Goal: Task Accomplishment & Management: Use online tool/utility

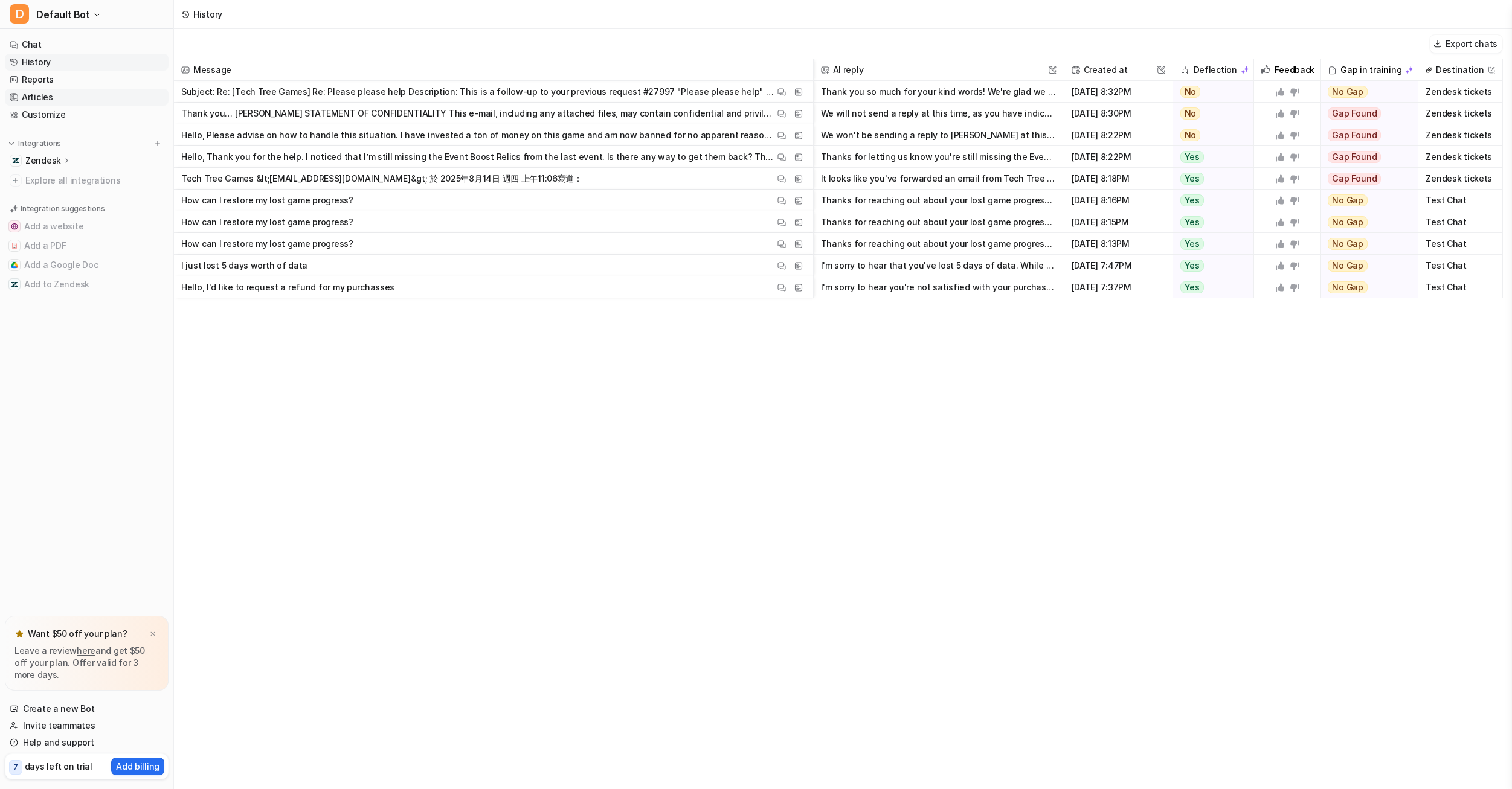
click at [56, 97] on link "Articles" at bounding box center [86, 97] width 163 height 17
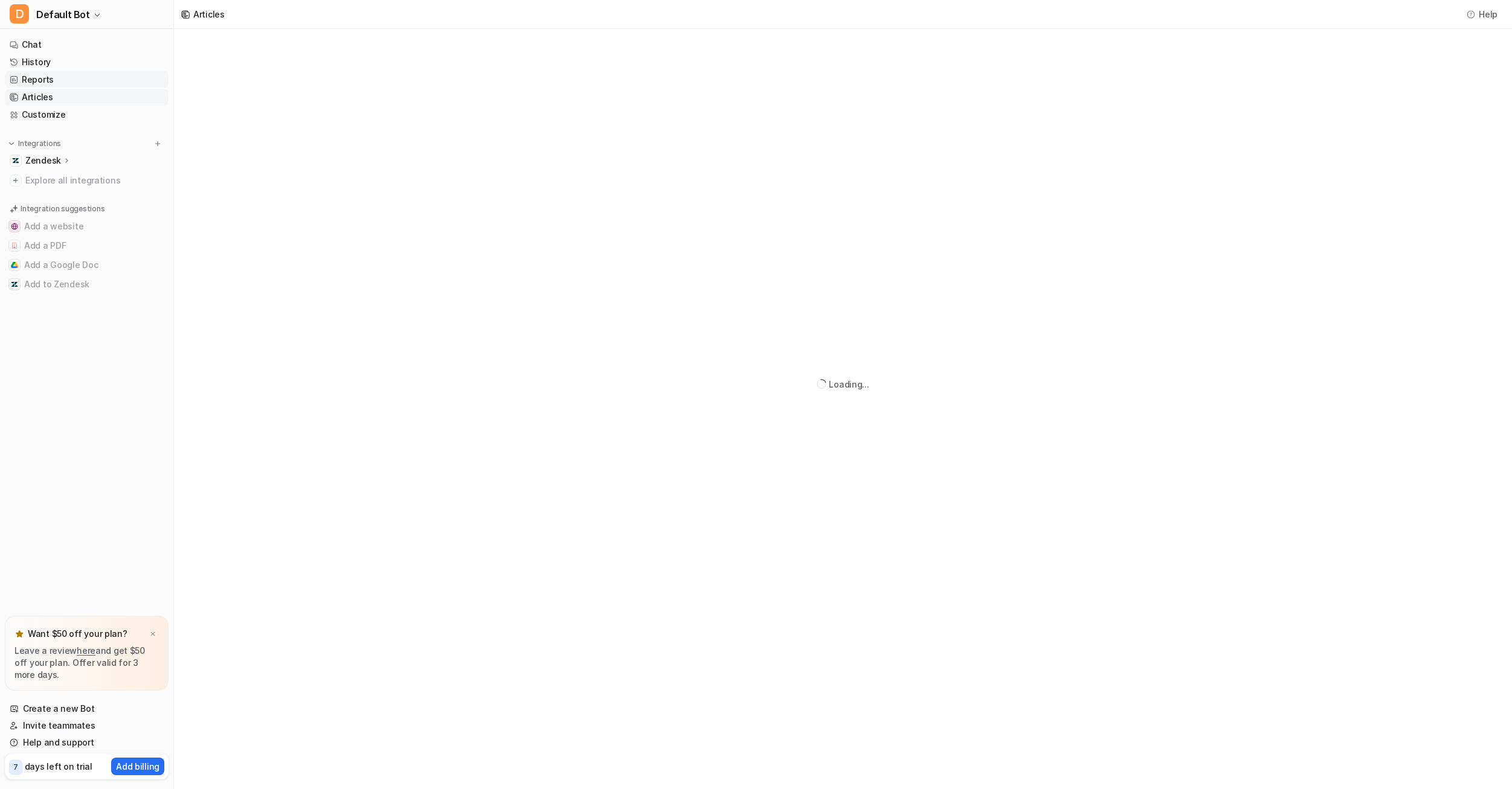
click at [54, 82] on link "Reports" at bounding box center [86, 80] width 163 height 17
click at [63, 158] on icon at bounding box center [67, 160] width 8 height 9
click at [67, 197] on link "Sources" at bounding box center [93, 195] width 151 height 17
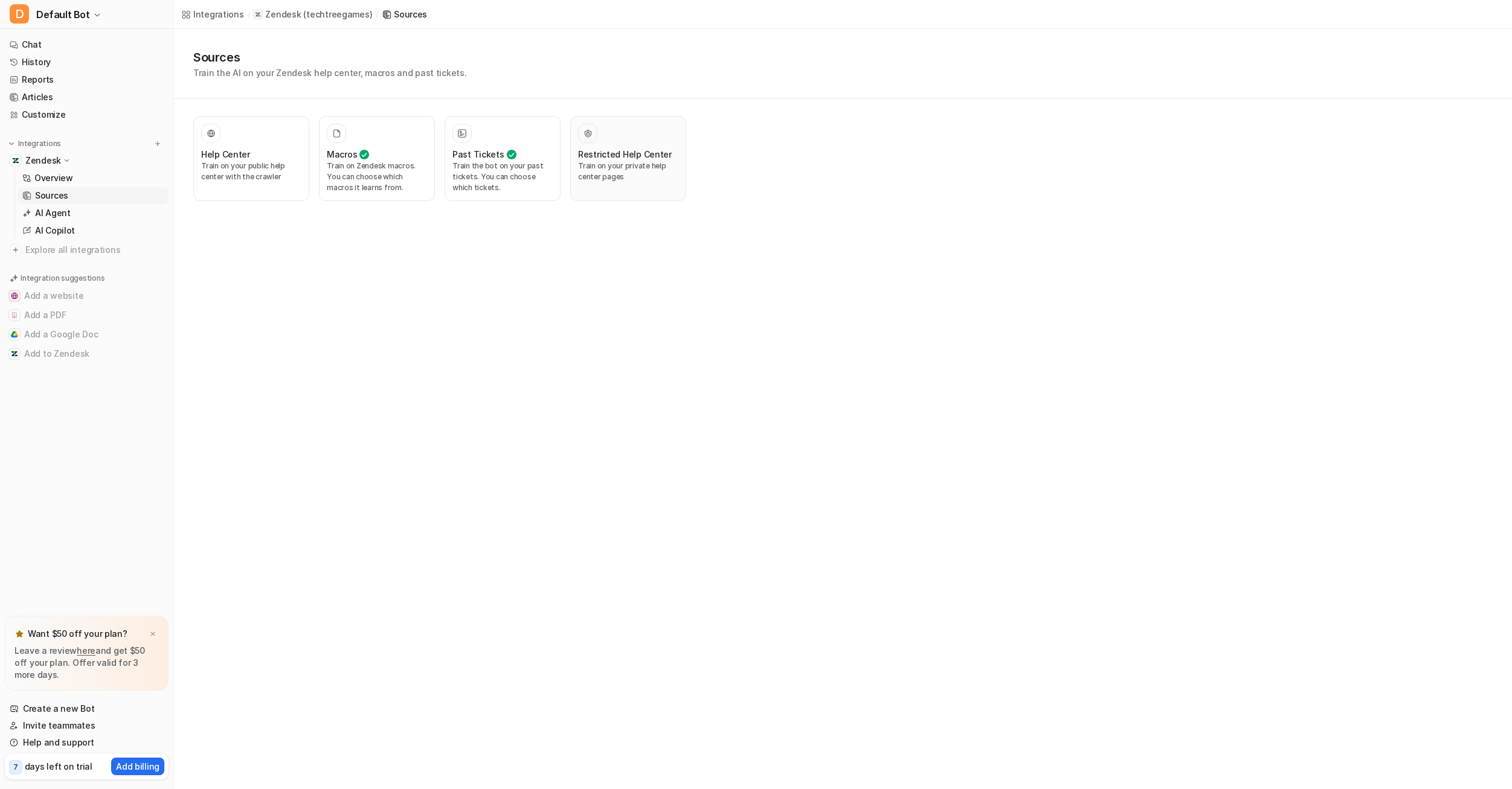
click at [643, 168] on p "Train on your private help center pages" at bounding box center [628, 172] width 100 height 22
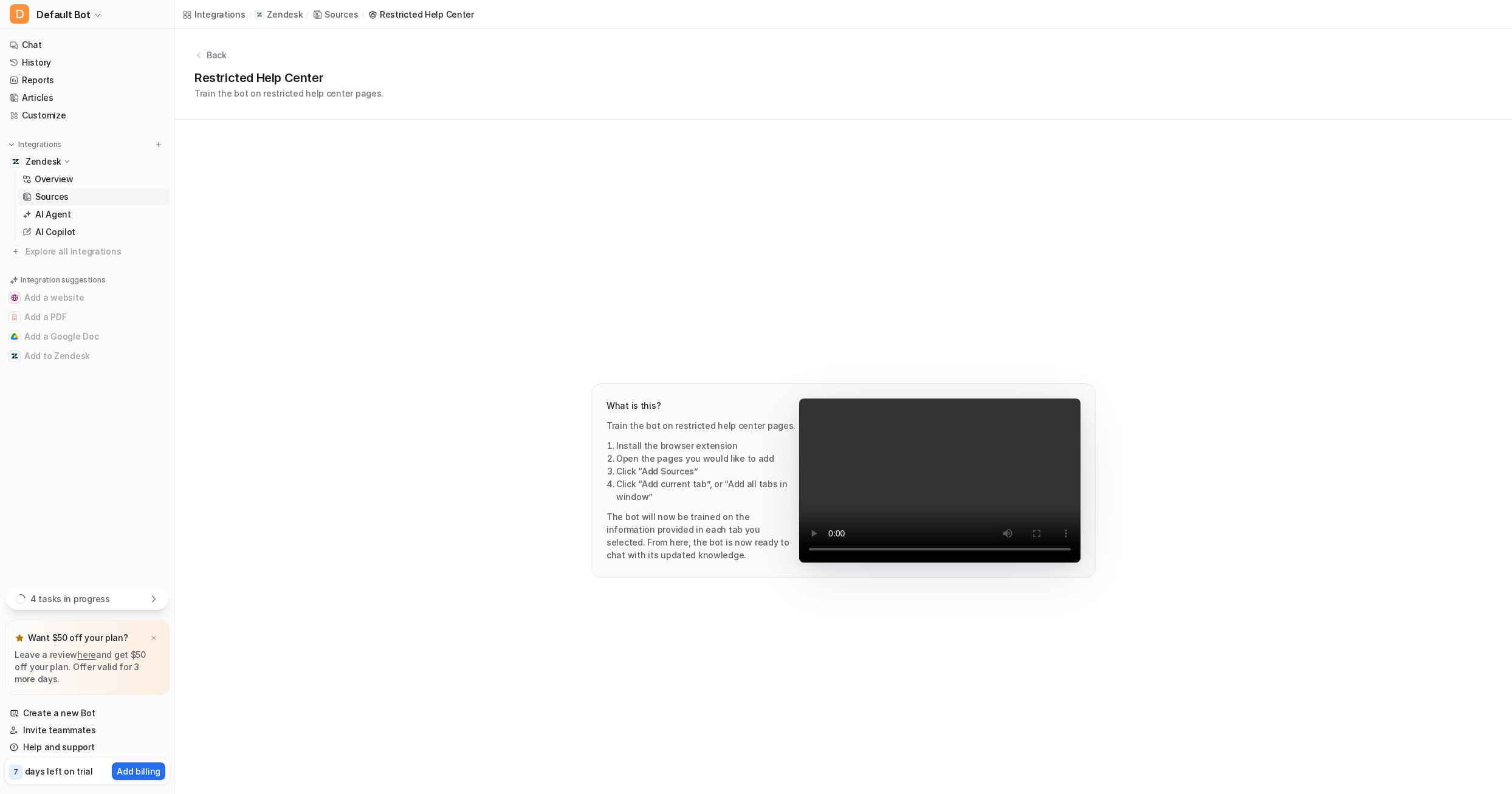
click at [50, 193] on p "Sources" at bounding box center [51, 197] width 34 height 12
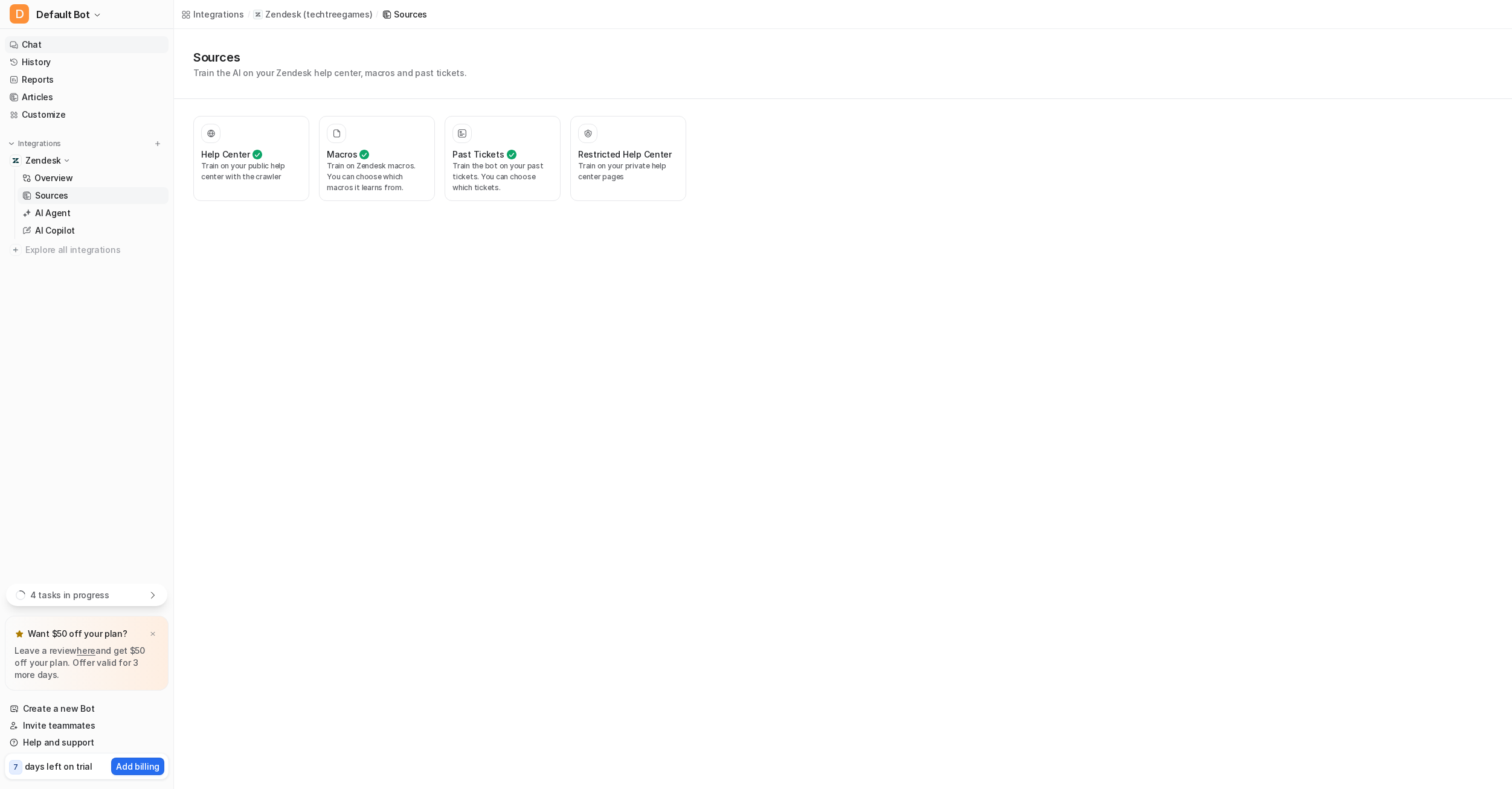
click at [35, 40] on link "Chat" at bounding box center [86, 44] width 163 height 17
click at [51, 52] on link "Chat" at bounding box center [86, 44] width 163 height 17
click at [66, 67] on link "History" at bounding box center [86, 62] width 163 height 17
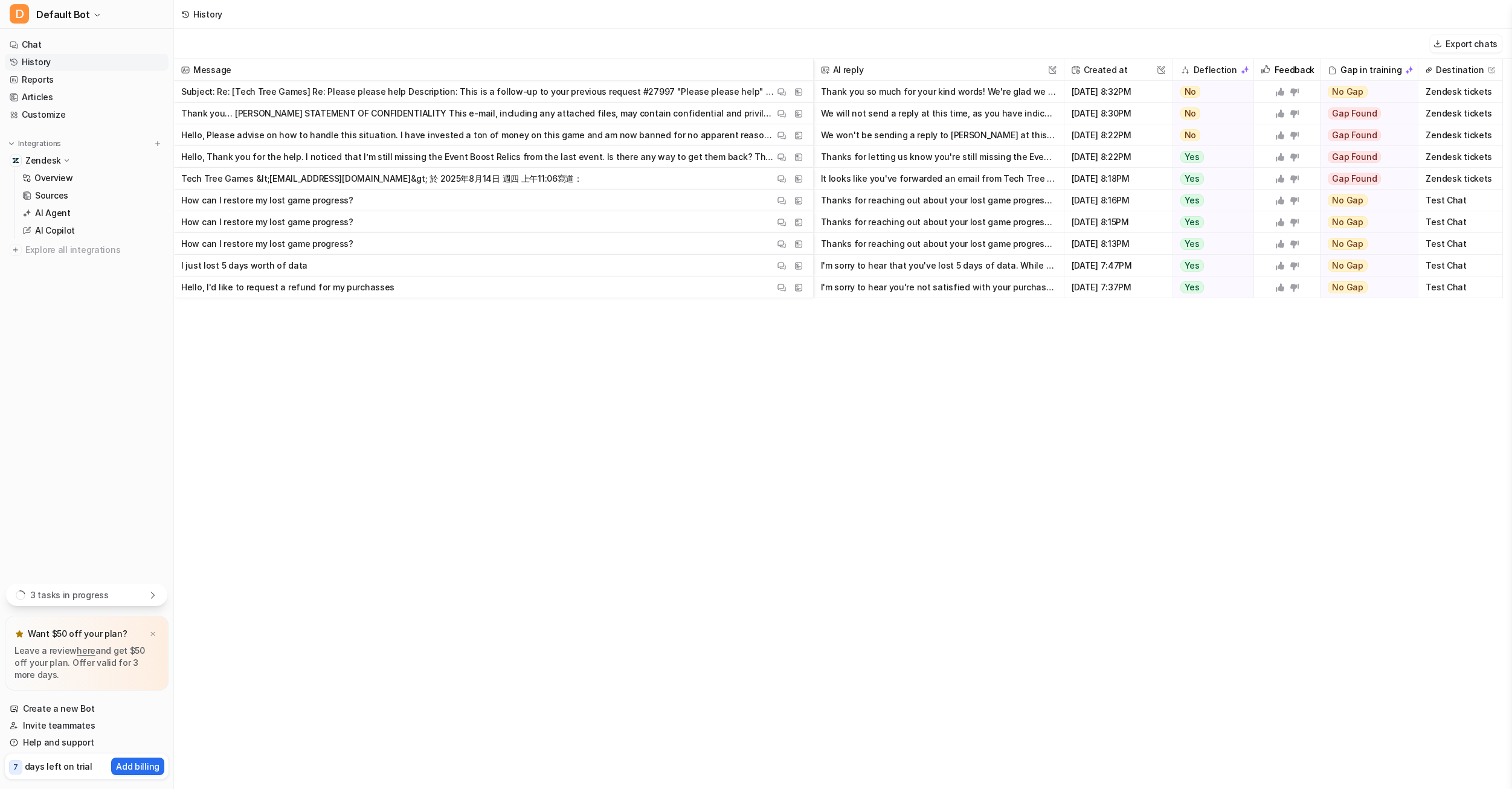
click at [144, 594] on div "3 tasks in progress" at bounding box center [86, 595] width 161 height 22
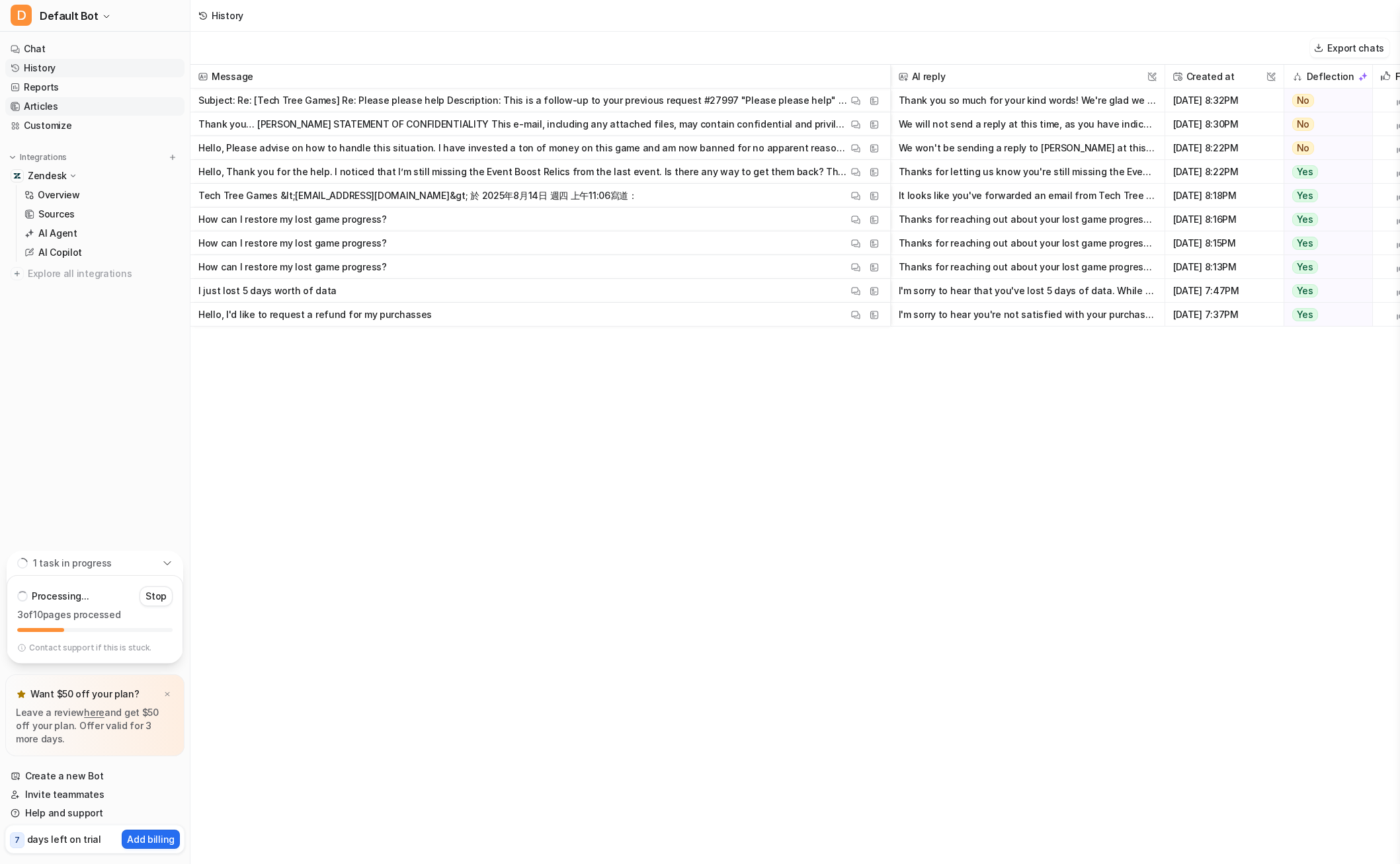
click at [72, 106] on link "Articles" at bounding box center [95, 106] width 179 height 19
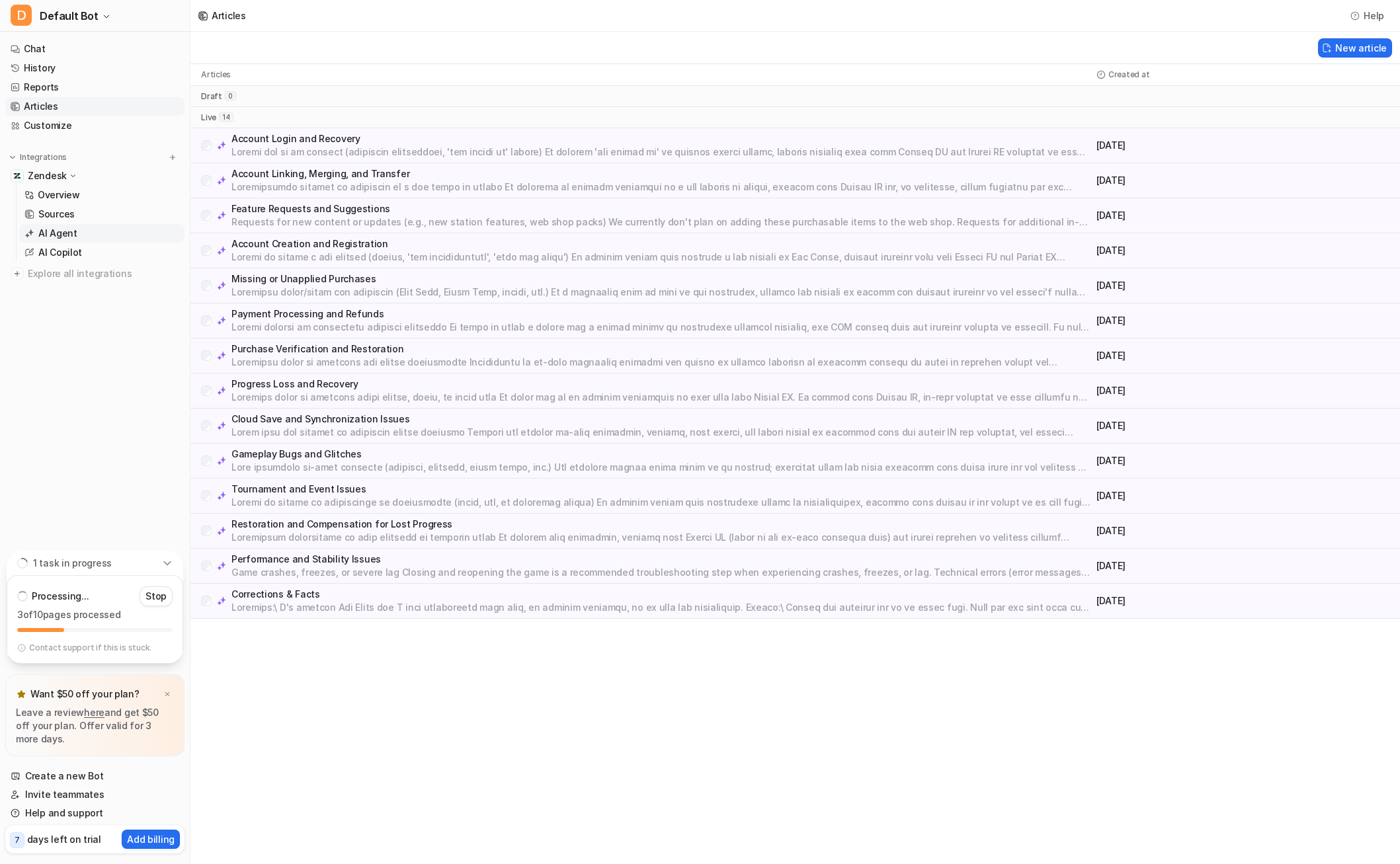
click at [76, 230] on link "AI Agent" at bounding box center [102, 233] width 165 height 19
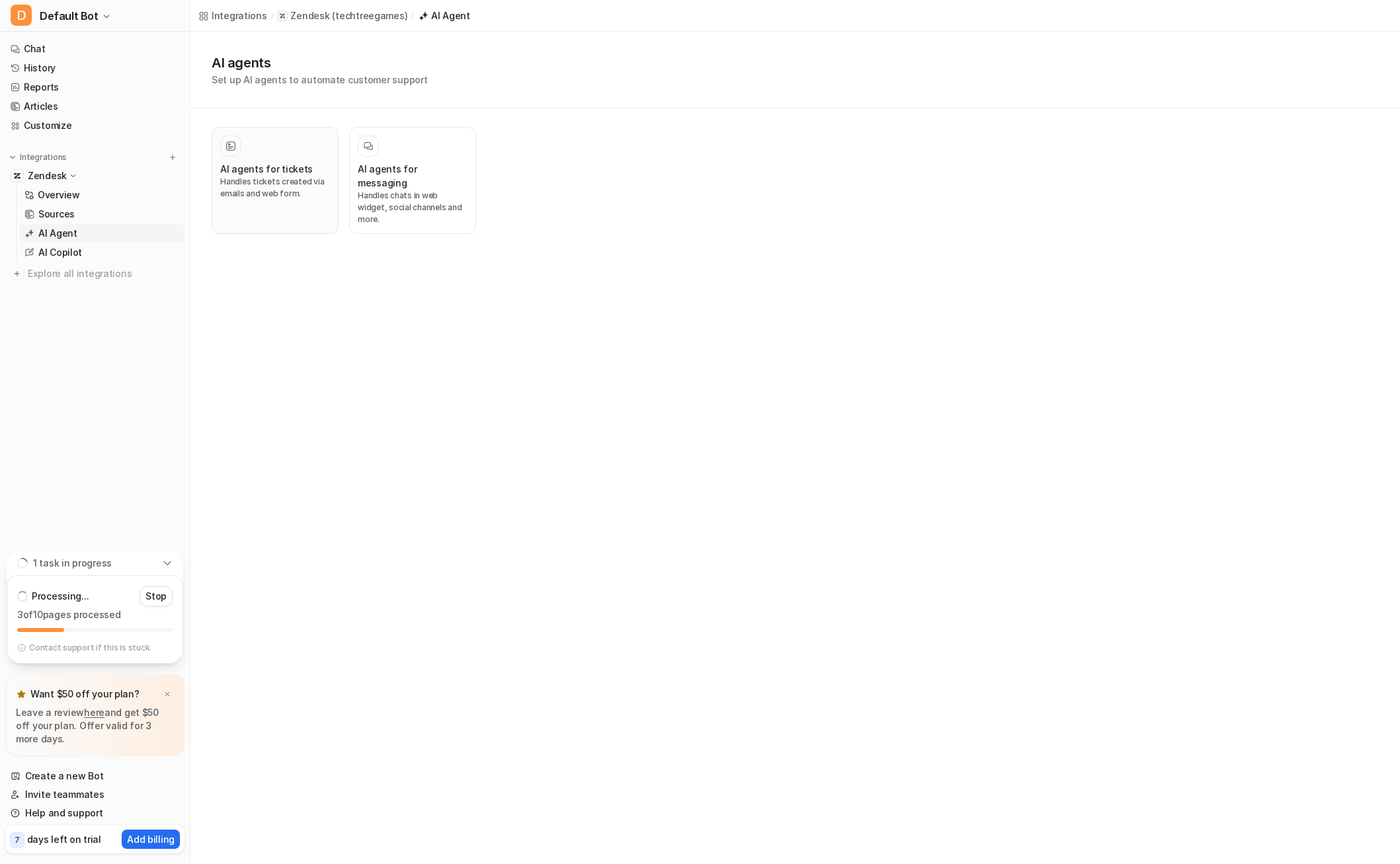
click at [250, 192] on p "Handles tickets created via emails and web form." at bounding box center [274, 188] width 110 height 24
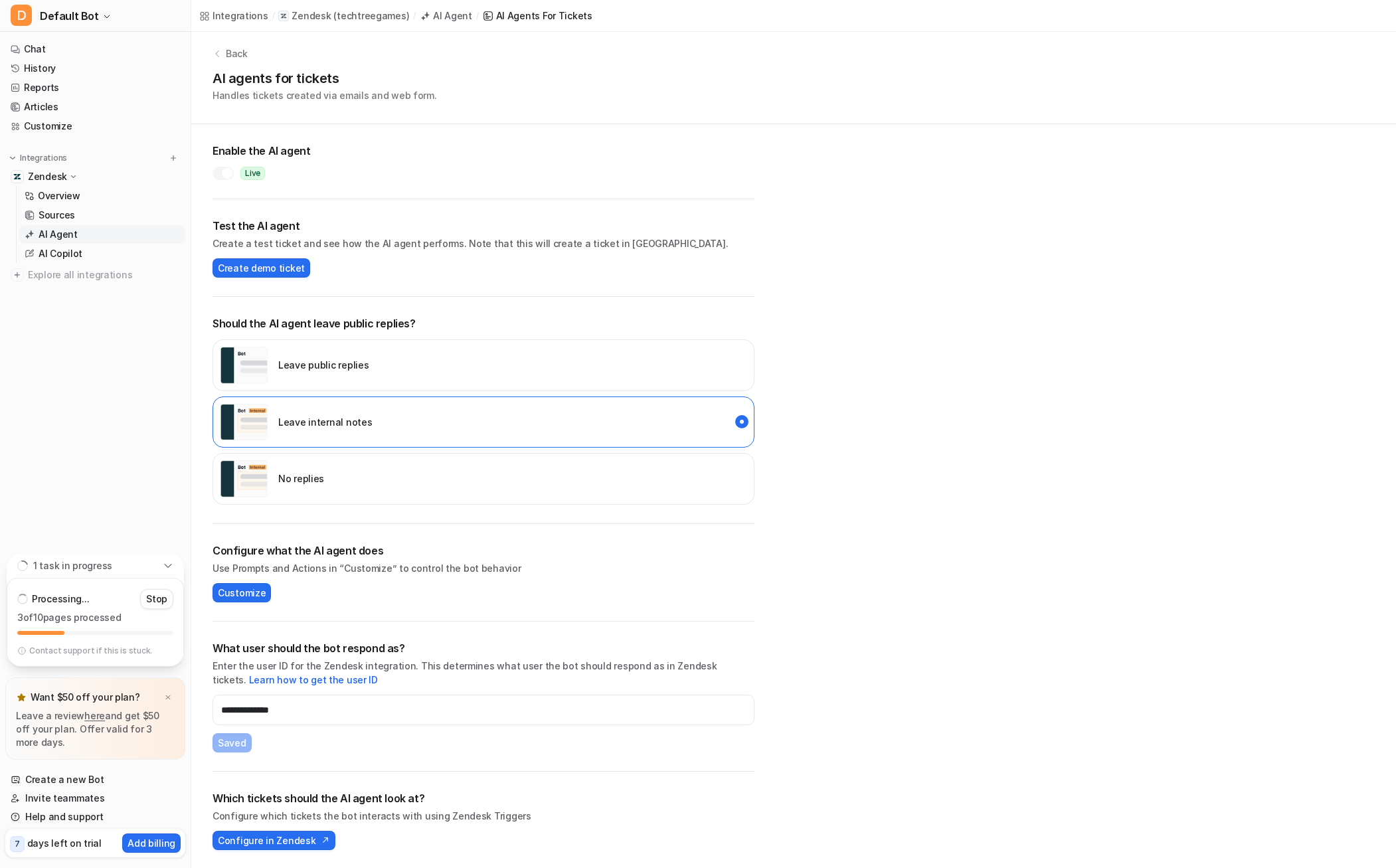
scroll to position [7, 0]
click at [288, 838] on span "Configure in Zendesk" at bounding box center [267, 840] width 97 height 14
click at [90, 821] on link "Help and support" at bounding box center [95, 817] width 180 height 19
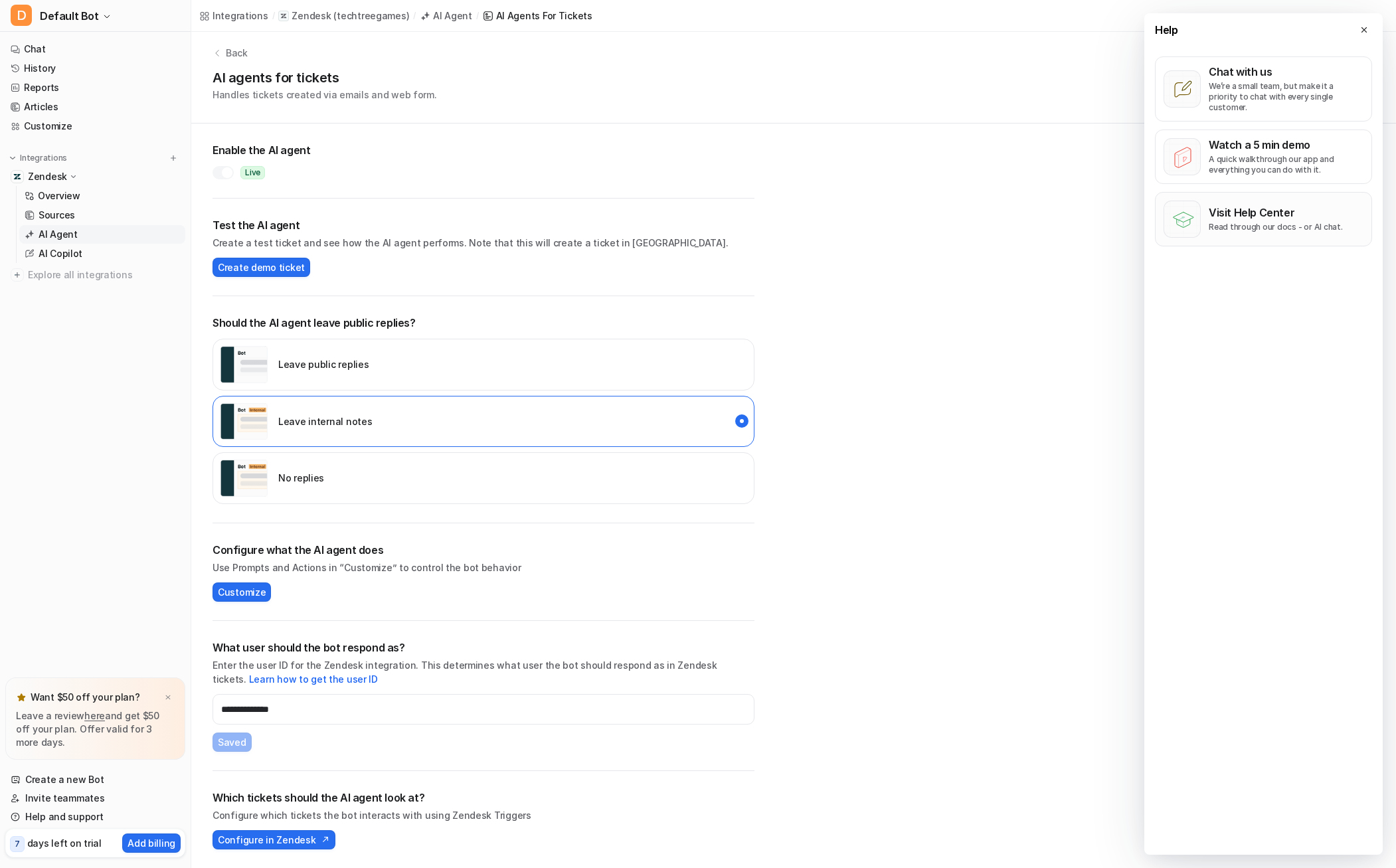
drag, startPoint x: 1239, startPoint y: 204, endPoint x: 1180, endPoint y: 204, distance: 59.0
drag, startPoint x: 1180, startPoint y: 204, endPoint x: 1226, endPoint y: 576, distance: 374.8
click at [1228, 666] on div "Help Chat with us We’re a small team, but make it a priority to chat with every…" at bounding box center [1263, 434] width 238 height 842
click at [1227, 206] on p "Visit Help Center" at bounding box center [1275, 213] width 134 height 13
click at [67, 80] on link "Reports" at bounding box center [95, 88] width 180 height 19
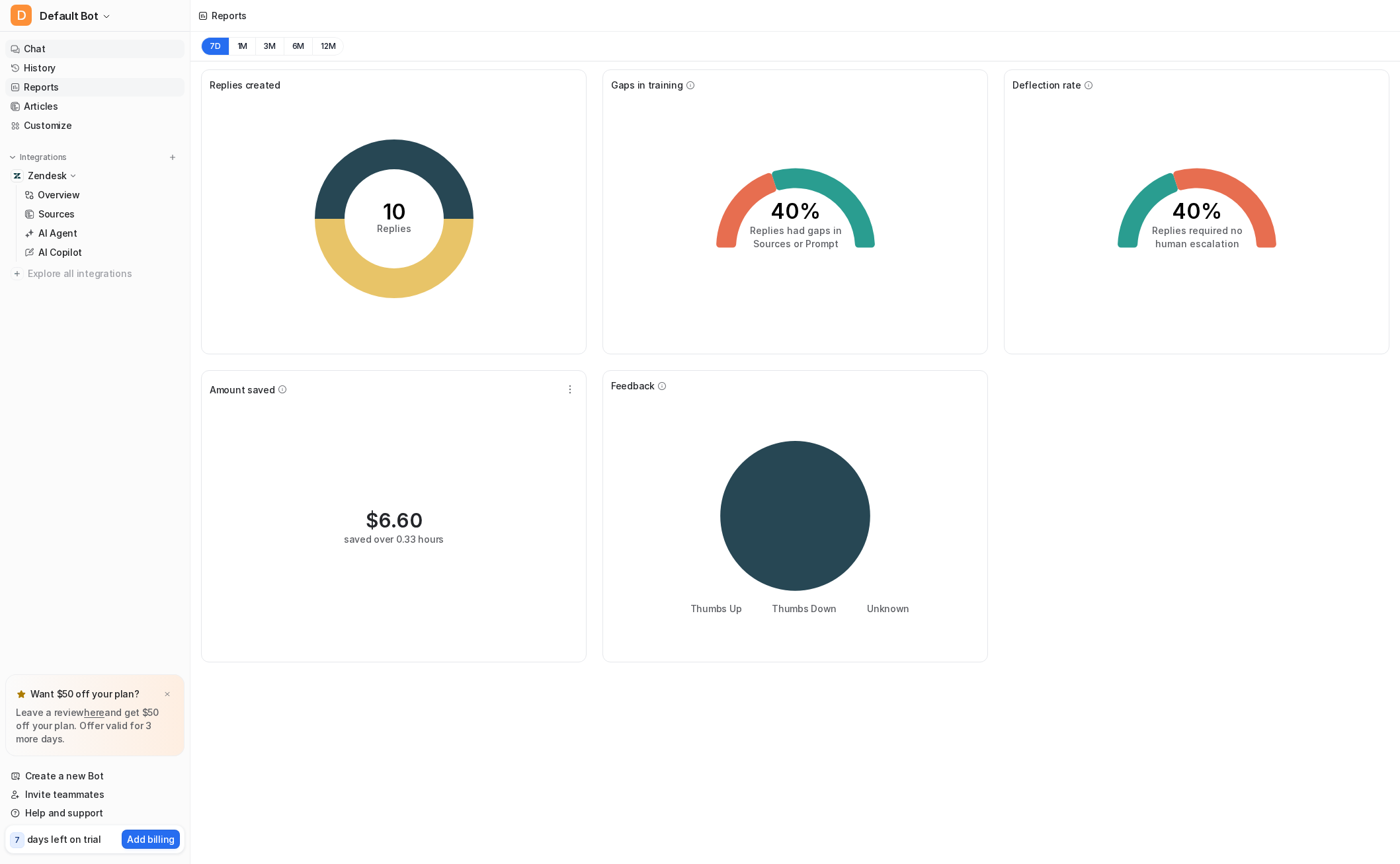
click at [89, 55] on link "Chat" at bounding box center [95, 48] width 179 height 19
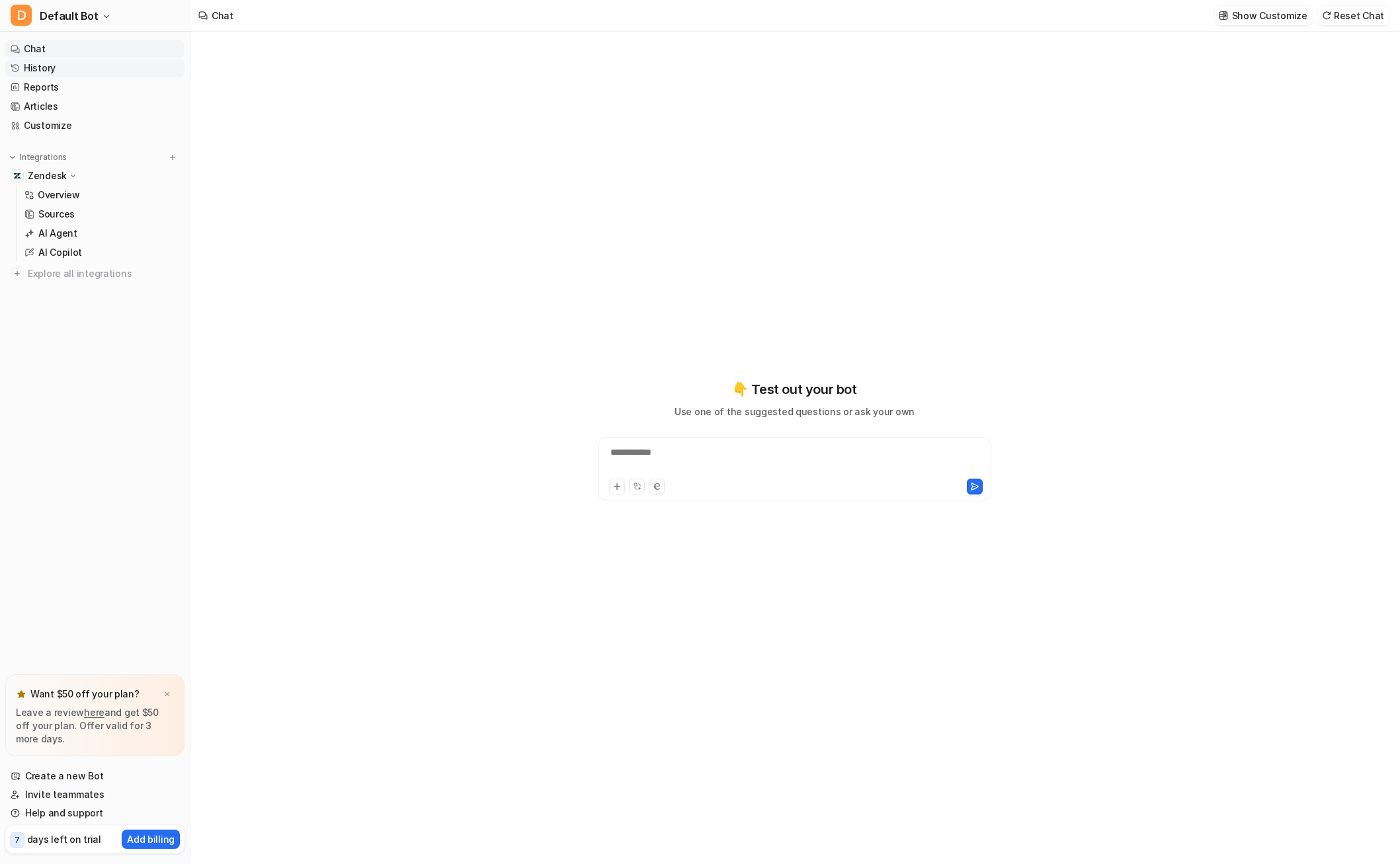
click at [89, 63] on link "History" at bounding box center [95, 68] width 179 height 19
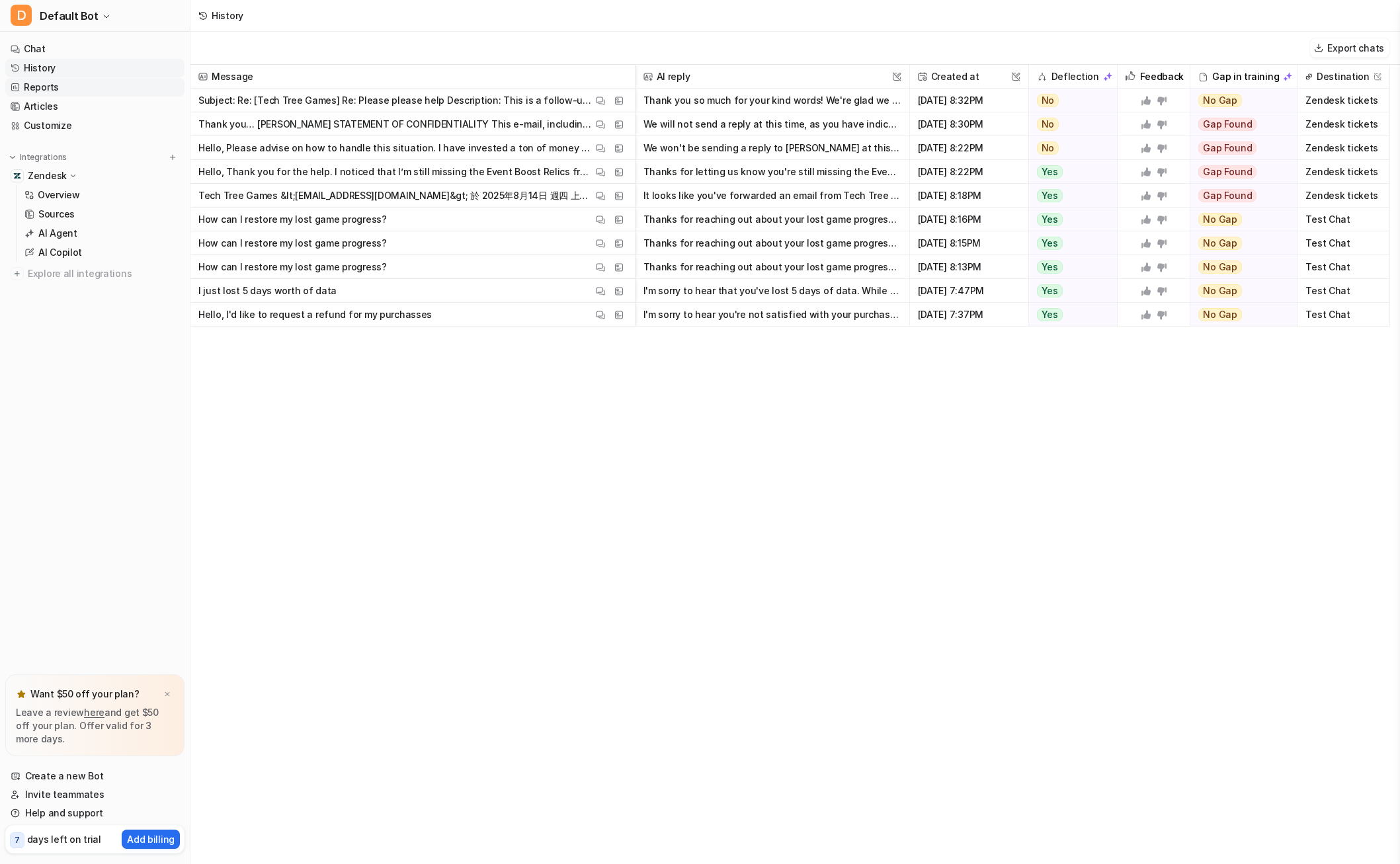
click at [90, 91] on link "Reports" at bounding box center [95, 87] width 179 height 19
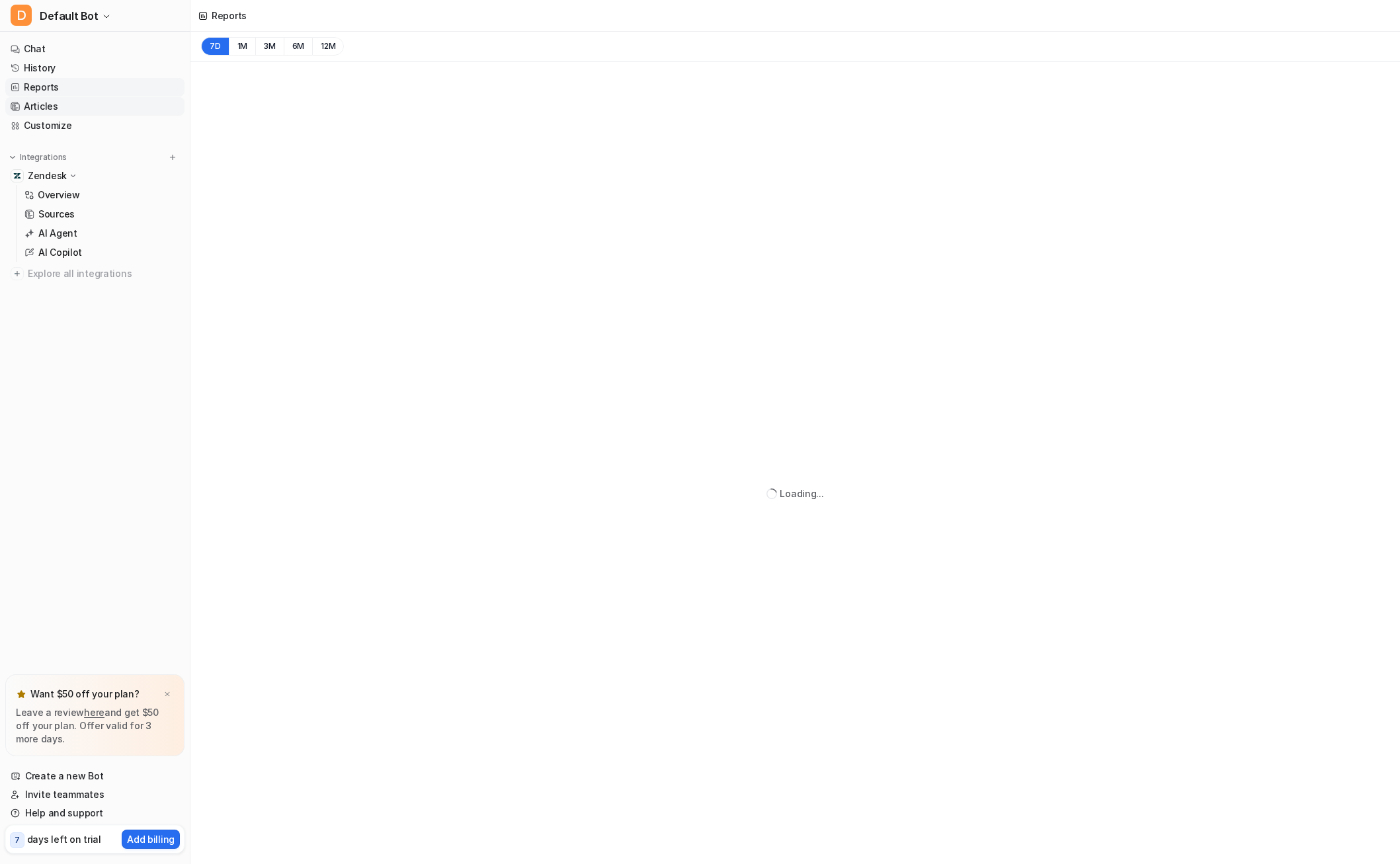
click at [74, 106] on link "Articles" at bounding box center [95, 106] width 179 height 19
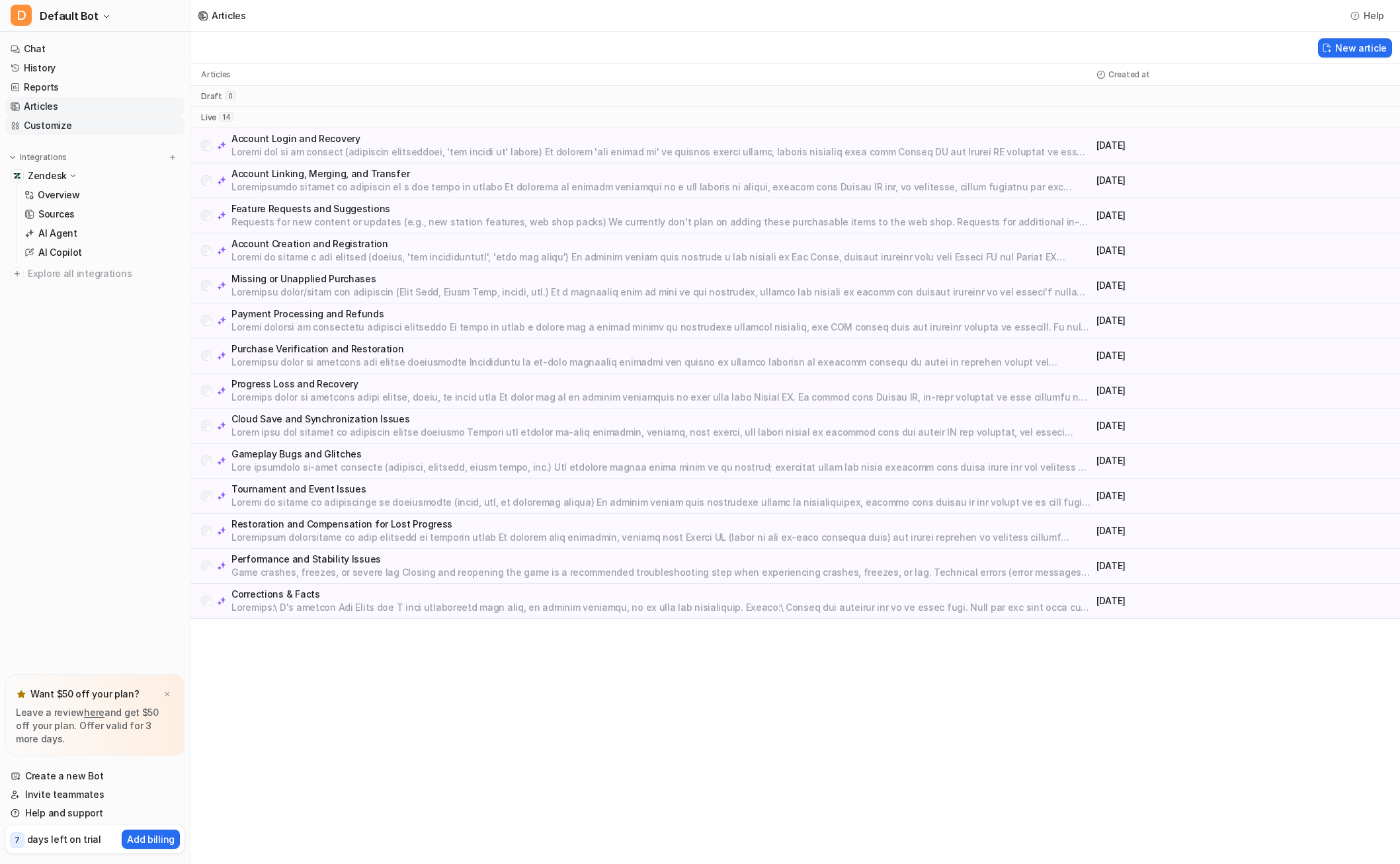
click at [67, 132] on link "Customize" at bounding box center [95, 125] width 179 height 19
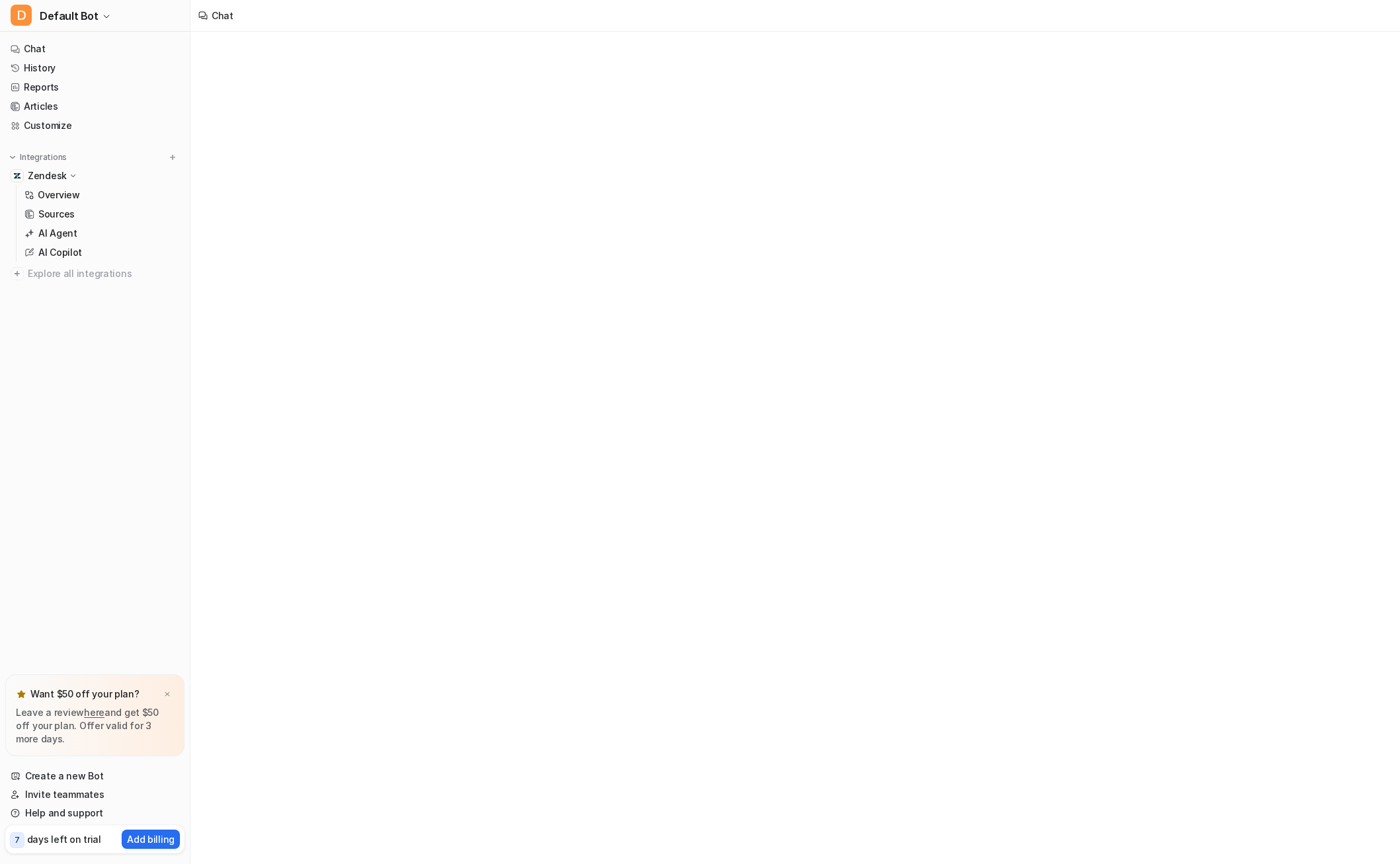
click at [58, 180] on p "Zendesk" at bounding box center [47, 176] width 39 height 13
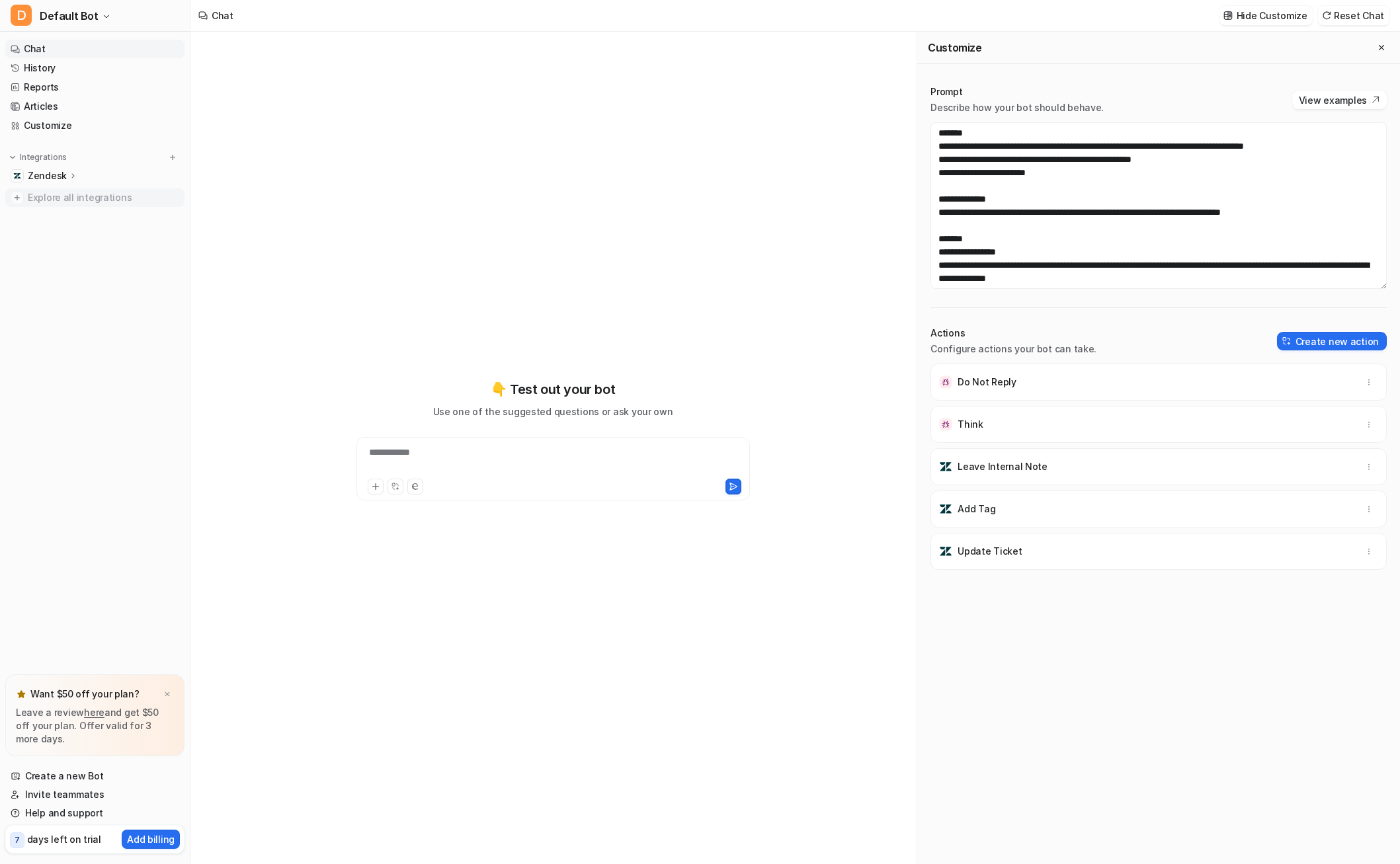
click at [62, 203] on span "Explore all integrations" at bounding box center [103, 198] width 151 height 21
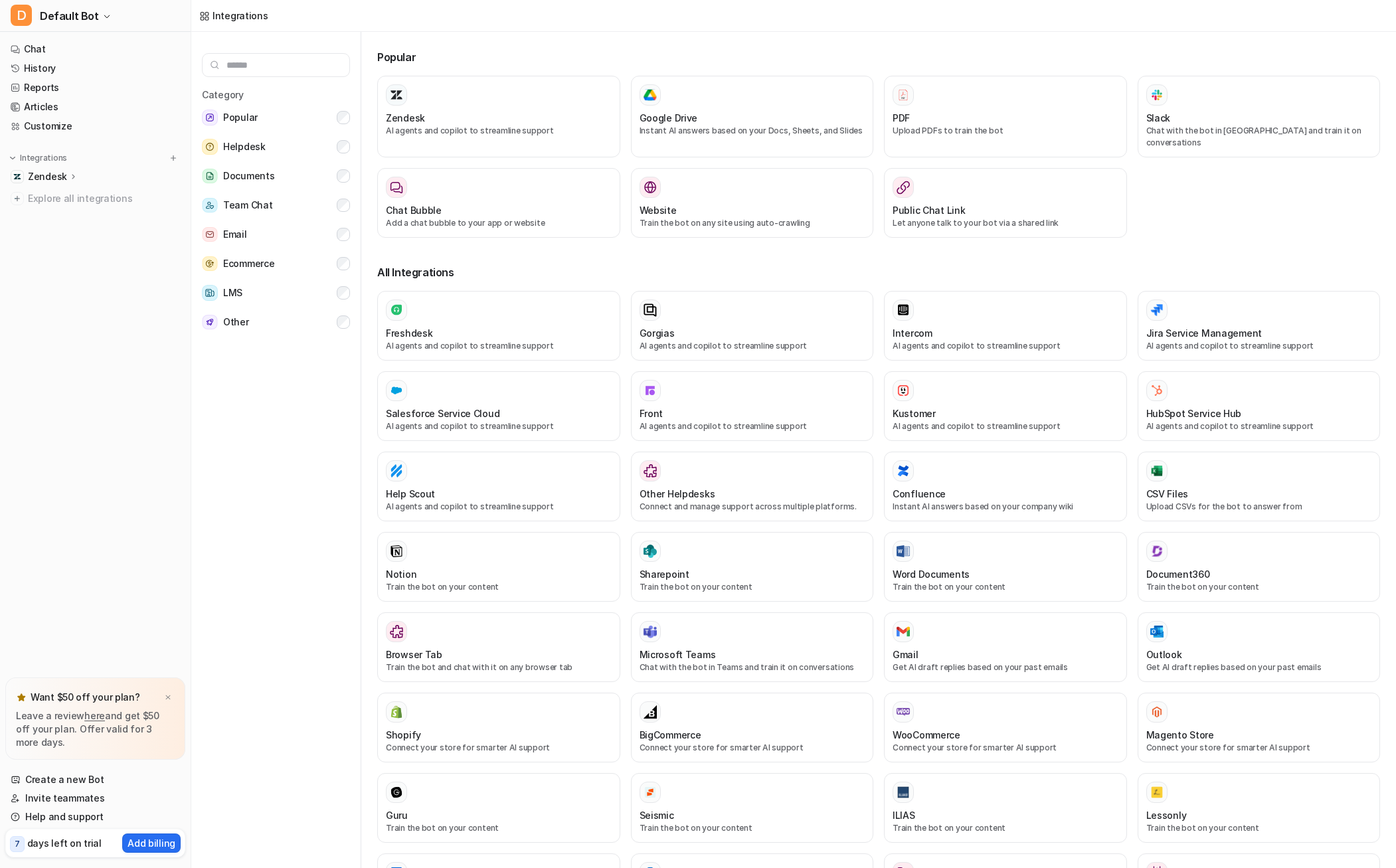
click at [65, 174] on div "Zendesk" at bounding box center [52, 177] width 50 height 13
click at [73, 215] on link "Sources" at bounding box center [103, 215] width 166 height 19
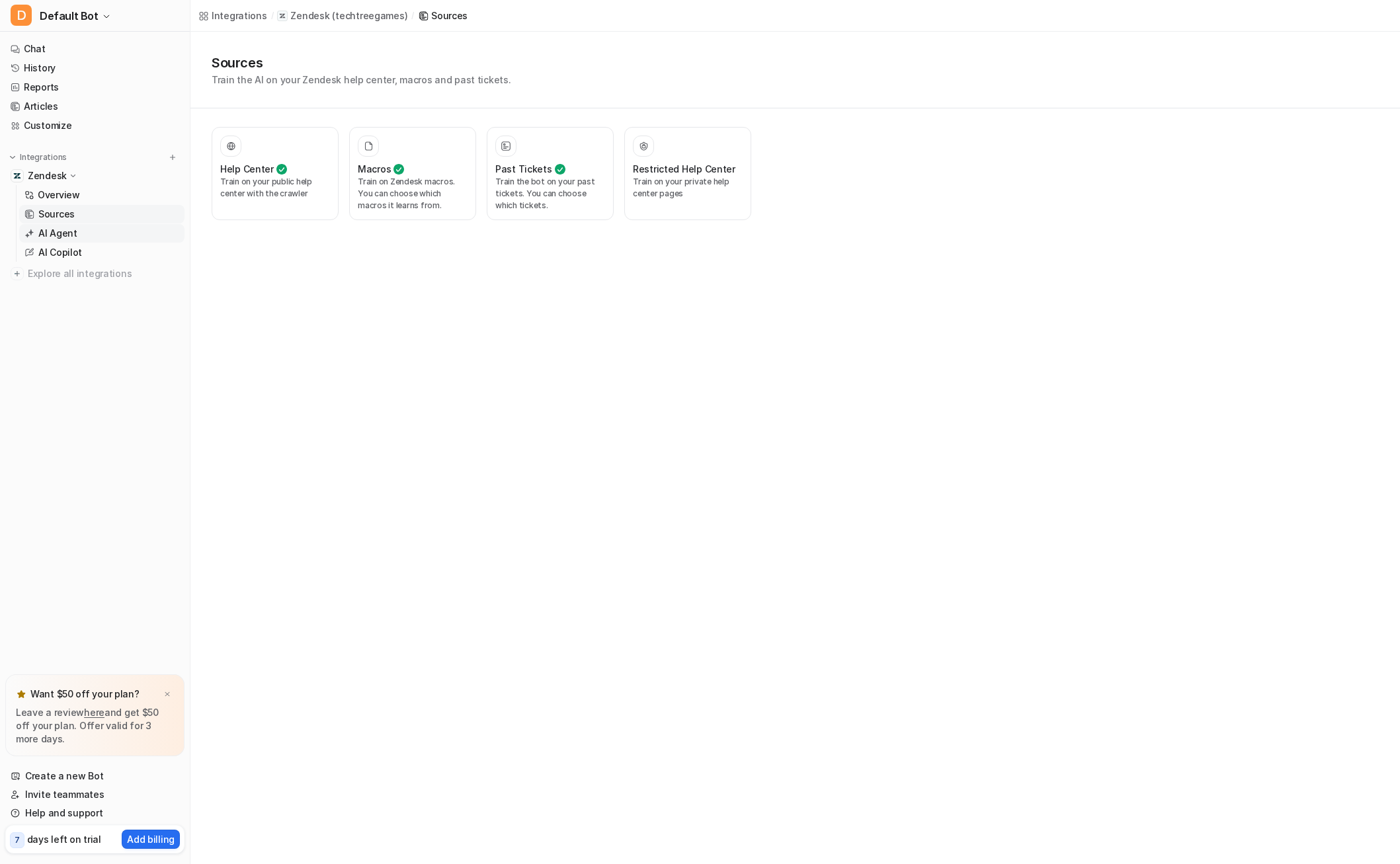
click at [86, 226] on link "AI Agent" at bounding box center [102, 233] width 165 height 19
click at [224, 163] on h3 "AI agents for tickets" at bounding box center [266, 168] width 92 height 14
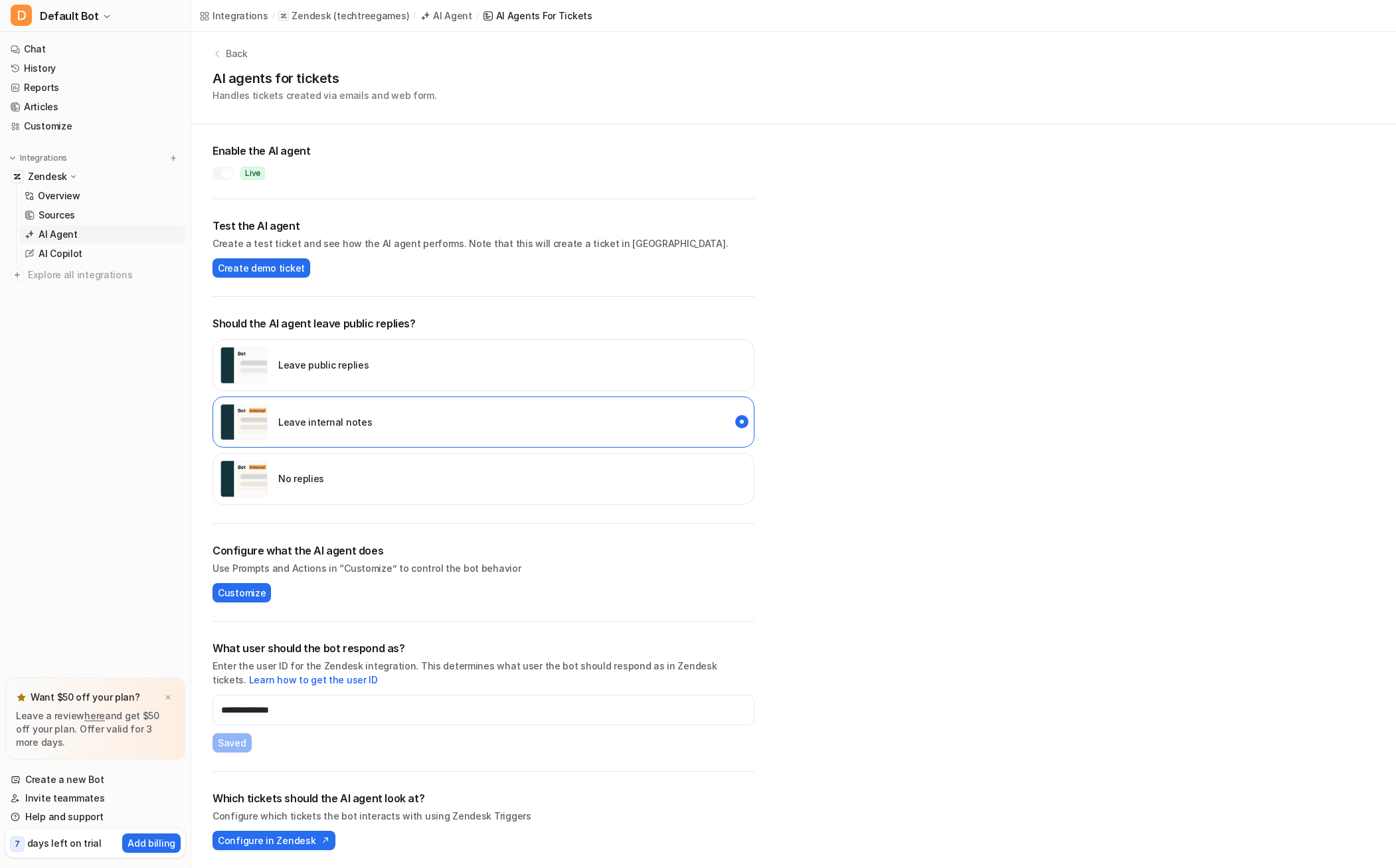
scroll to position [7, 0]
click at [71, 43] on link "Chat" at bounding box center [95, 49] width 180 height 19
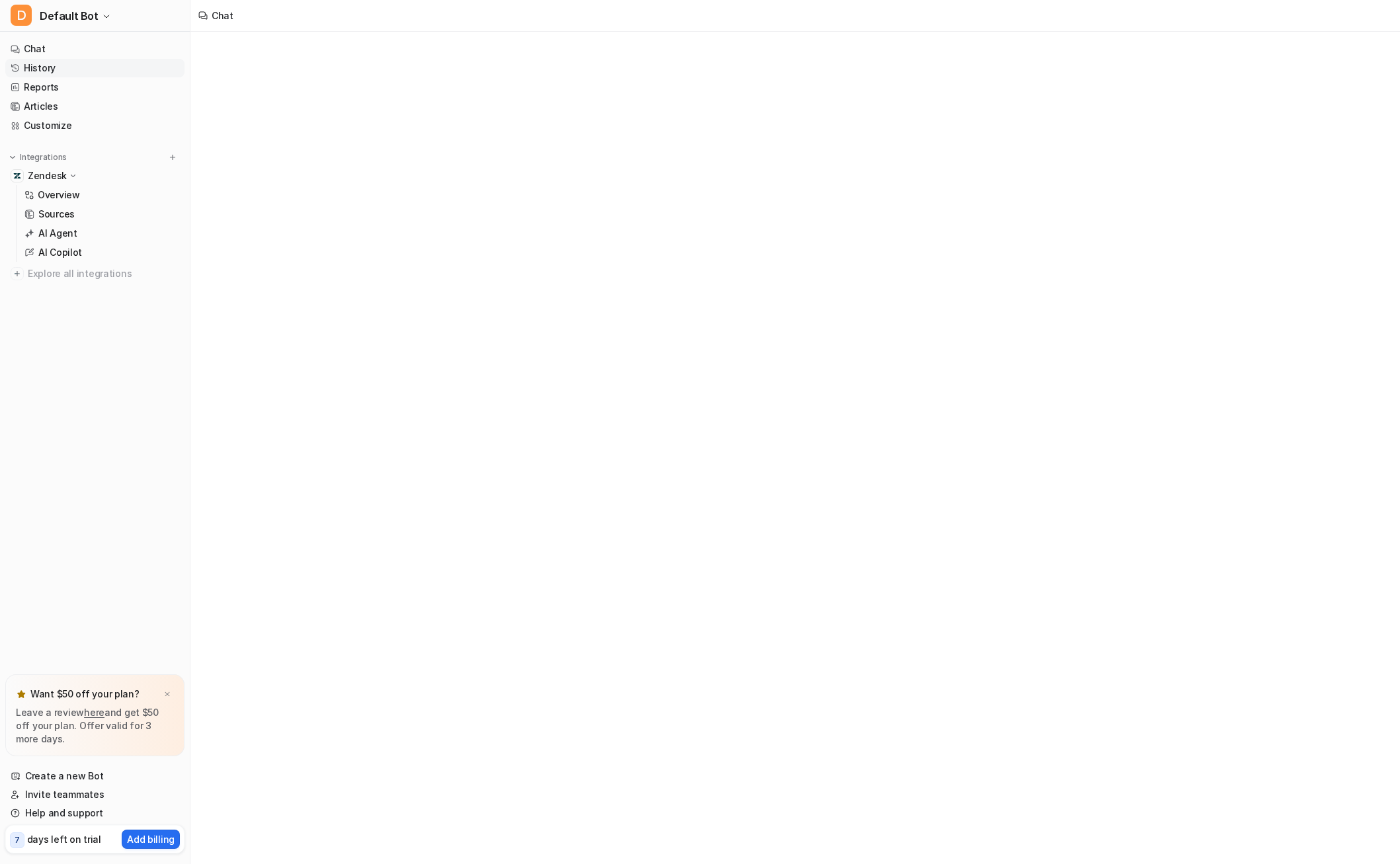
click at [79, 66] on link "History" at bounding box center [95, 68] width 179 height 19
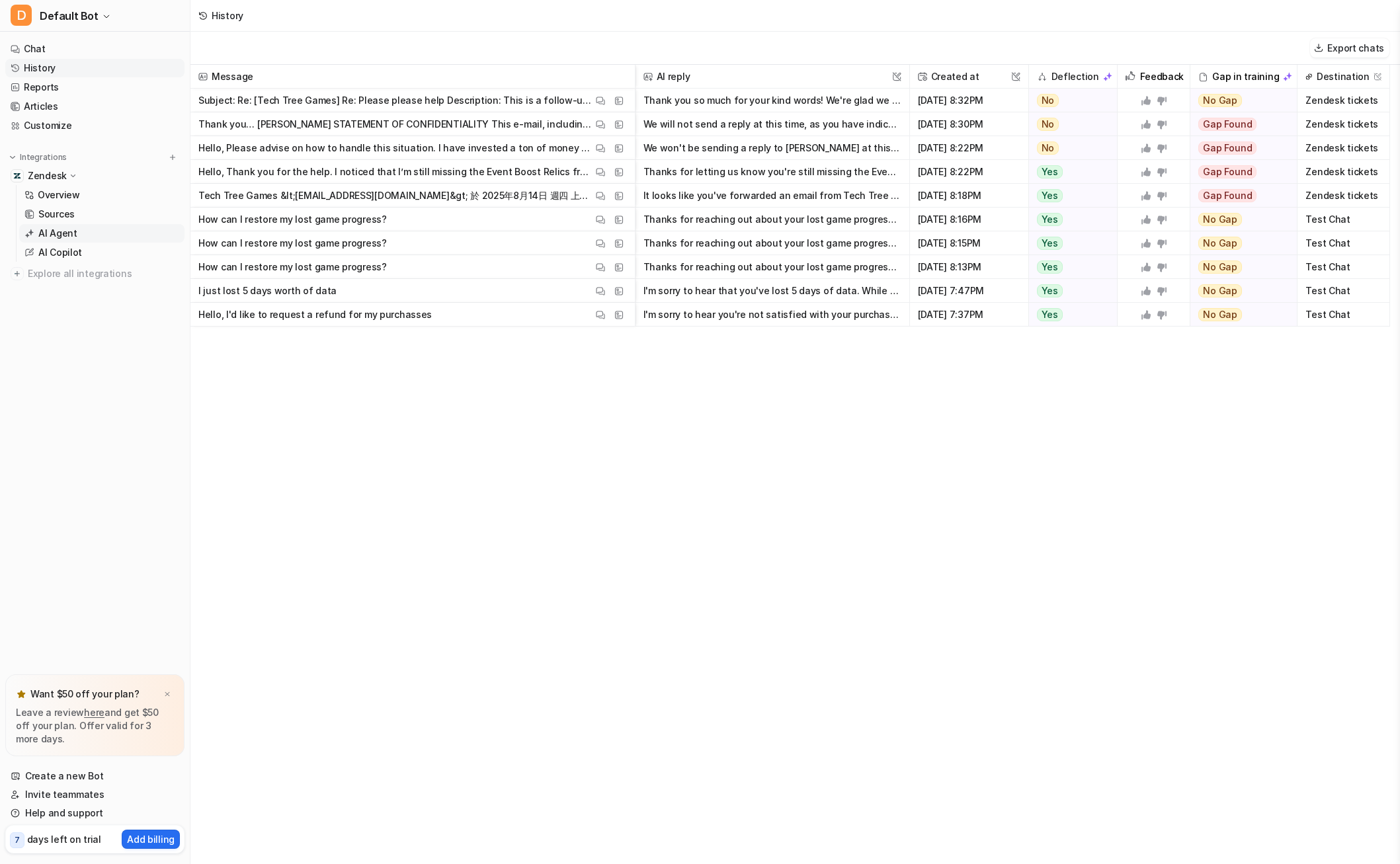
click at [58, 238] on p "AI Agent" at bounding box center [57, 233] width 39 height 13
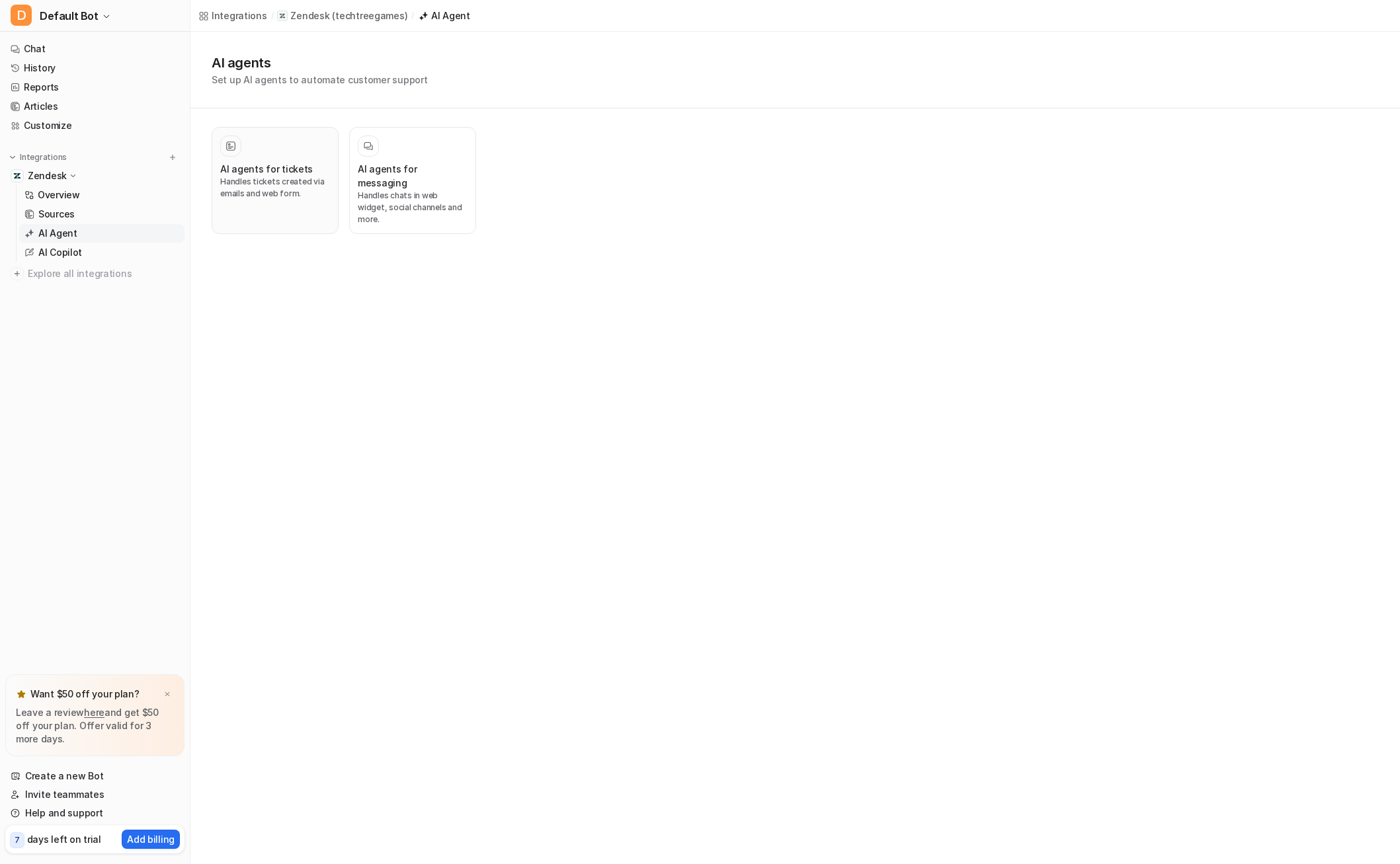
click at [266, 201] on button "AI agents for tickets Handles tickets created via emails and web form." at bounding box center [275, 180] width 127 height 107
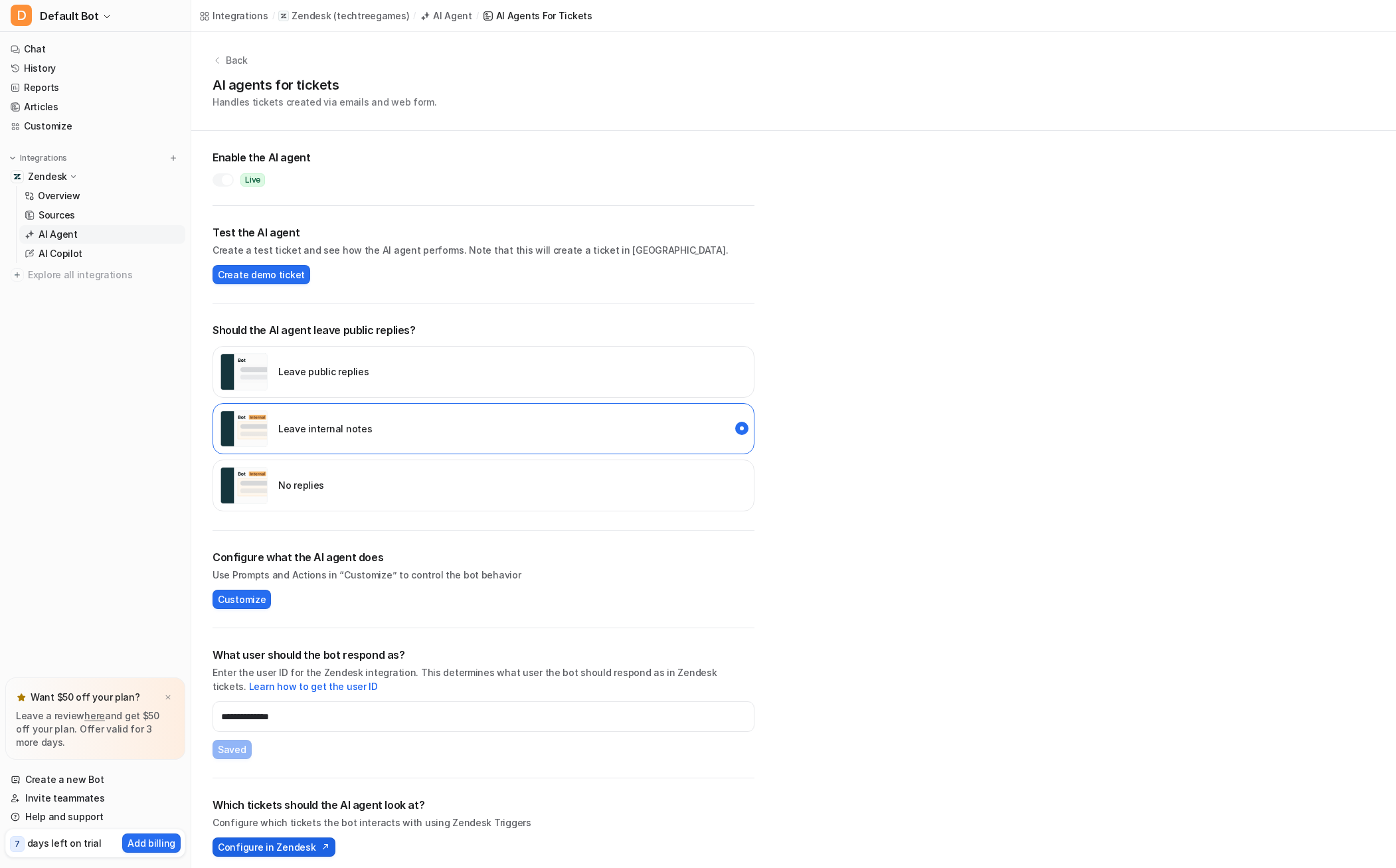
click at [288, 838] on button "Configure in Zendesk" at bounding box center [274, 848] width 123 height 19
click at [122, 49] on link "Chat" at bounding box center [95, 49] width 180 height 19
click at [26, 54] on link "Chat" at bounding box center [95, 49] width 180 height 19
click at [41, 58] on ul "Chat History Reports Articles Customize" at bounding box center [95, 88] width 180 height 96
click at [44, 59] on link "History" at bounding box center [95, 68] width 180 height 19
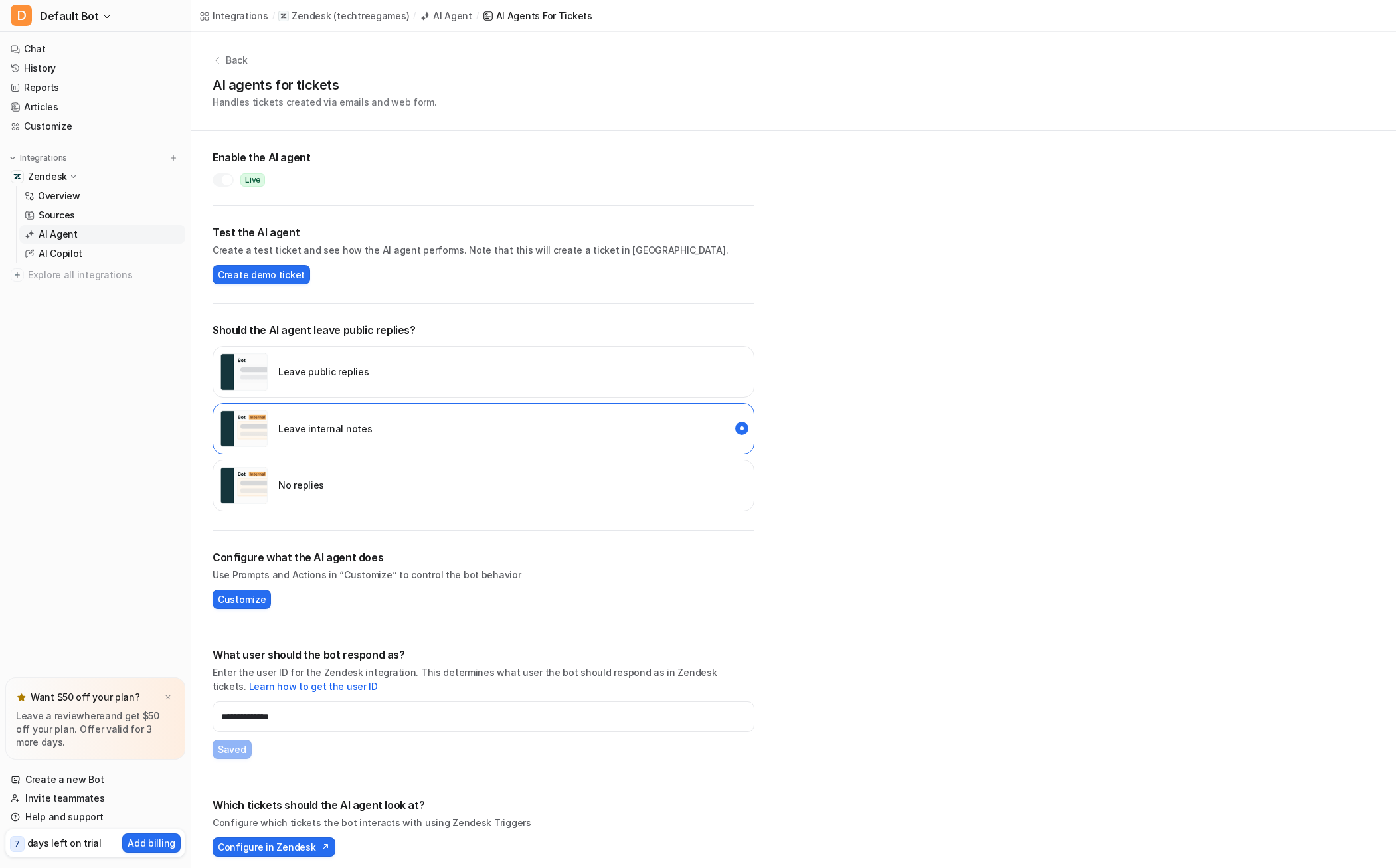
click at [32, 39] on nav "Chat History Reports Articles Customize Integrations Zendesk Overview Sources A…" at bounding box center [95, 356] width 191 height 643
click at [37, 44] on link "Chat" at bounding box center [95, 49] width 180 height 19
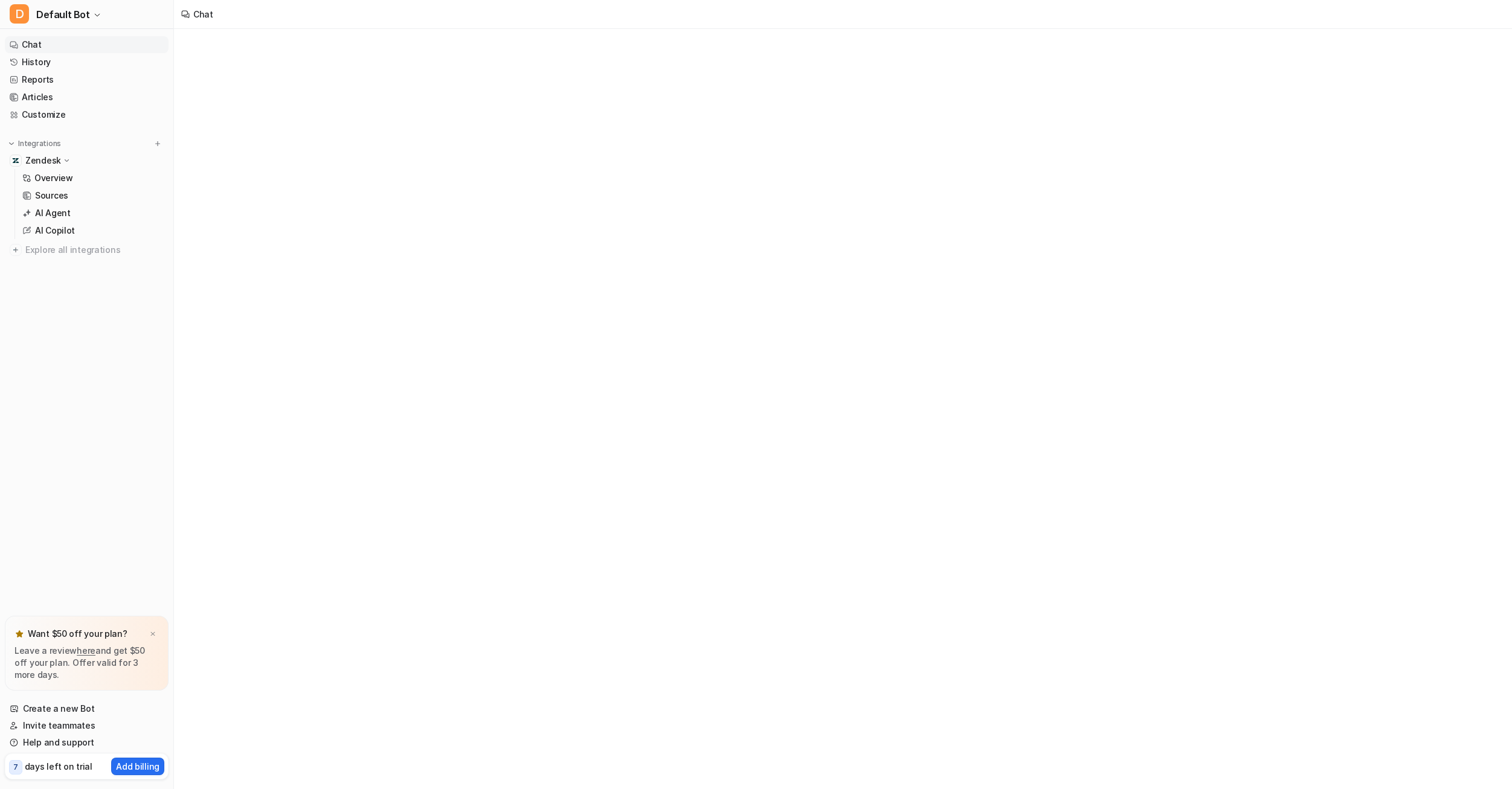
click at [37, 43] on link "Chat" at bounding box center [86, 44] width 163 height 17
click at [40, 56] on link "History" at bounding box center [86, 62] width 163 height 17
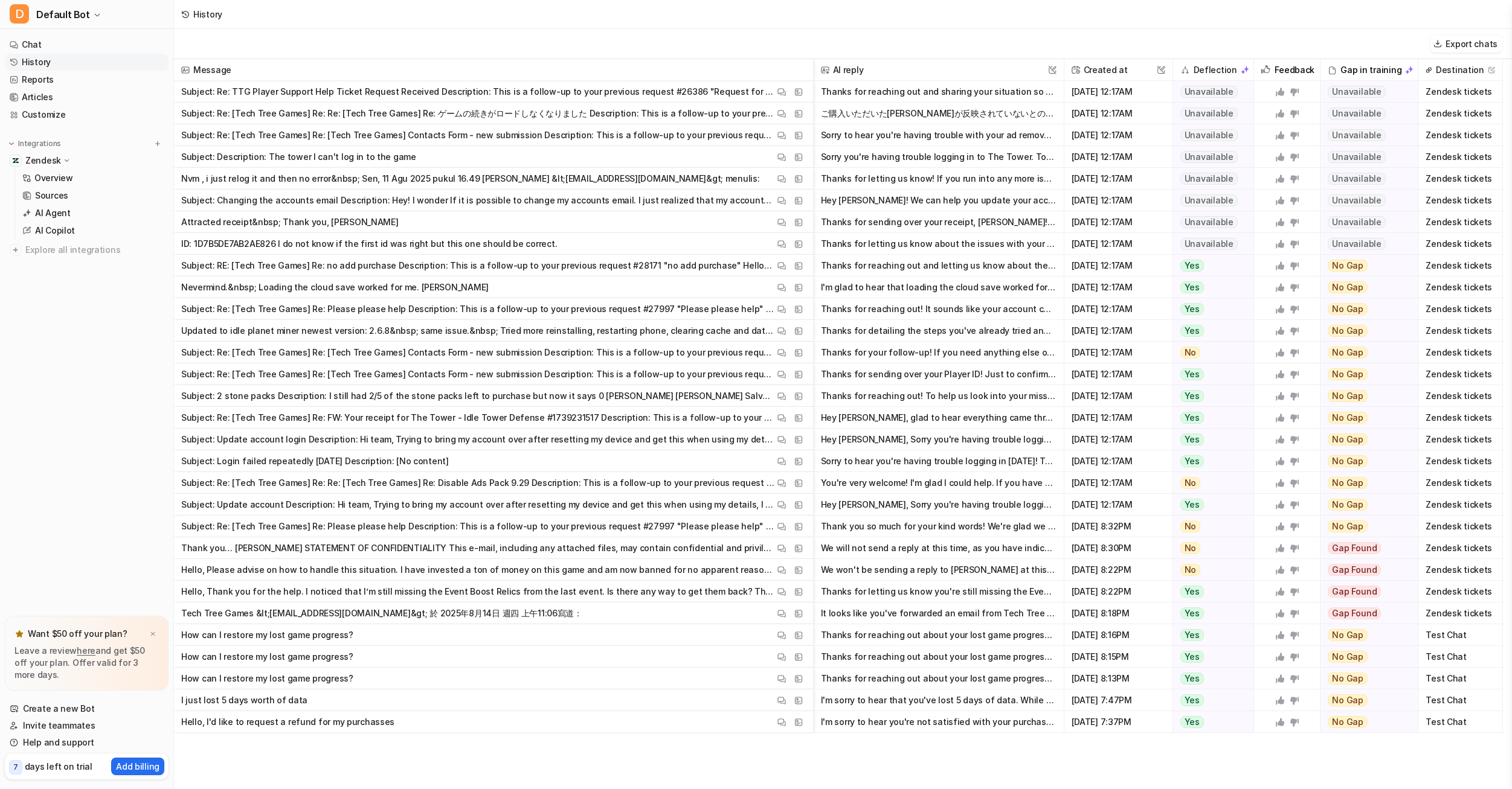
click at [883, 88] on button "Thanks for reaching out and sharing your situation so openly. We understand how…" at bounding box center [939, 92] width 236 height 22
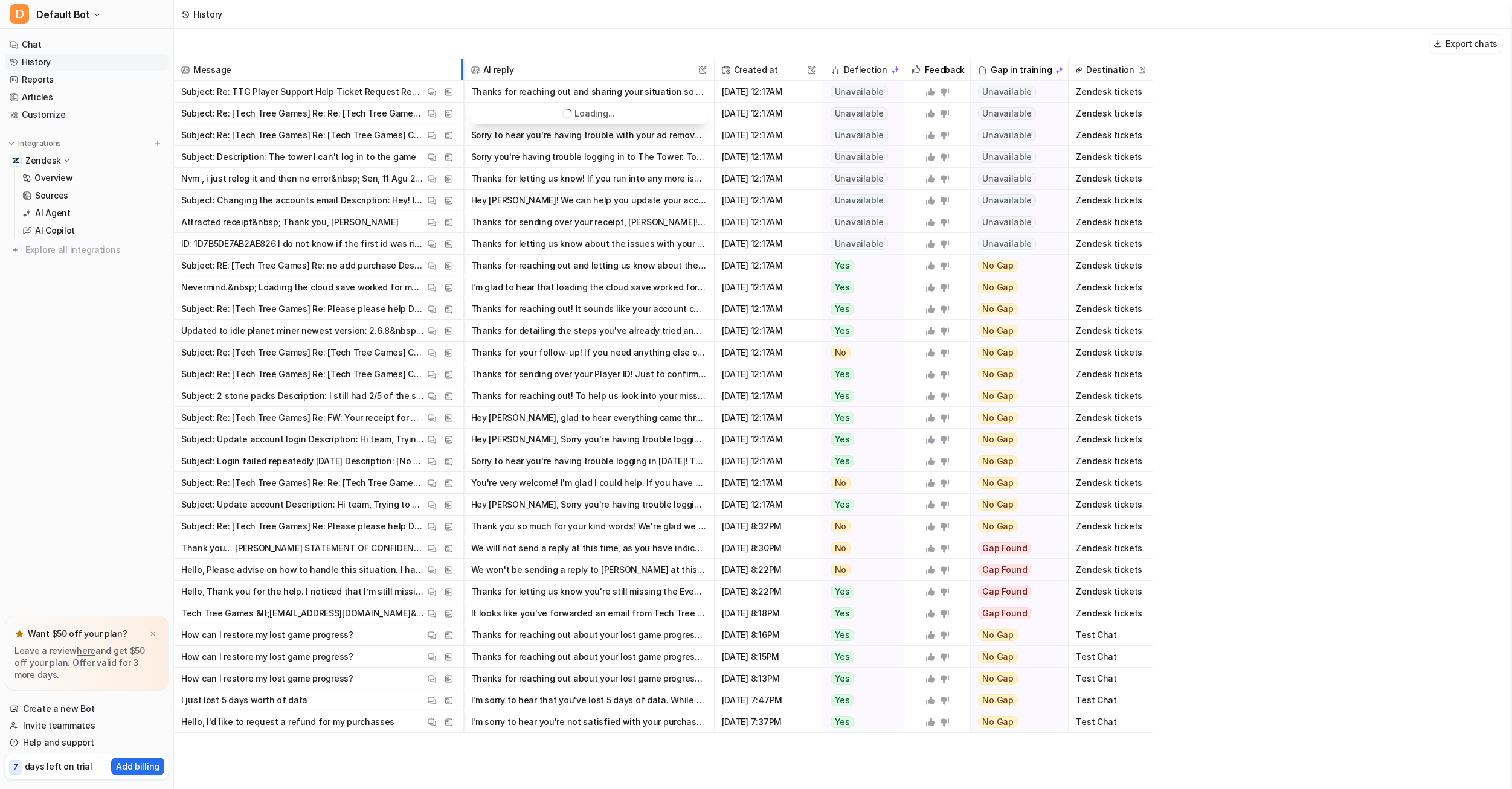
click at [462, 80] on div at bounding box center [460, 69] width 6 height 21
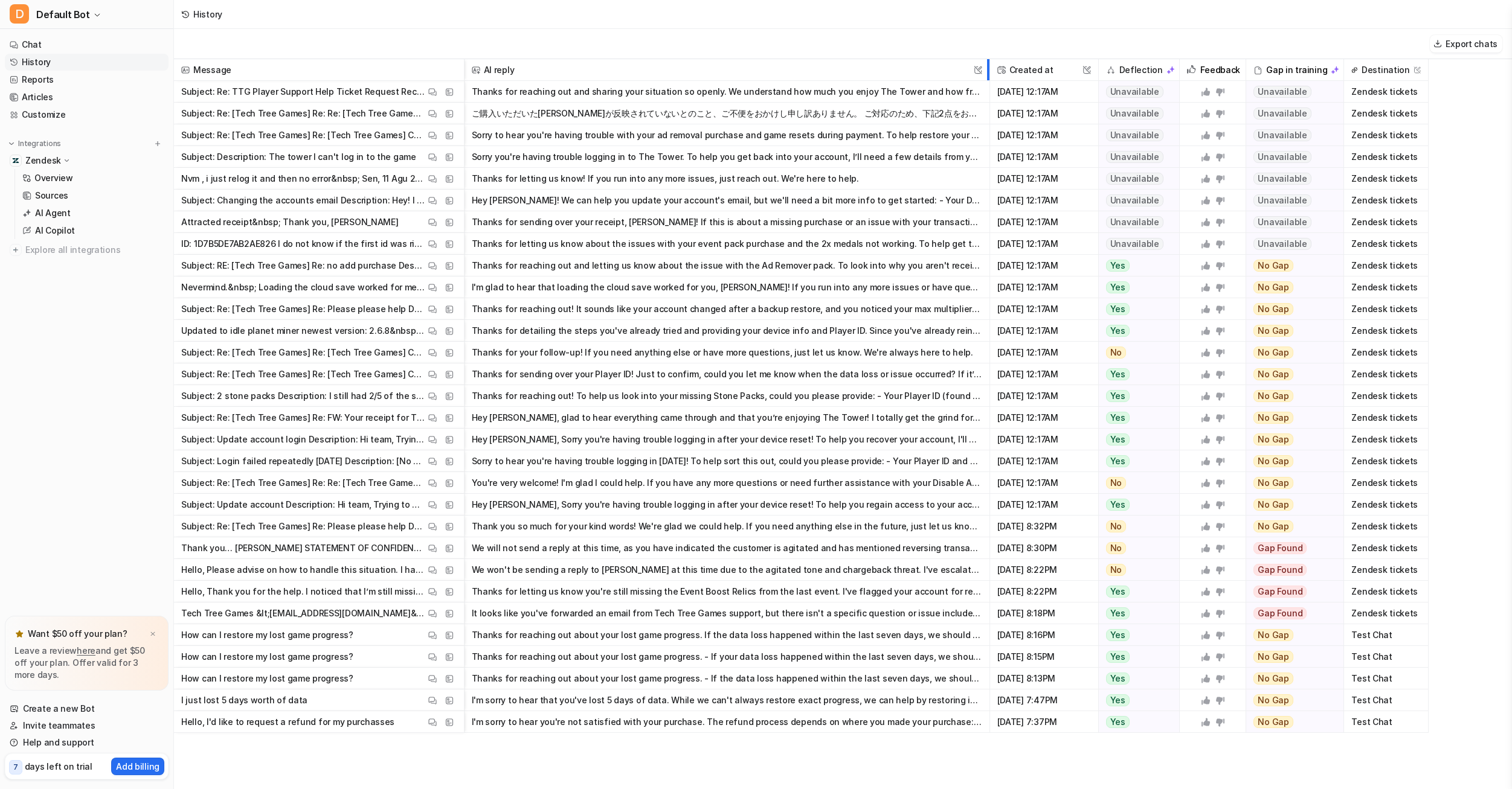
click at [986, 80] on div at bounding box center [986, 69] width 6 height 21
click at [531, 199] on button "Hey [PERSON_NAME]! We can help you update your account's email, but we'll need …" at bounding box center [727, 201] width 511 height 22
click at [1163, 201] on div "Unavailable" at bounding box center [1139, 200] width 81 height 21
click at [977, 202] on button "Hey [PERSON_NAME]! We can help you update your account's email, but we'll need …" at bounding box center [727, 201] width 511 height 22
click at [195, 200] on p "Subject: Changing the accounts email Description: Hey! I wonder If it is possib…" at bounding box center [303, 201] width 244 height 22
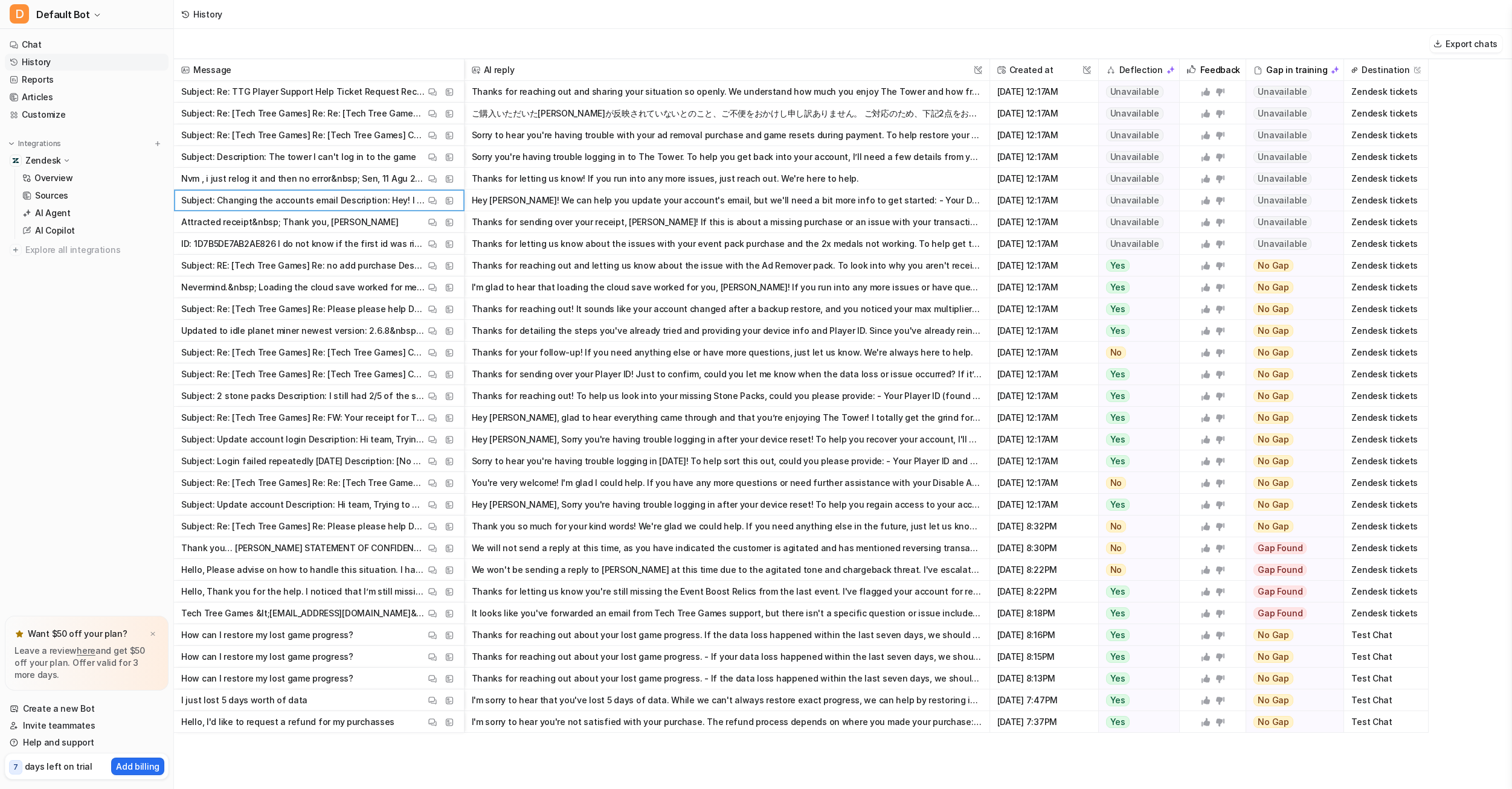
click at [605, 206] on button "Hey [PERSON_NAME]! We can help you update your account's email, but we'll need …" at bounding box center [727, 201] width 511 height 22
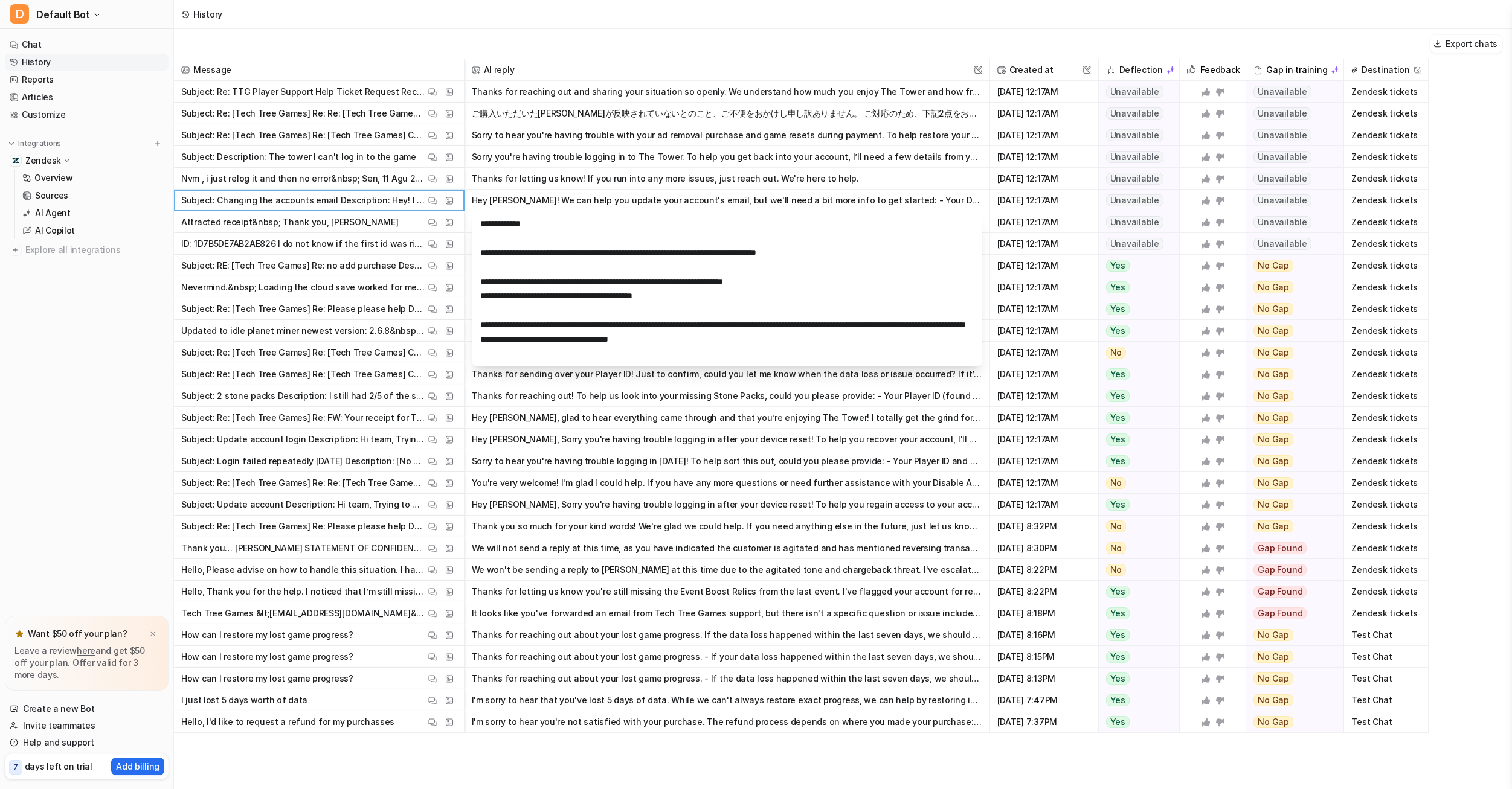
click at [1220, 198] on icon at bounding box center [1220, 201] width 8 height 8
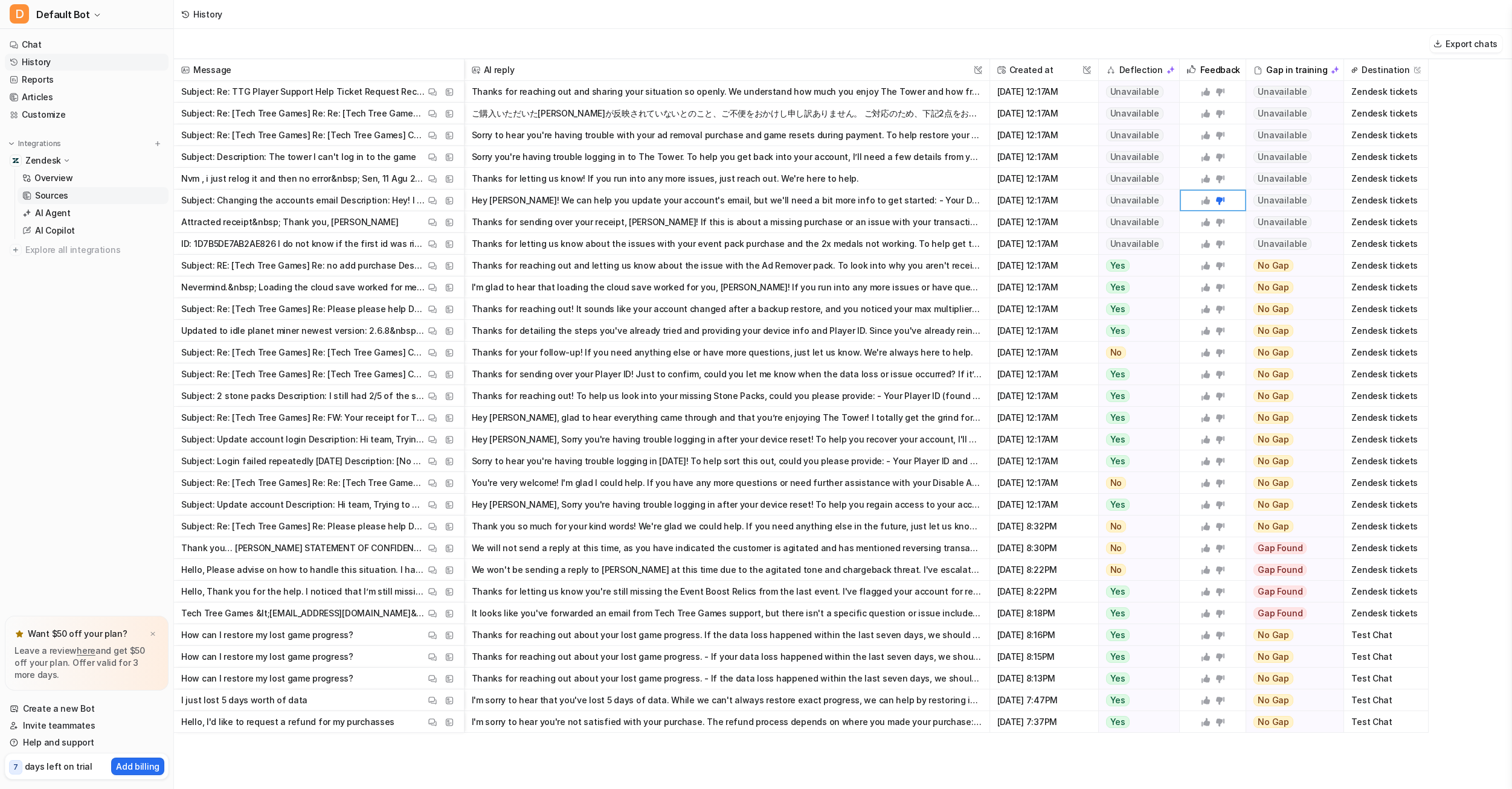
click at [67, 195] on link "Sources" at bounding box center [93, 195] width 151 height 17
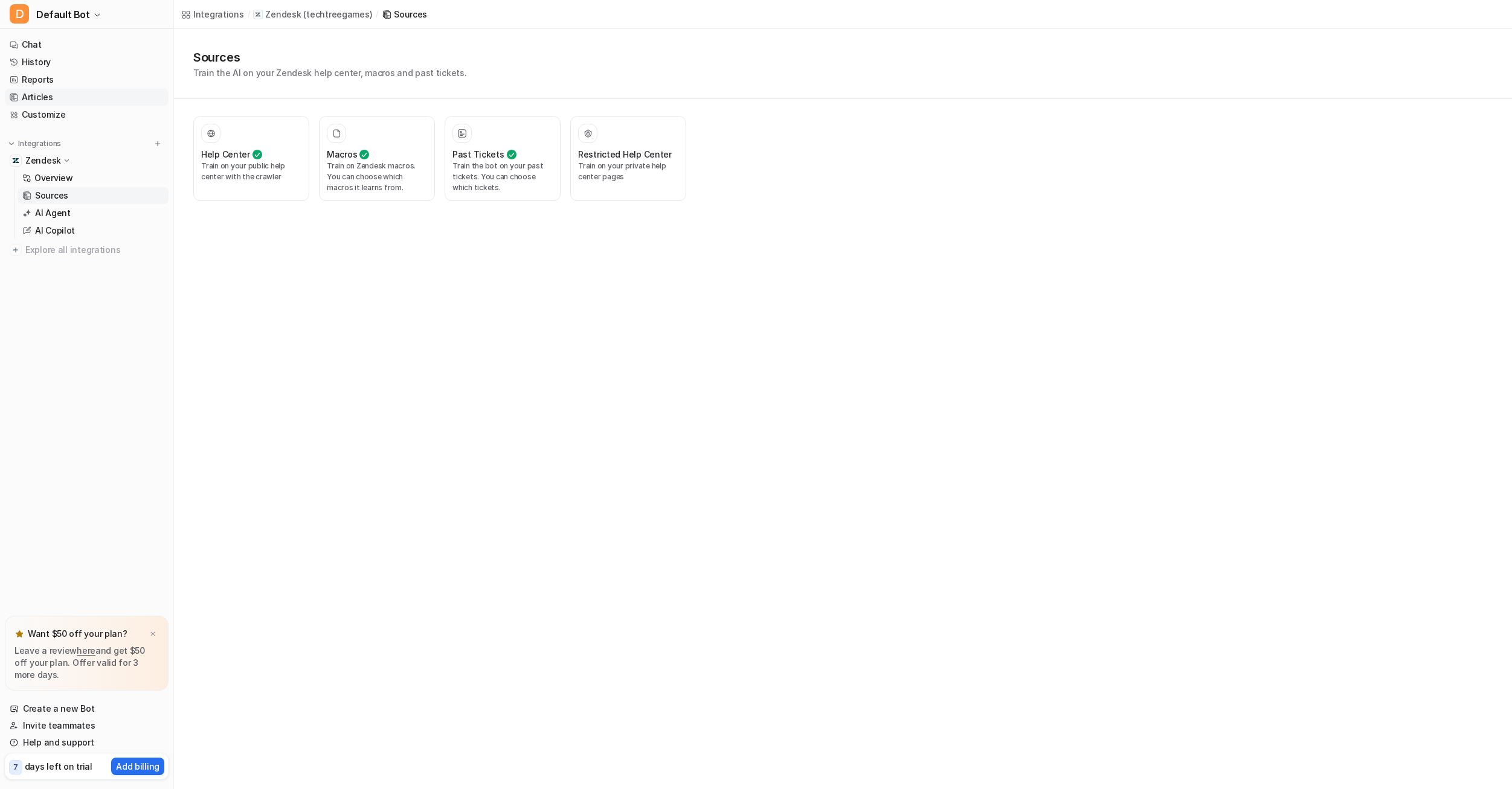
click at [61, 91] on link "Articles" at bounding box center [86, 97] width 163 height 17
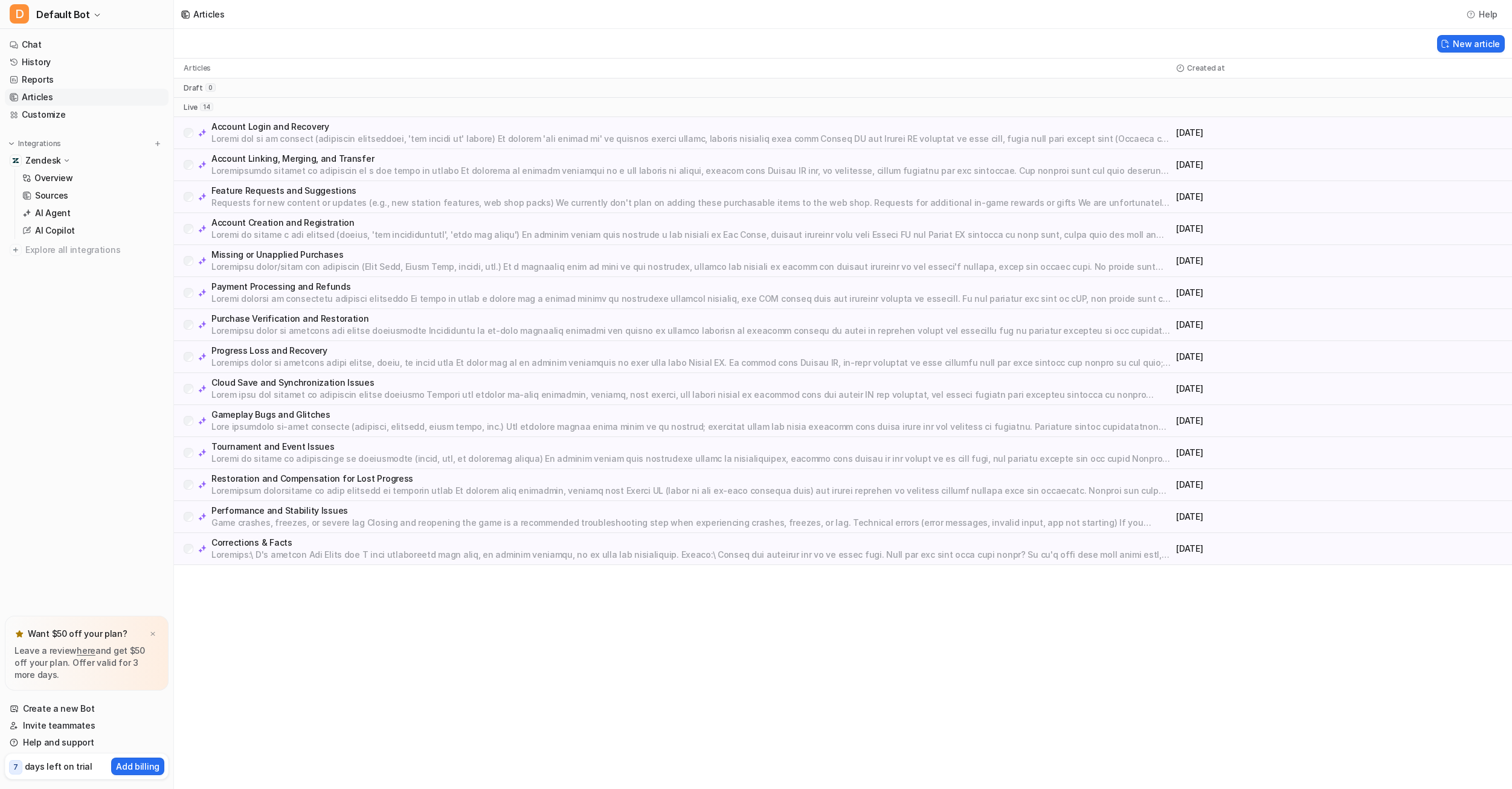
click at [394, 162] on p "Account Linking, Merging, and Transfer" at bounding box center [691, 159] width 960 height 12
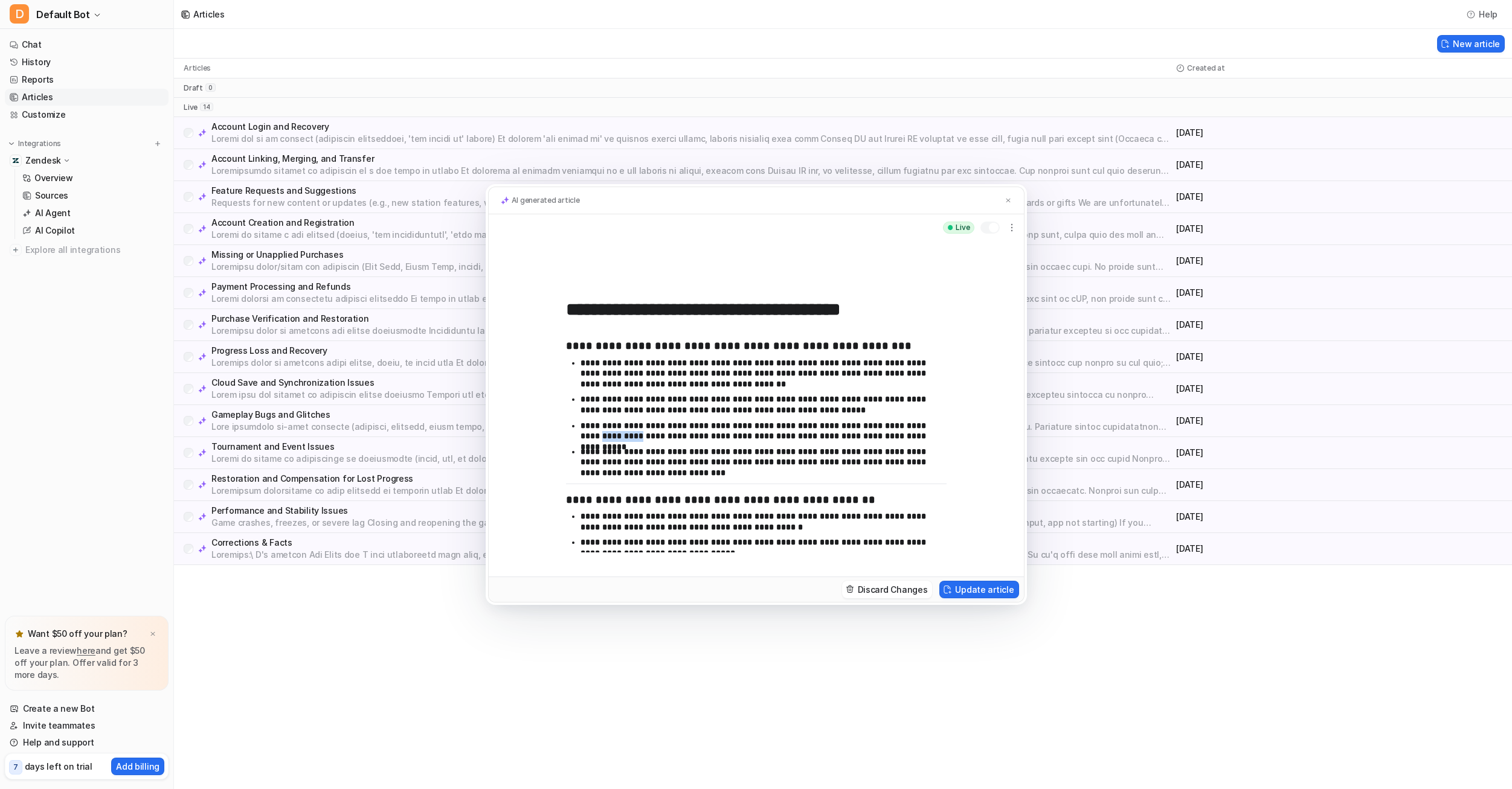
drag, startPoint x: 614, startPoint y: 433, endPoint x: 576, endPoint y: 434, distance: 38.0
click at [576, 433] on ul "**********" at bounding box center [756, 421] width 381 height 125
click at [977, 592] on button "Update article" at bounding box center [979, 590] width 79 height 18
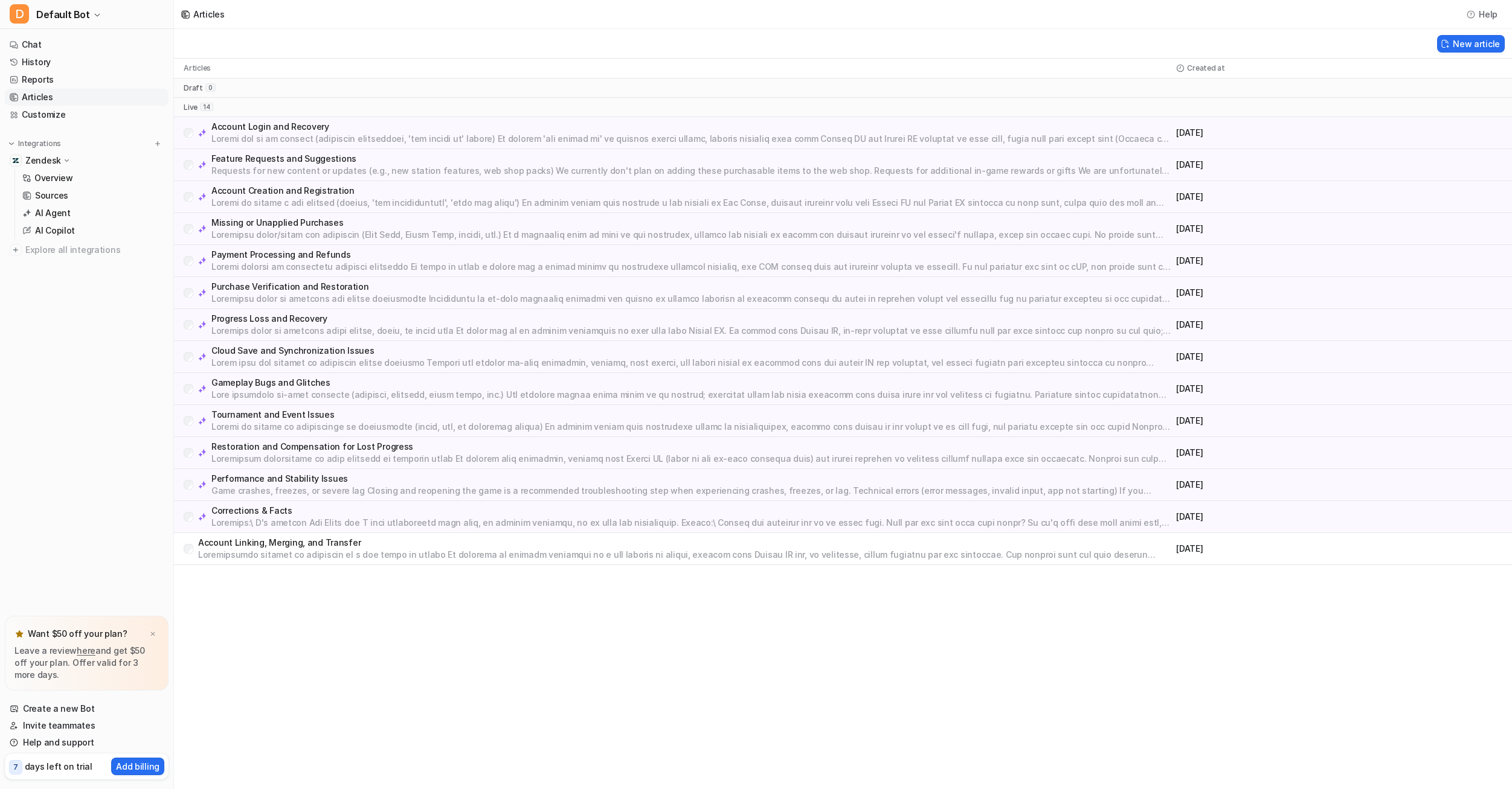
click at [343, 197] on p at bounding box center [691, 203] width 960 height 12
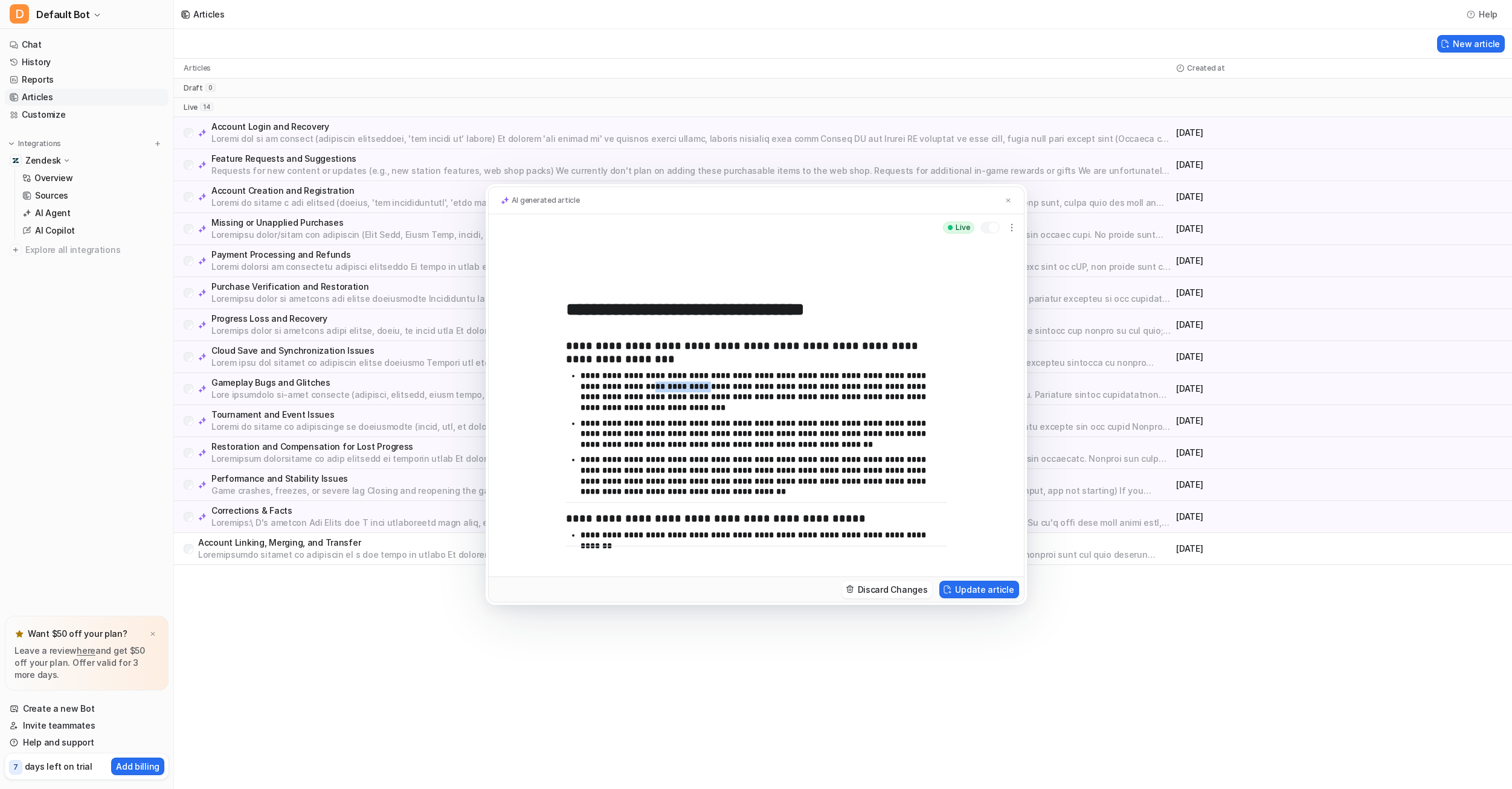
drag, startPoint x: 670, startPoint y: 387, endPoint x: 616, endPoint y: 386, distance: 54.0
click at [616, 386] on p "**********" at bounding box center [759, 392] width 357 height 42
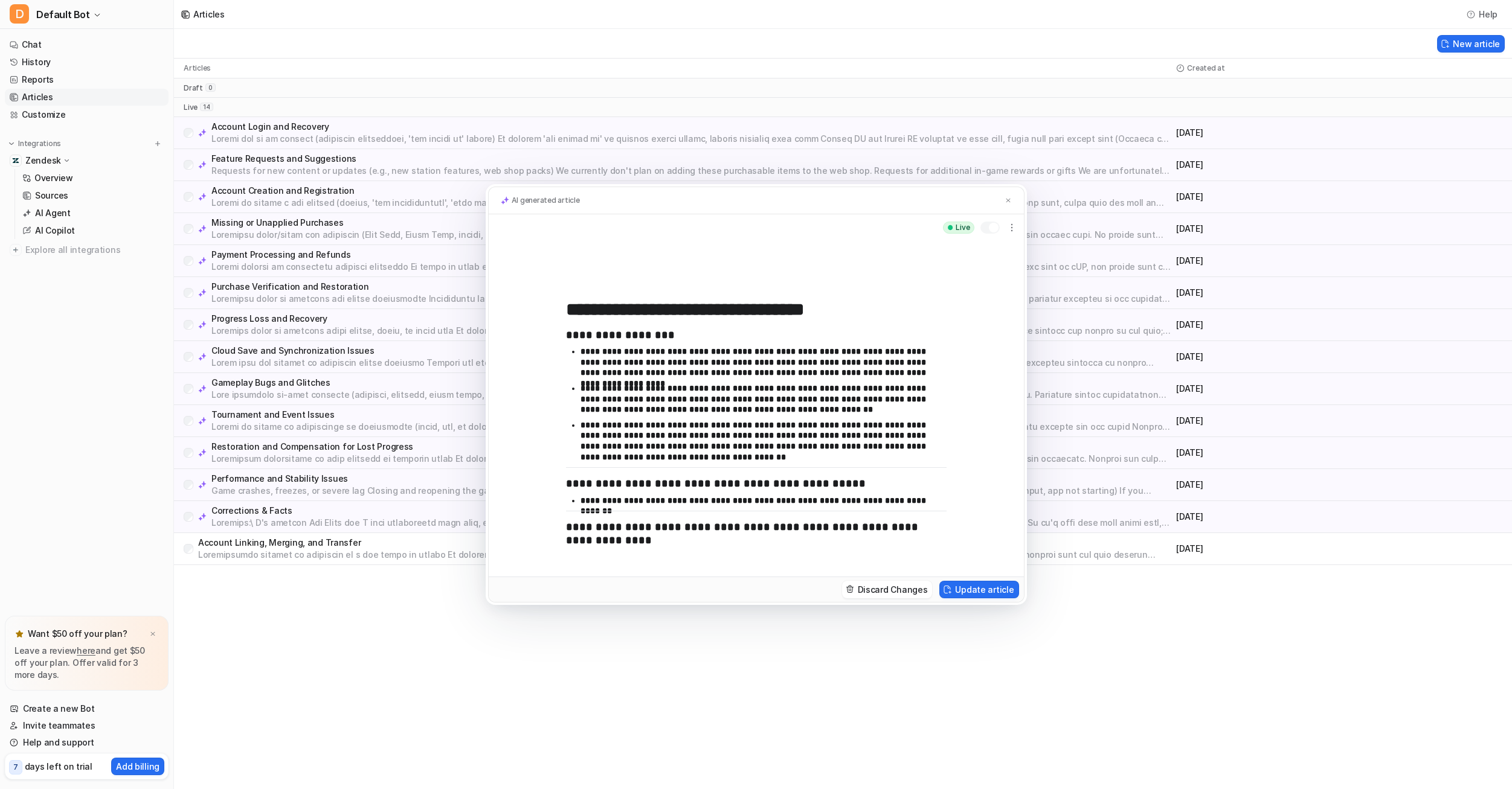
scroll to position [123, 0]
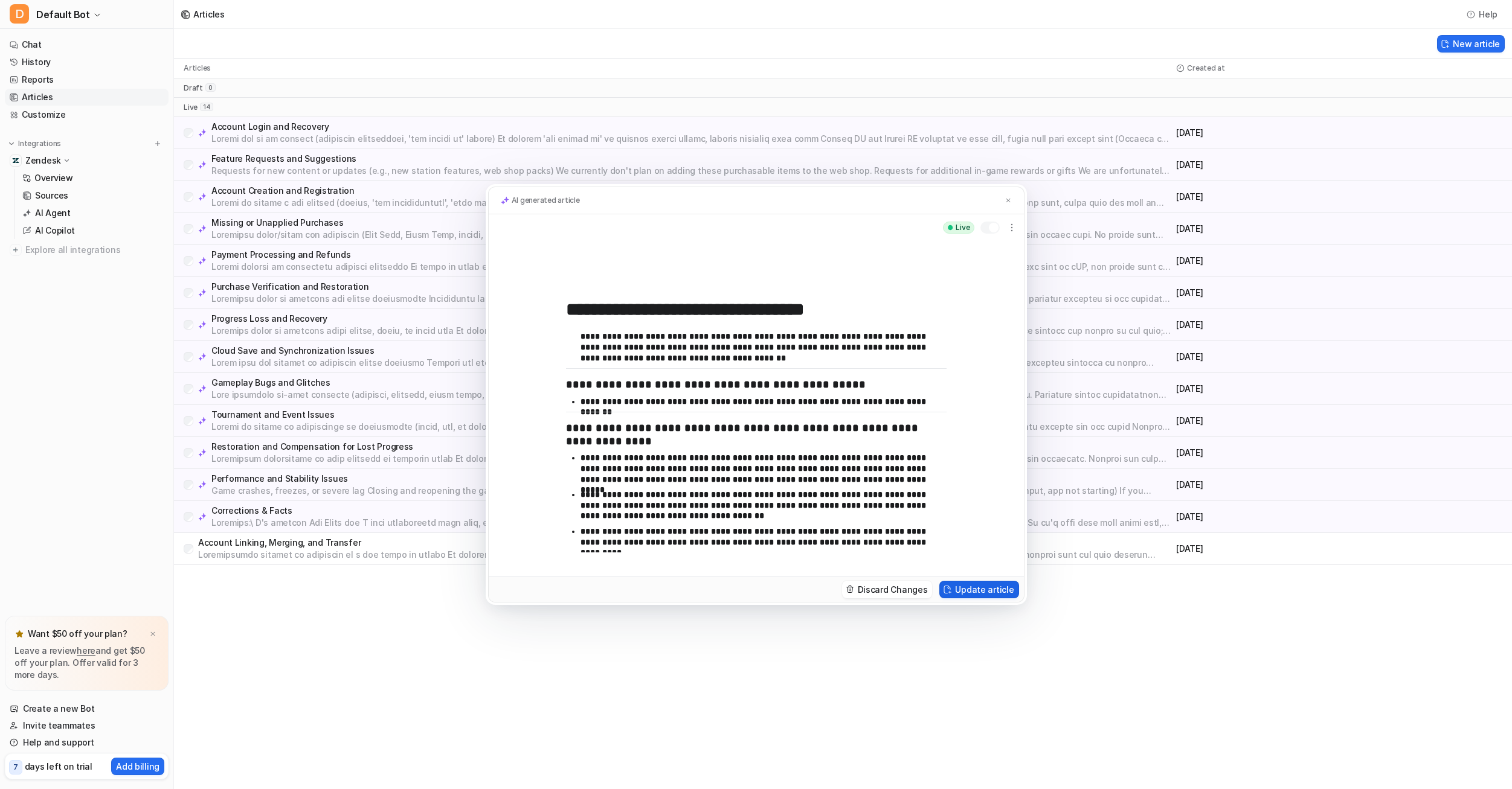
click at [986, 583] on button "Update article" at bounding box center [979, 590] width 79 height 18
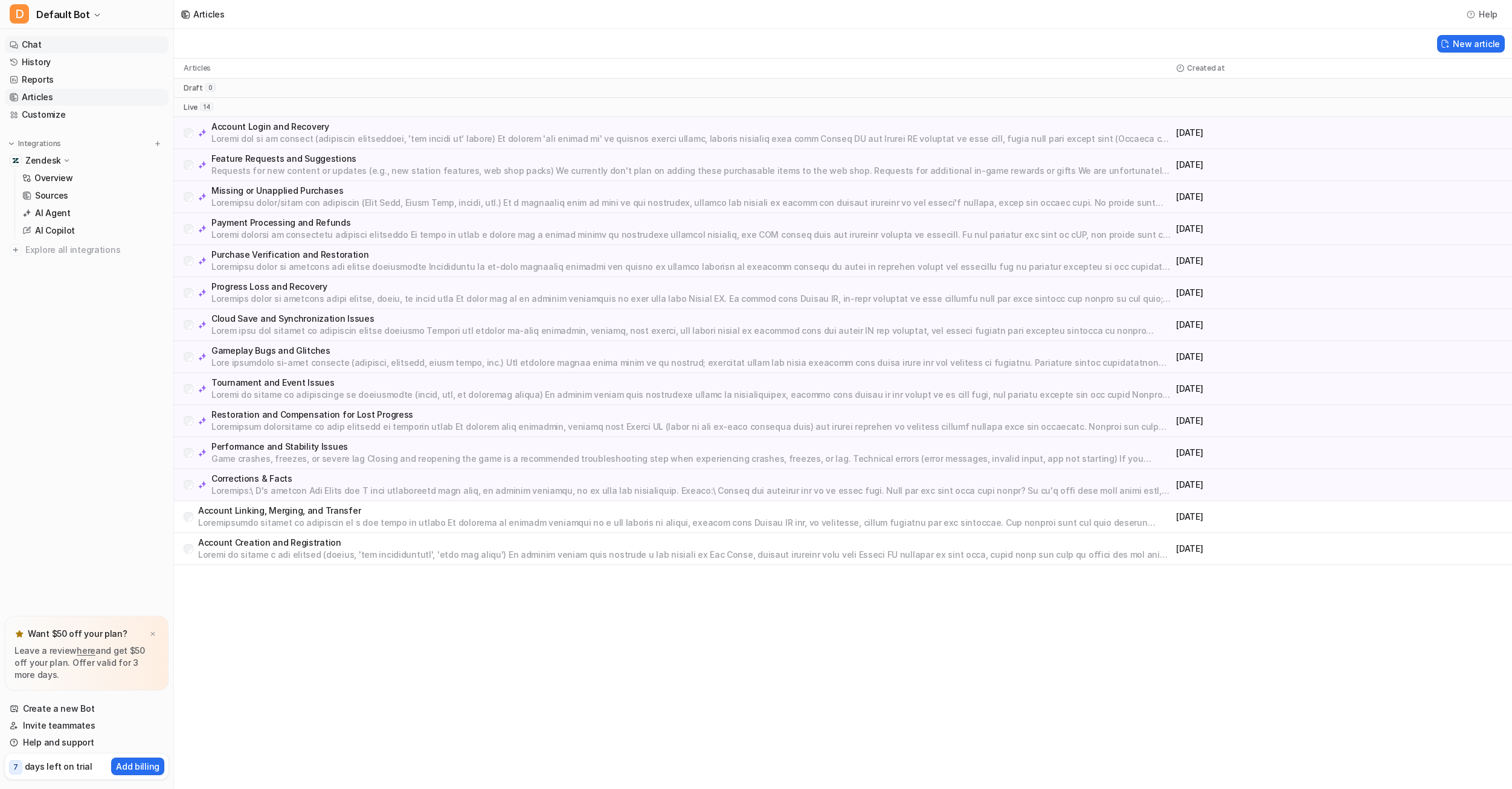
click at [67, 45] on link "Chat" at bounding box center [86, 44] width 163 height 17
click at [30, 44] on link "Chat" at bounding box center [86, 44] width 163 height 17
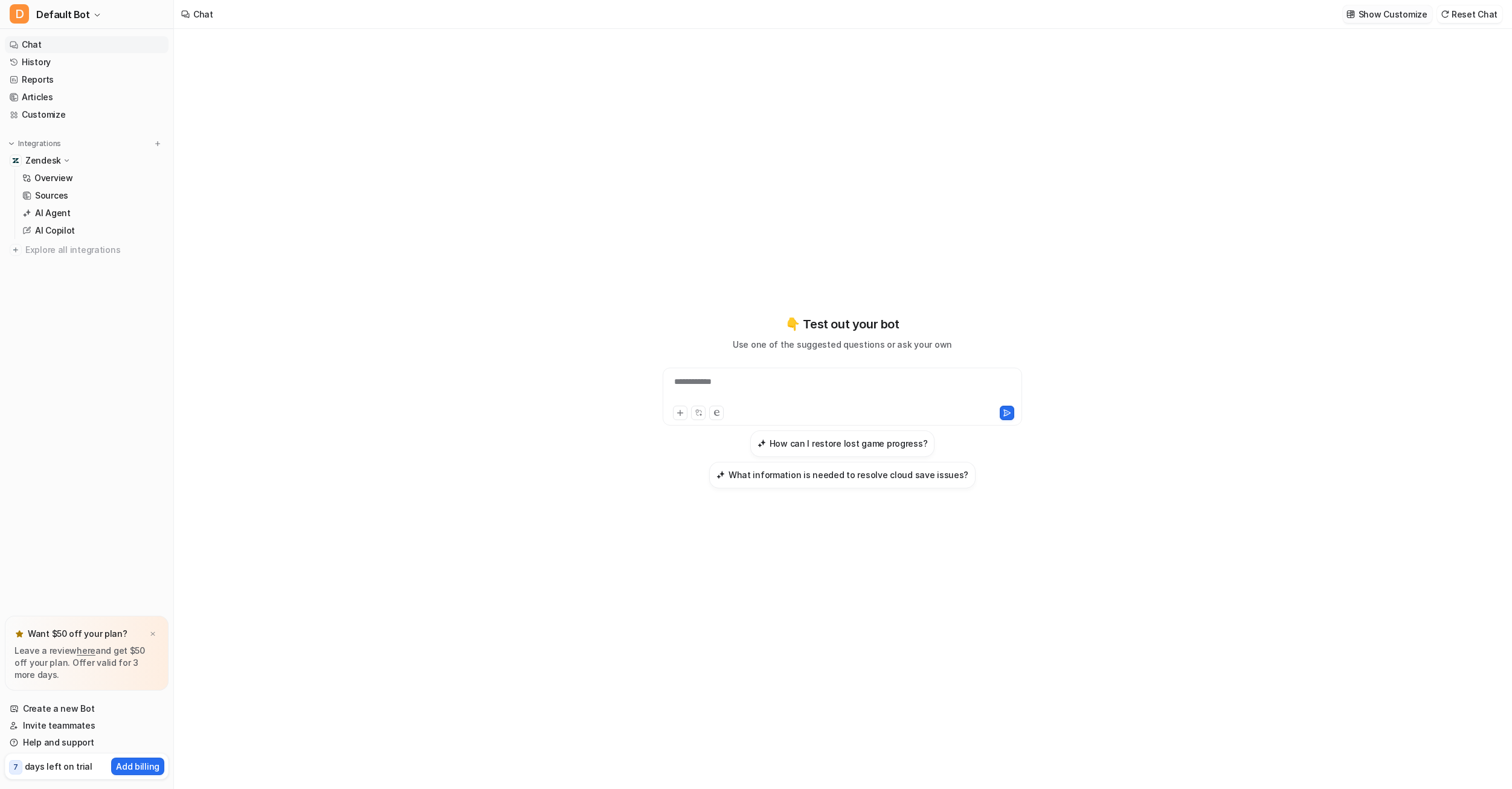
click at [1387, 14] on p "Show Customize" at bounding box center [1393, 14] width 69 height 13
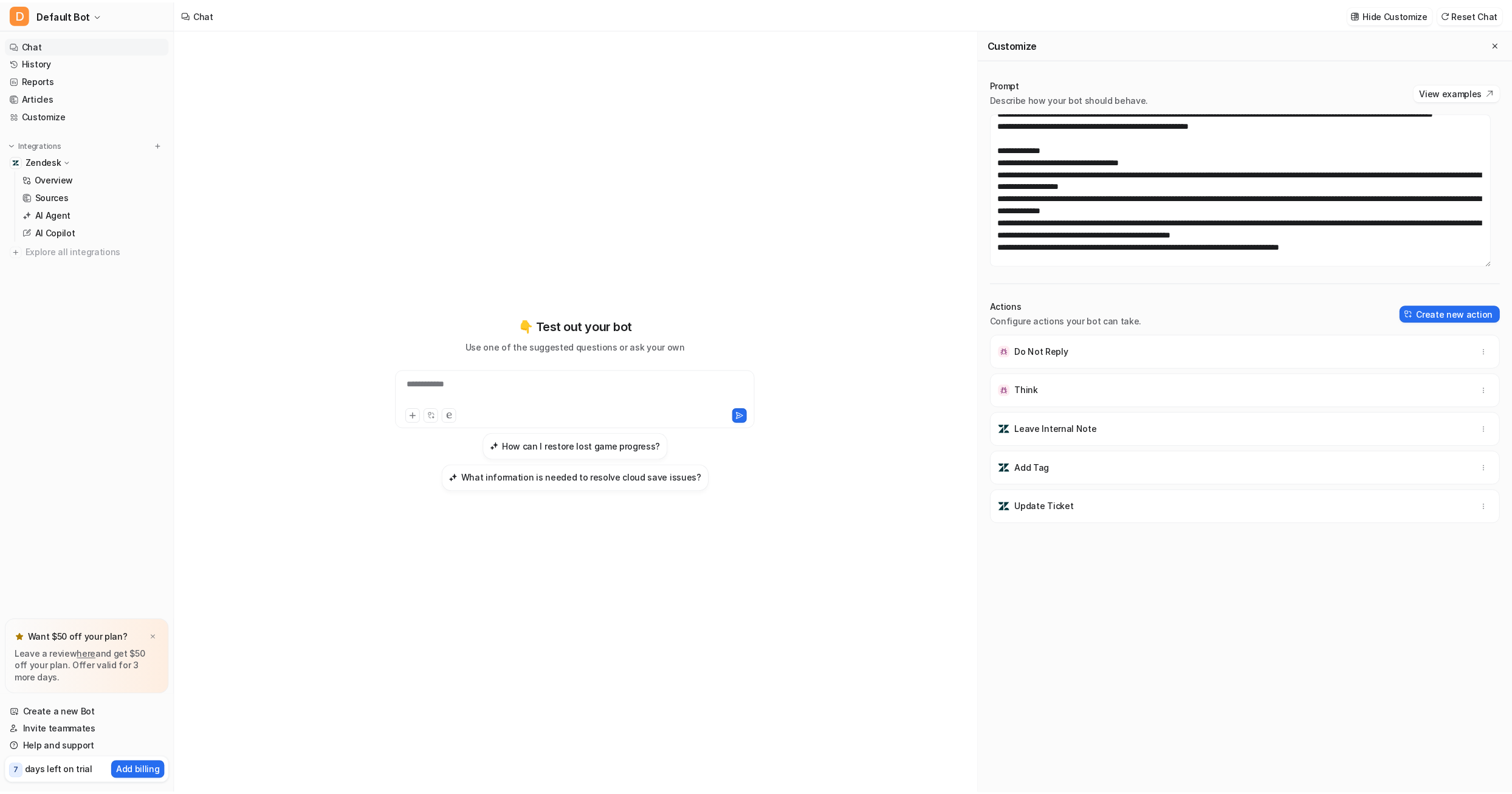
scroll to position [146, 0]
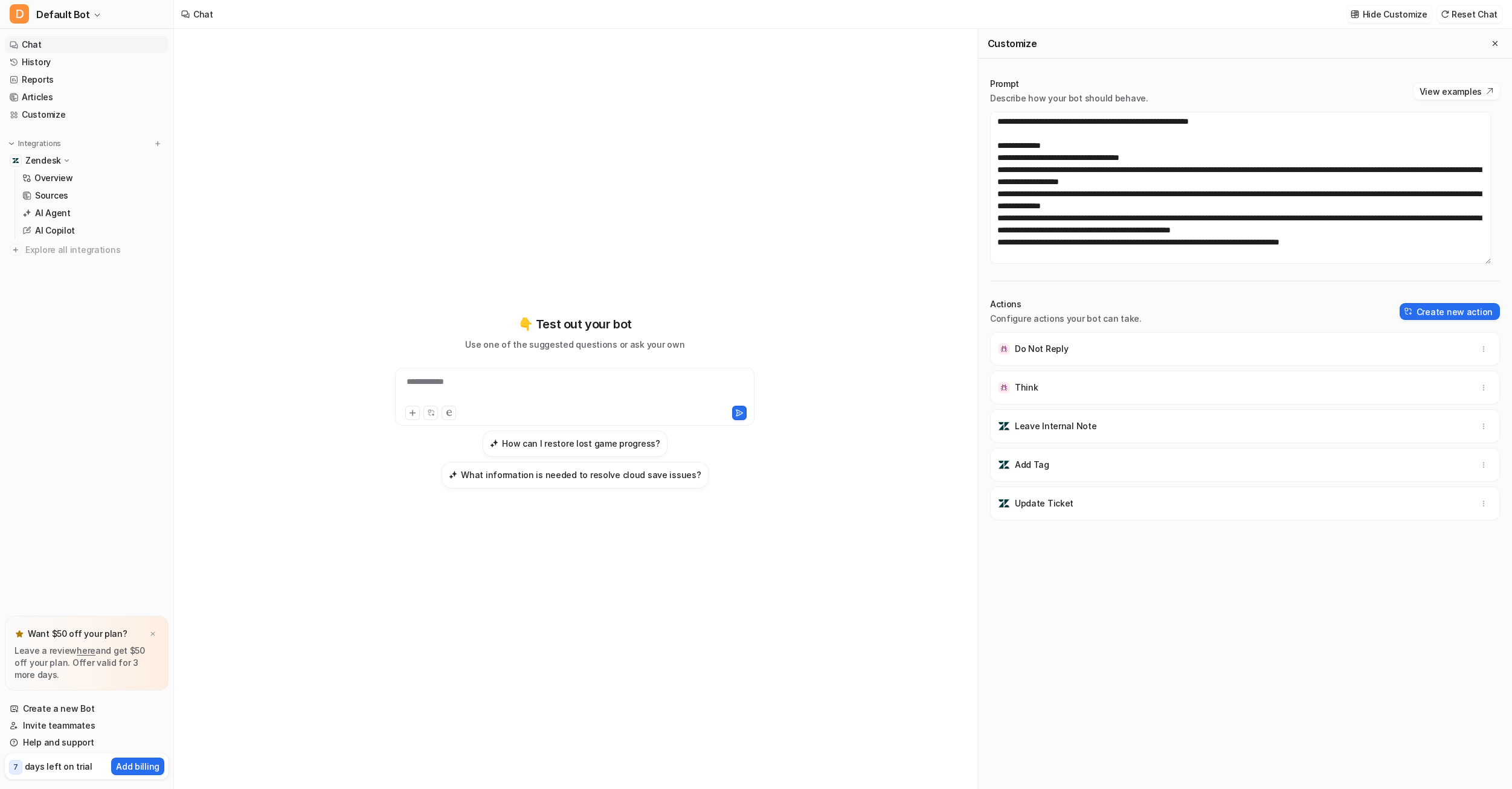
click at [565, 404] on div at bounding box center [575, 412] width 353 height 17
click at [548, 390] on div "**********" at bounding box center [575, 389] width 353 height 28
click at [46, 208] on p "AI Agent" at bounding box center [52, 213] width 35 height 12
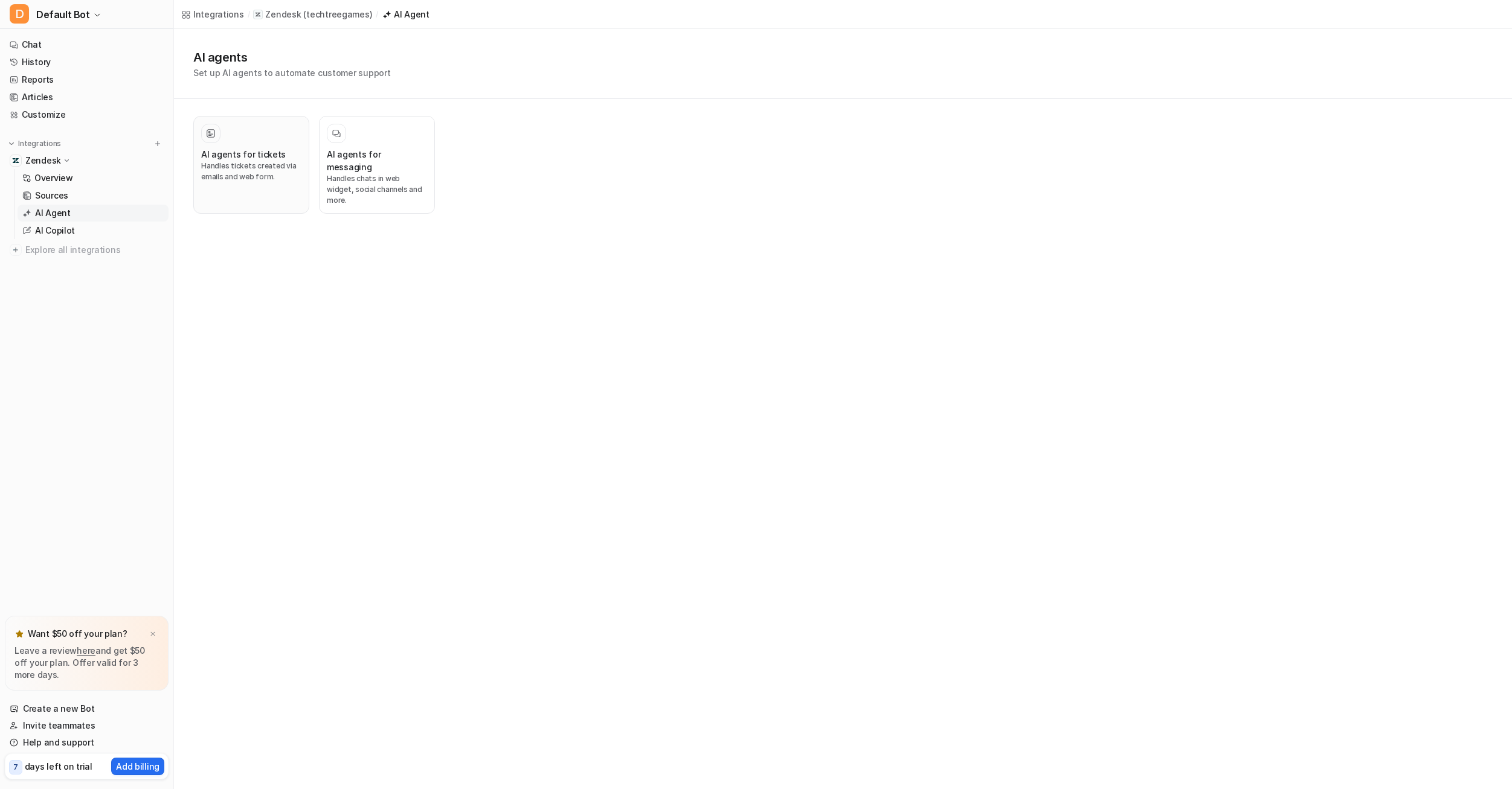
click at [232, 147] on div "AI agents for tickets Handles tickets created via emails and web form." at bounding box center [251, 165] width 100 height 82
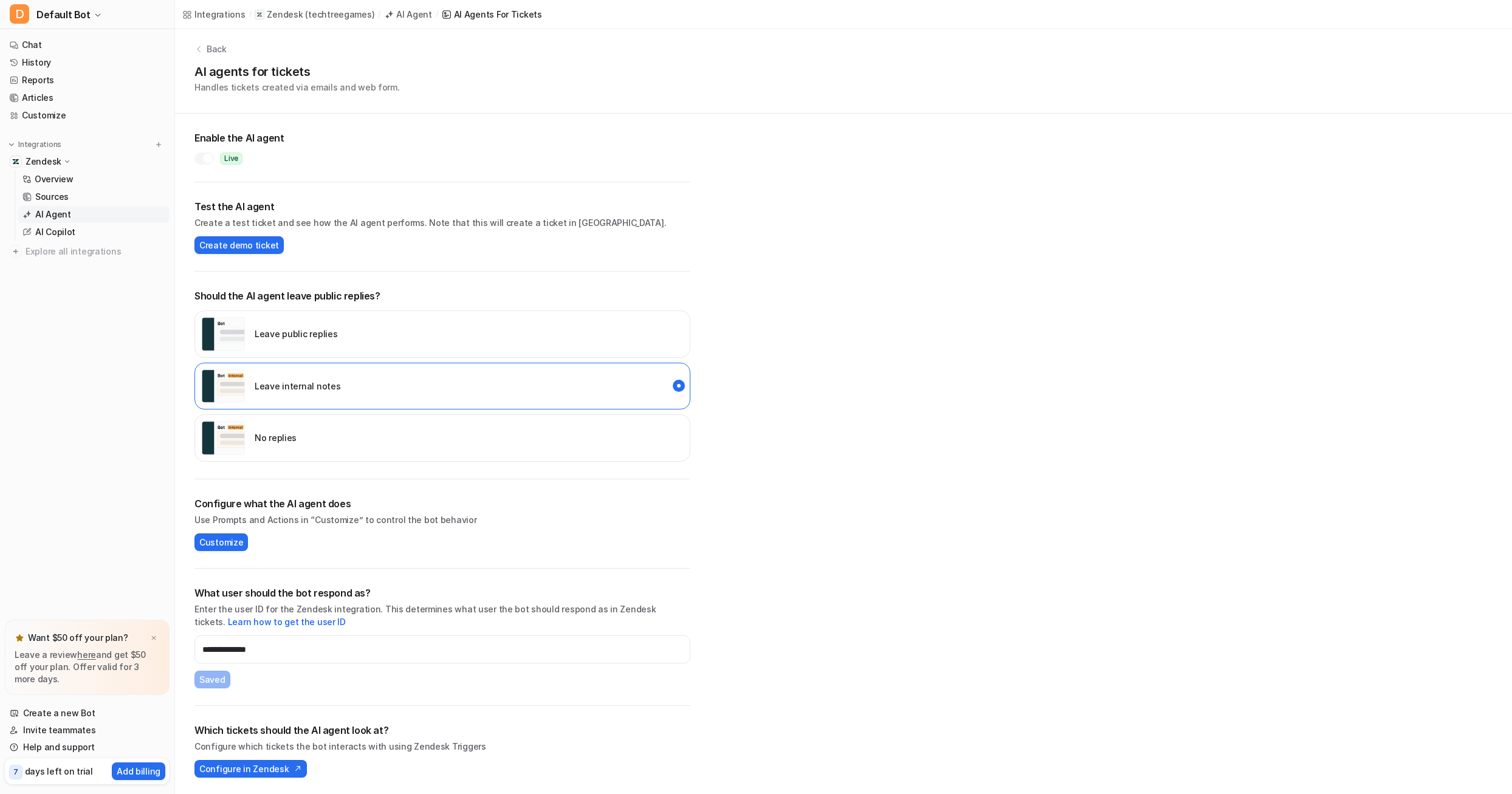
scroll to position [7, 0]
click at [64, 110] on link "Customize" at bounding box center [87, 115] width 164 height 17
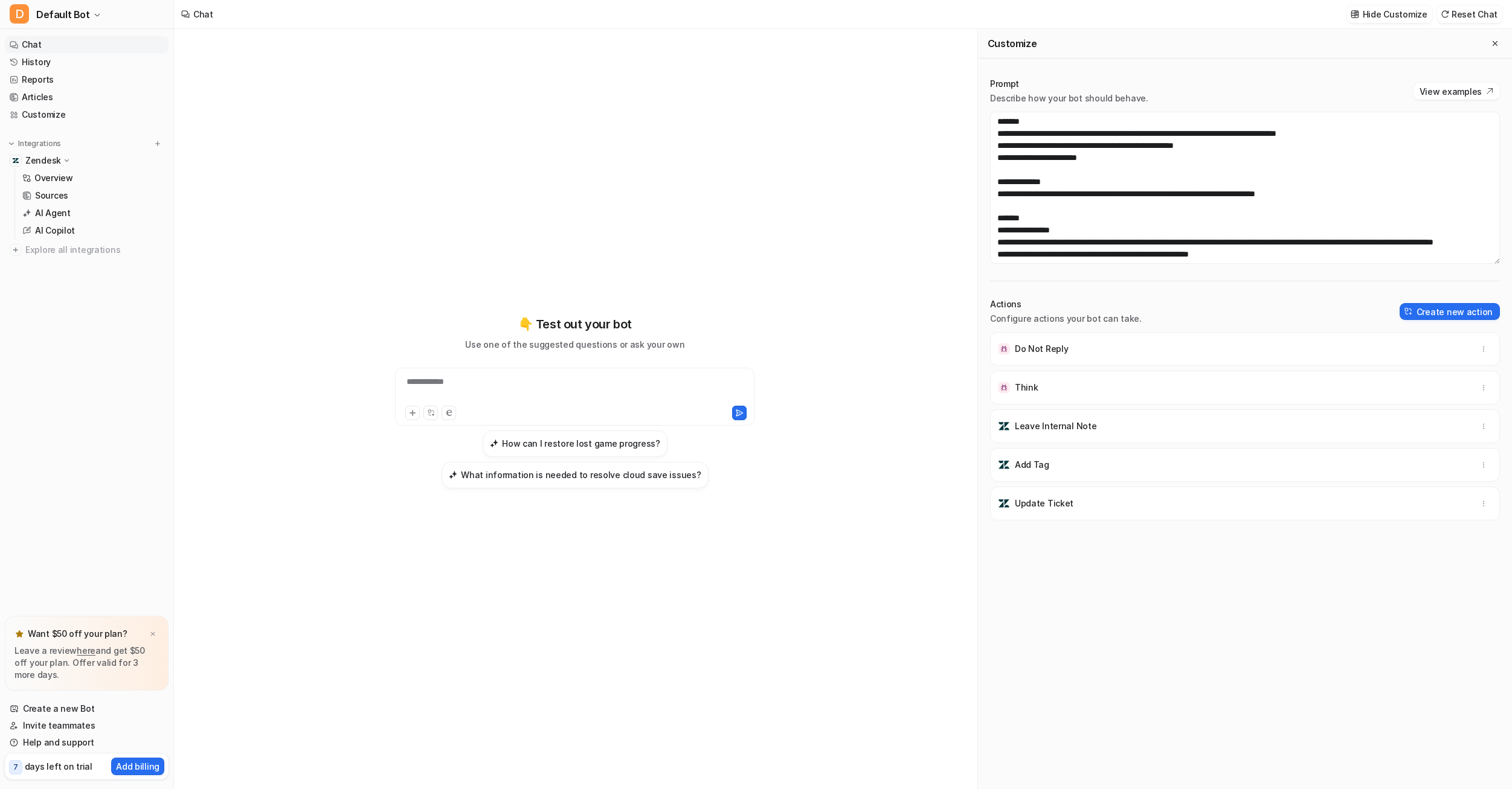
scroll to position [145, 0]
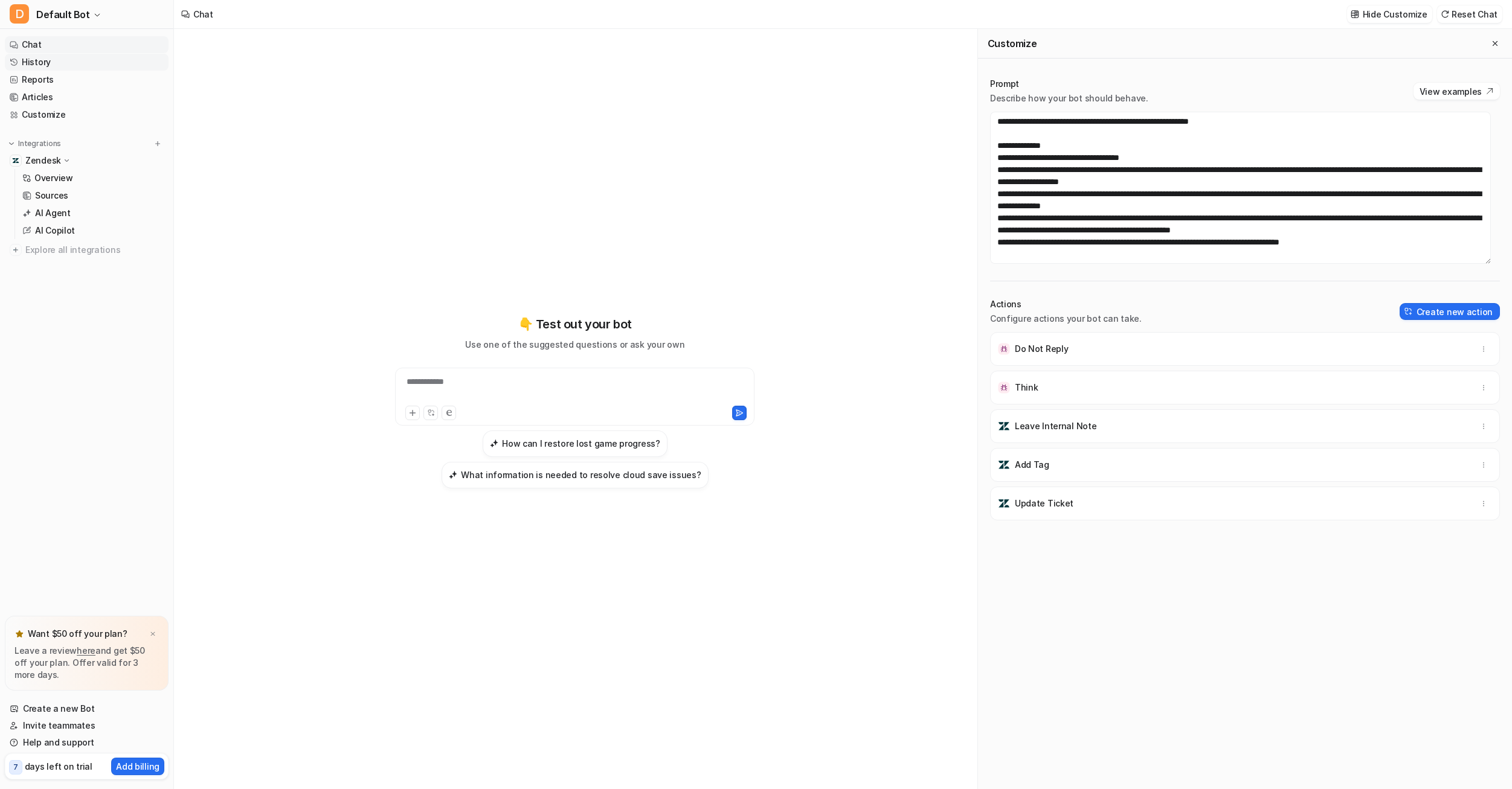
click at [56, 65] on link "History" at bounding box center [86, 62] width 163 height 17
click at [53, 109] on link "Customize" at bounding box center [86, 114] width 163 height 17
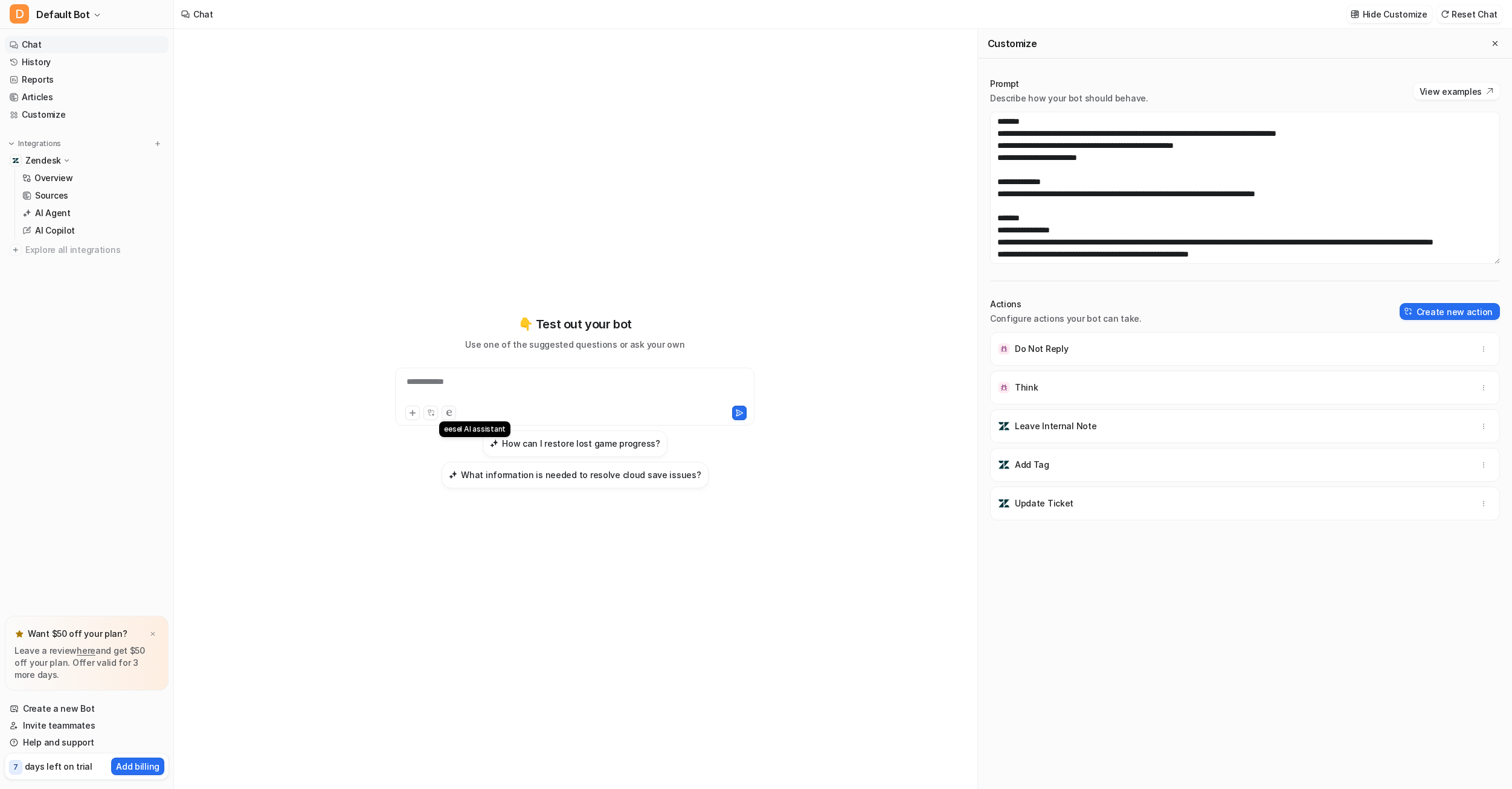
click at [446, 410] on icon at bounding box center [449, 413] width 5 height 6
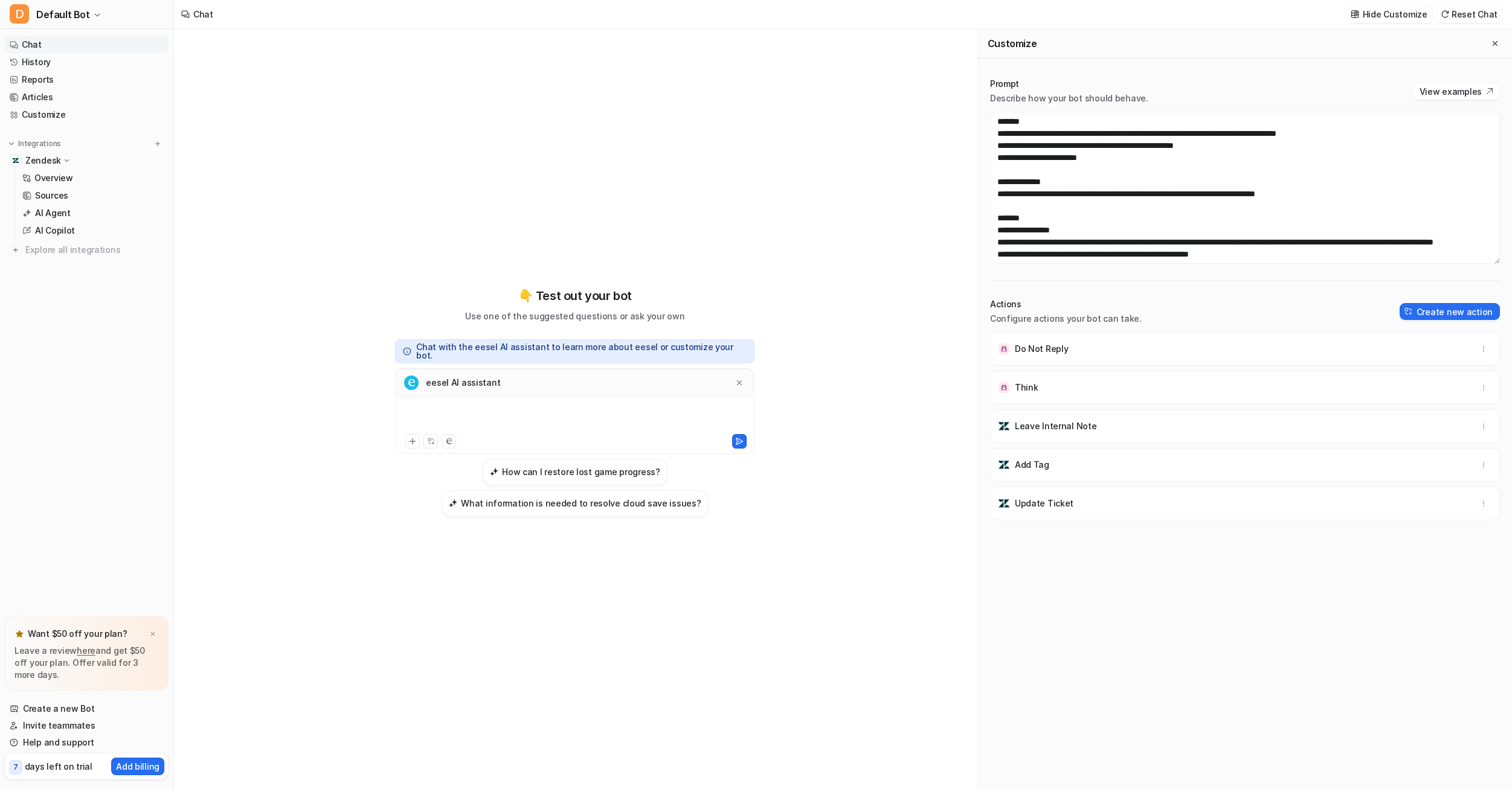
click at [551, 409] on div at bounding box center [575, 417] width 353 height 28
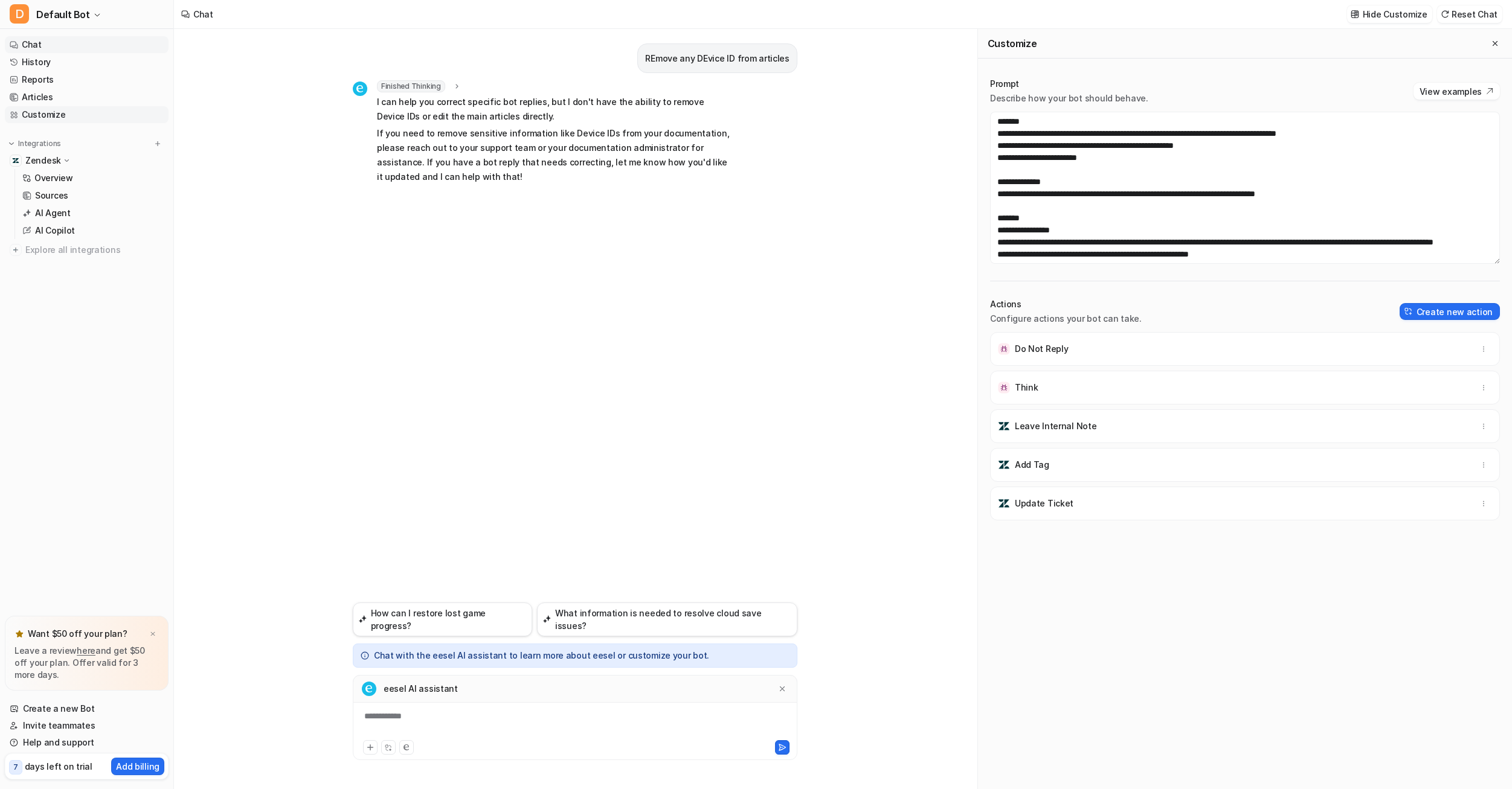
click at [48, 117] on link "Customize" at bounding box center [86, 114] width 163 height 17
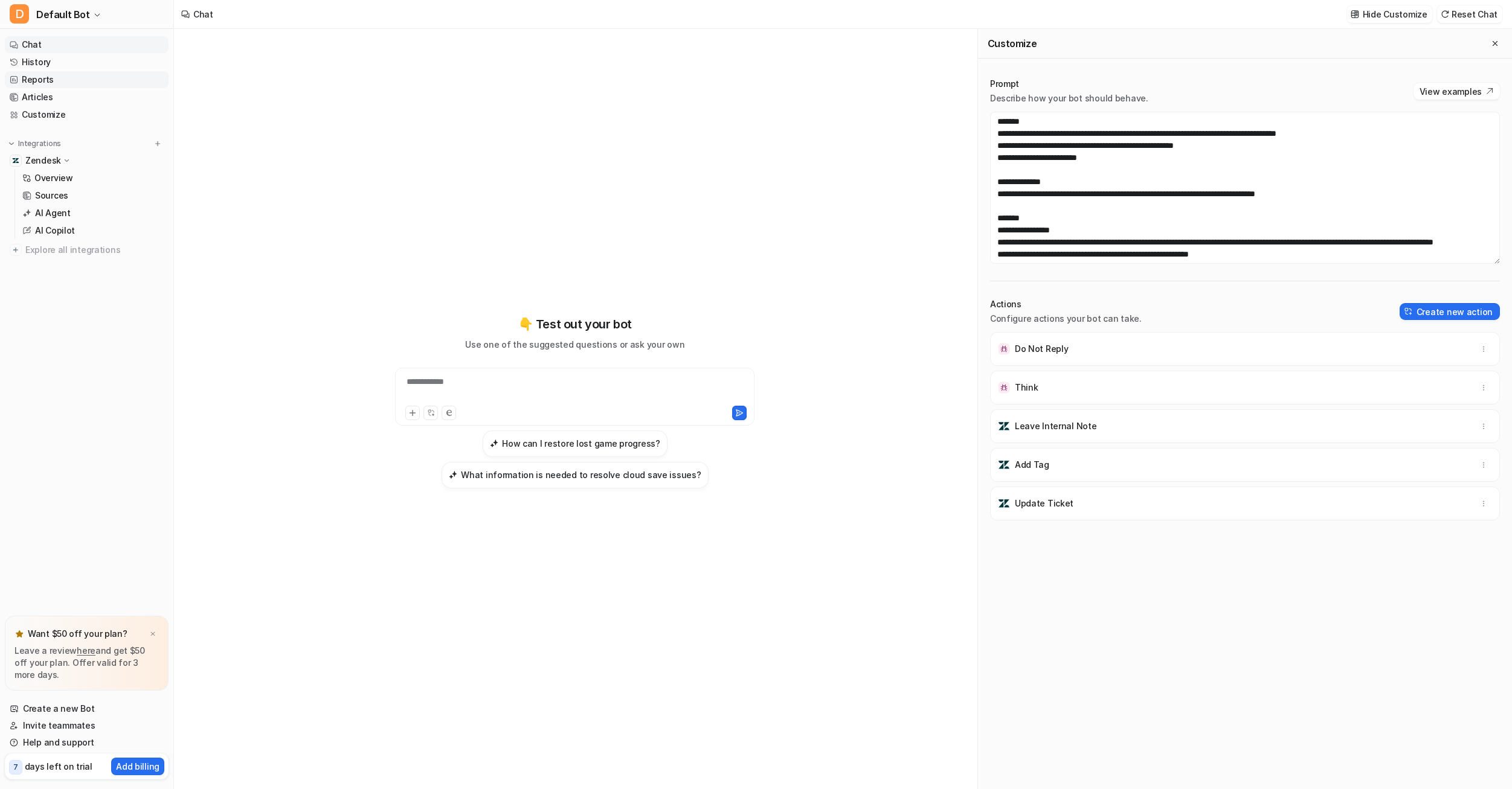
click at [51, 74] on link "Reports" at bounding box center [86, 80] width 163 height 17
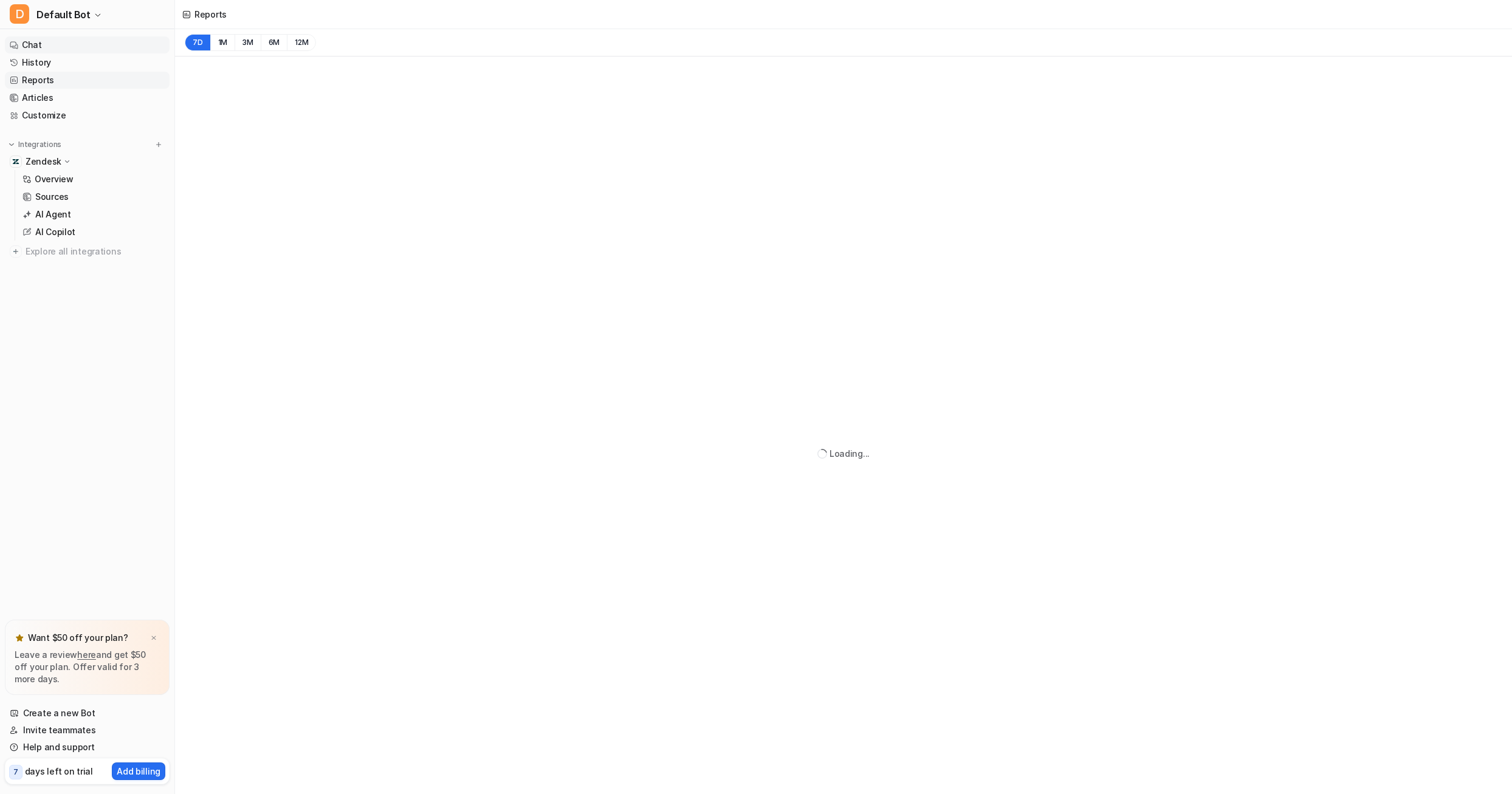
click at [52, 50] on link "Chat" at bounding box center [87, 45] width 164 height 17
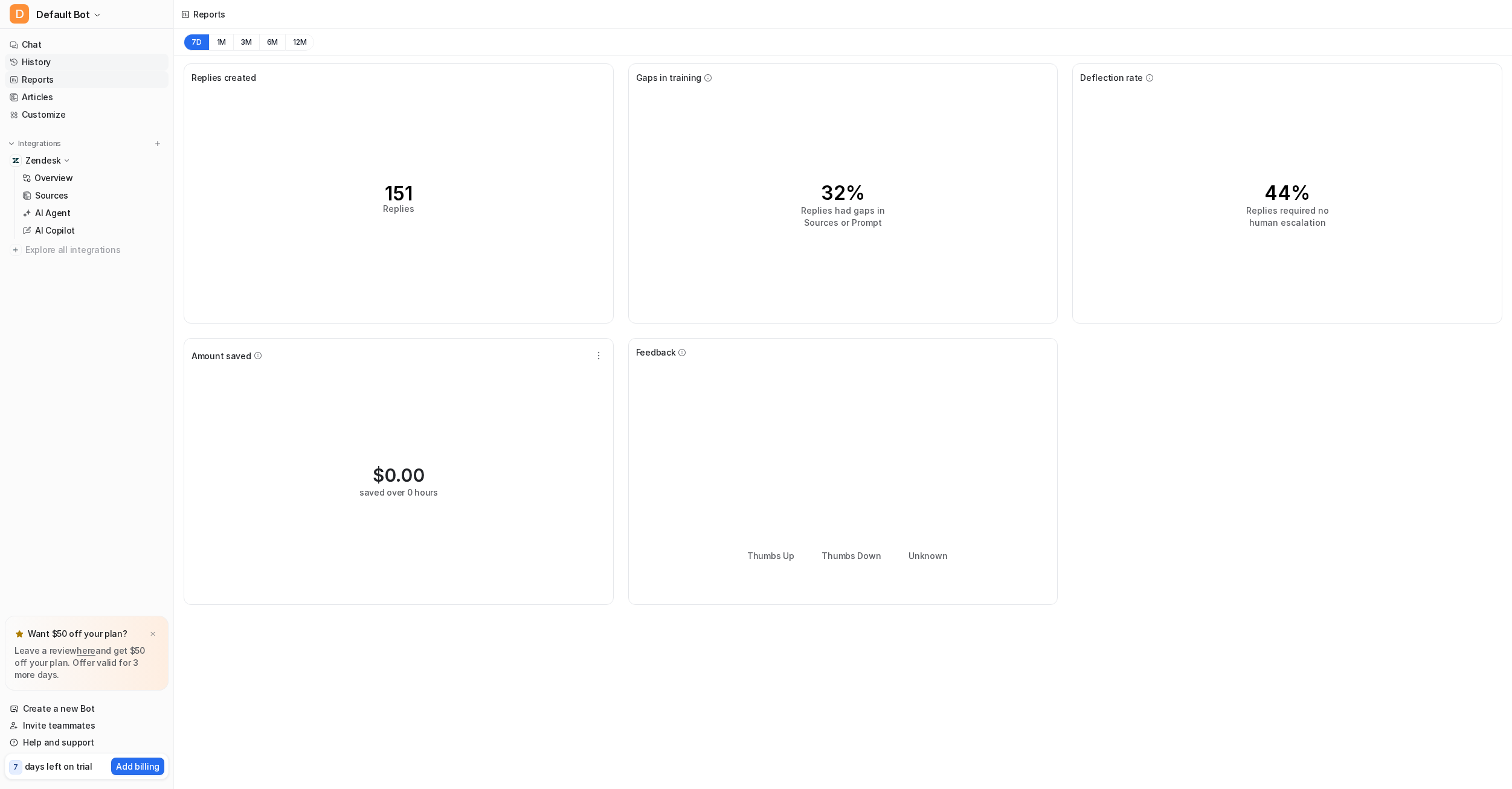
click at [53, 60] on link "History" at bounding box center [86, 62] width 163 height 17
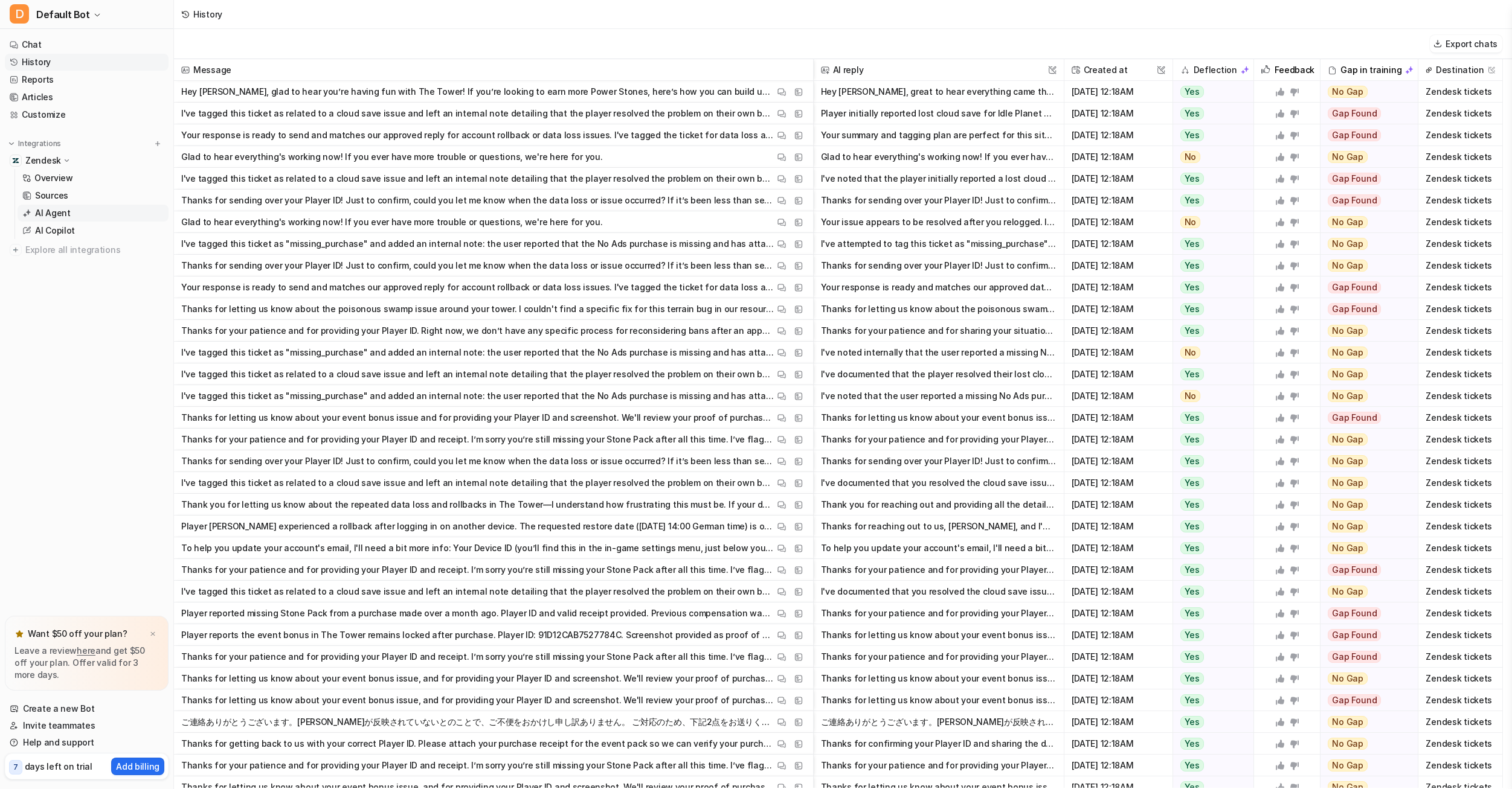
click at [80, 216] on link "AI Agent" at bounding box center [93, 213] width 151 height 17
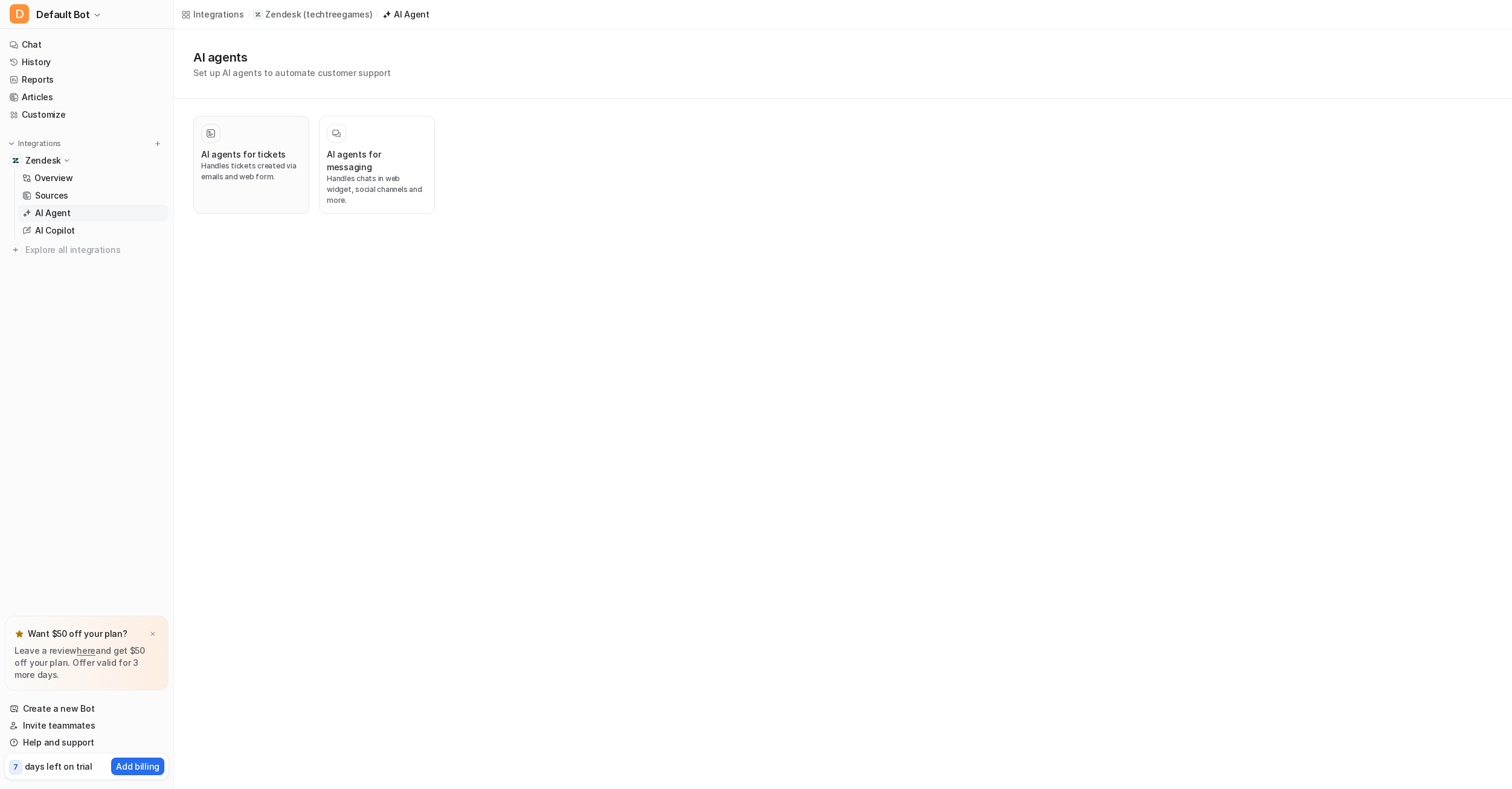
click at [221, 163] on p "Handles tickets created via emails and web form." at bounding box center [251, 172] width 100 height 22
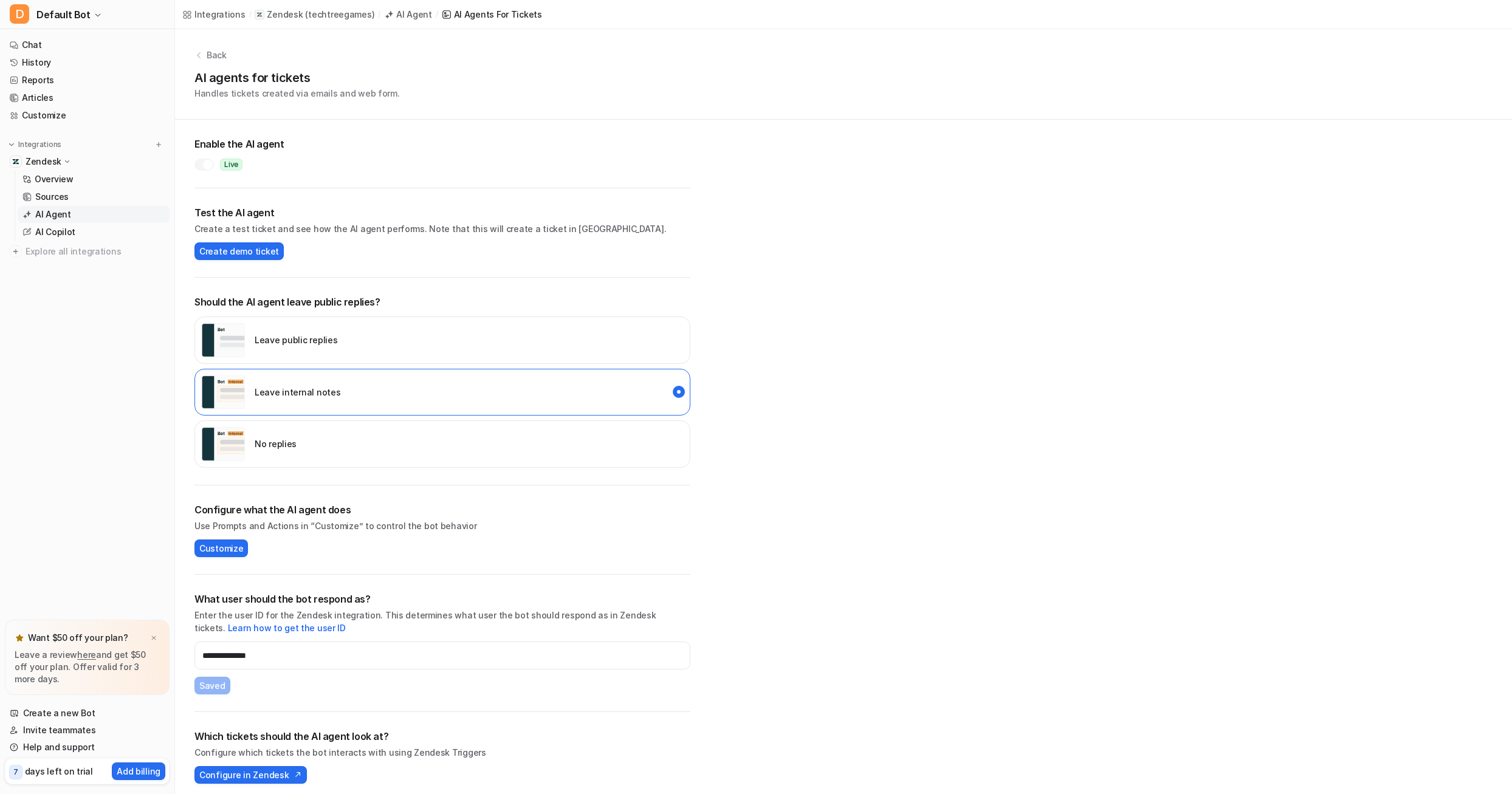
click at [201, 164] on div at bounding box center [204, 165] width 19 height 12
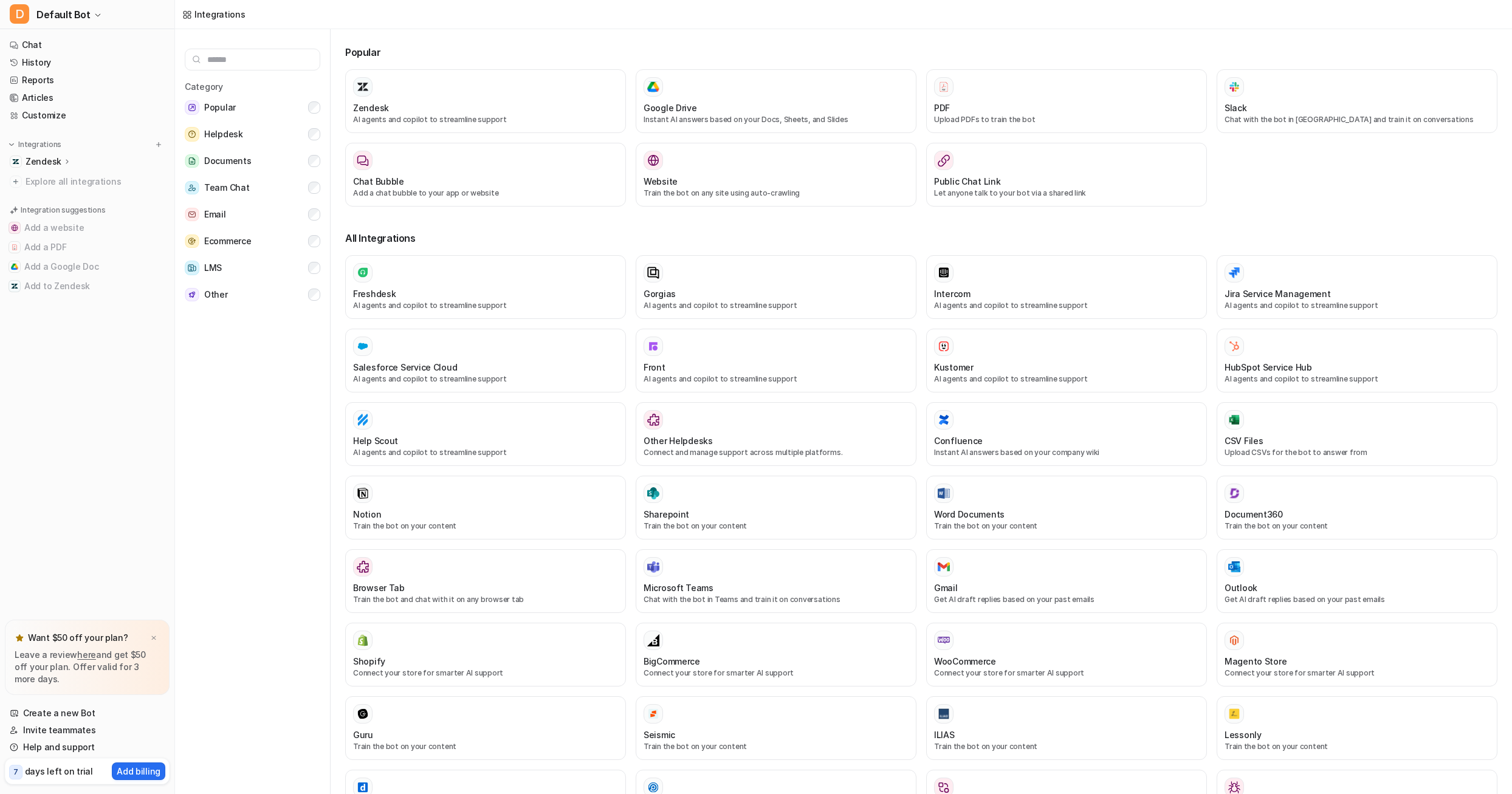
click at [56, 158] on p "Zendesk" at bounding box center [43, 162] width 36 height 12
click at [64, 229] on p "AI Copilot" at bounding box center [55, 232] width 40 height 12
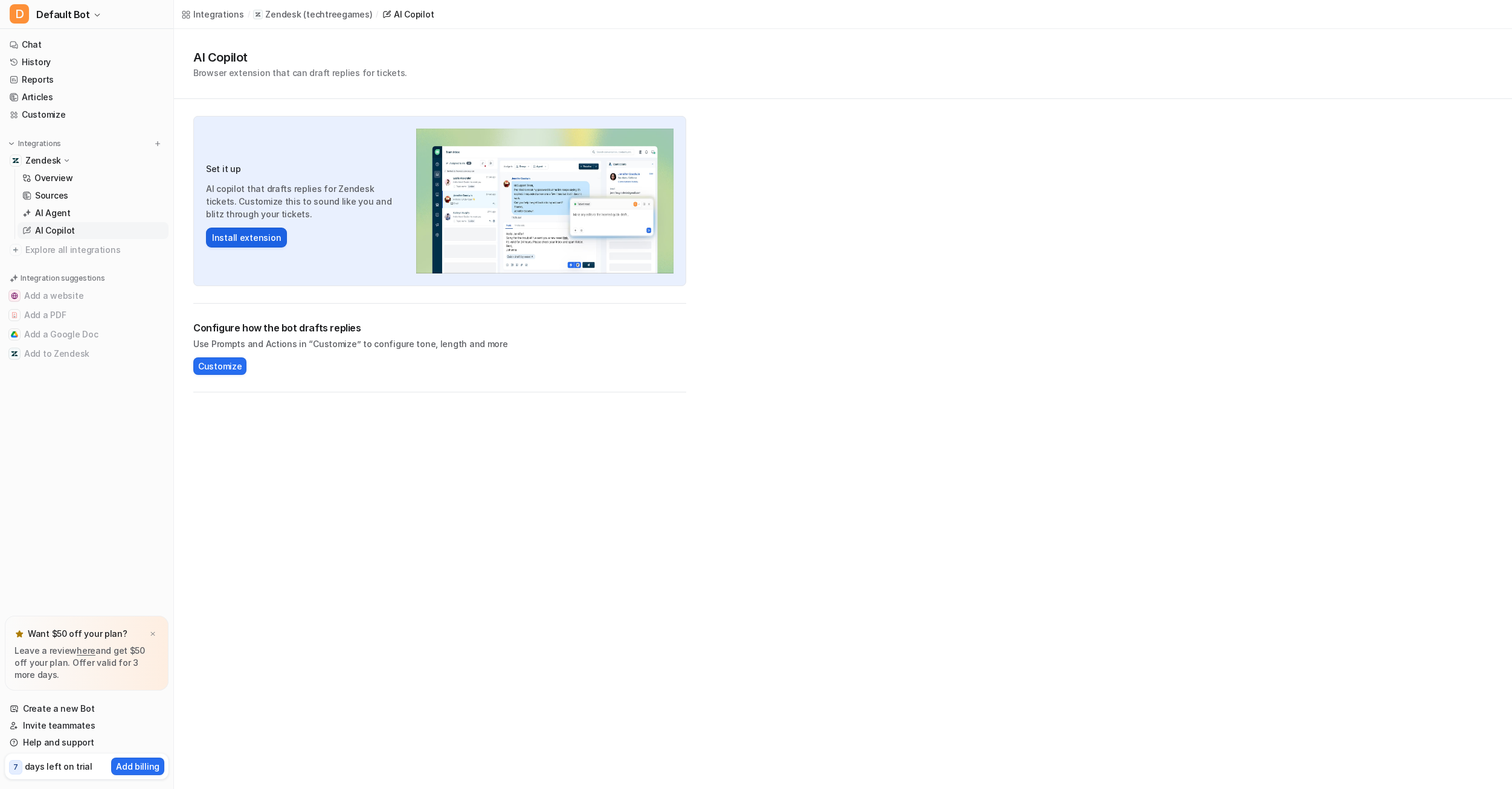
click at [257, 236] on button "Install extension" at bounding box center [246, 237] width 81 height 20
